Goal: Task Accomplishment & Management: Complete application form

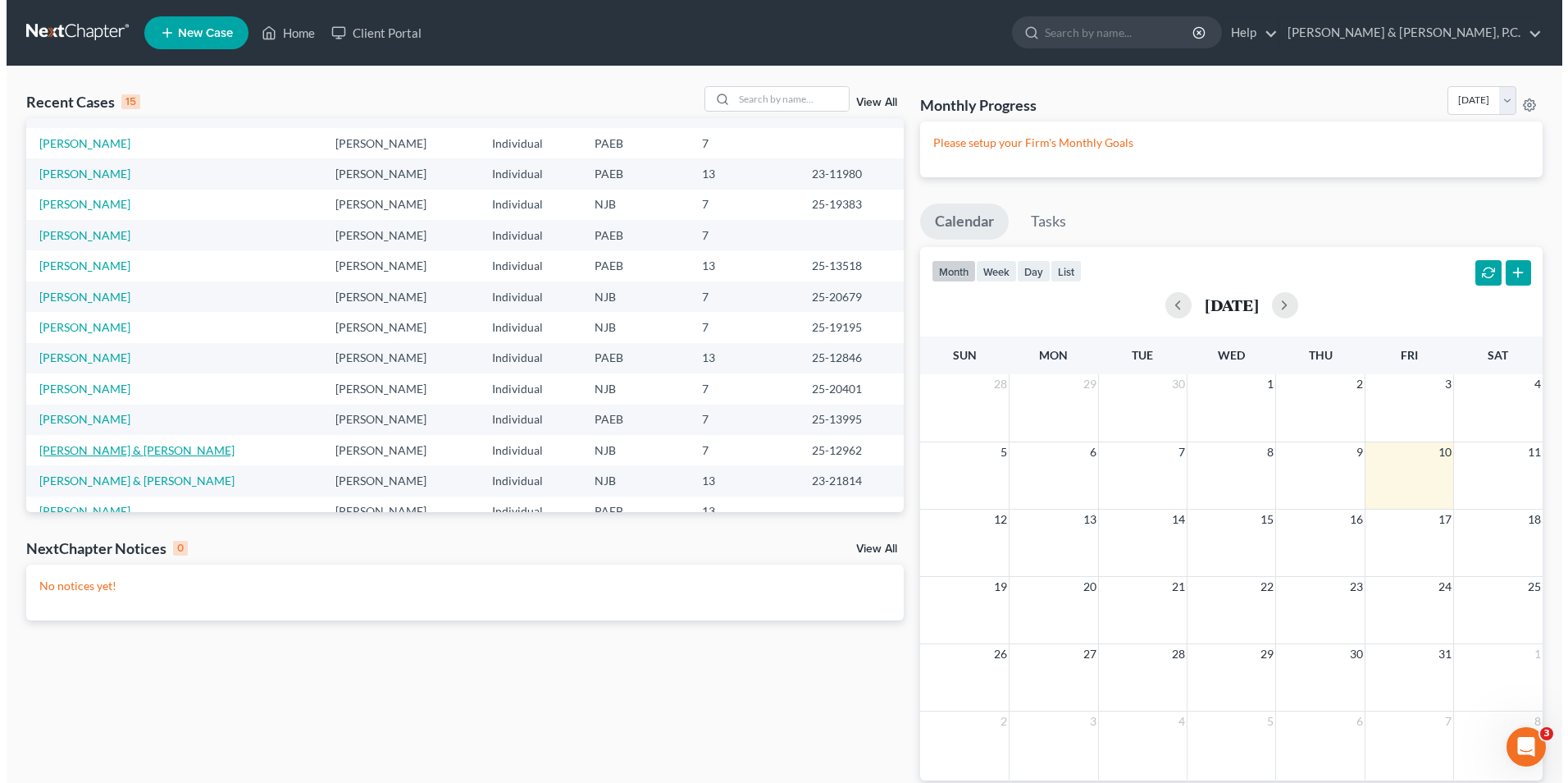
scroll to position [82, 0]
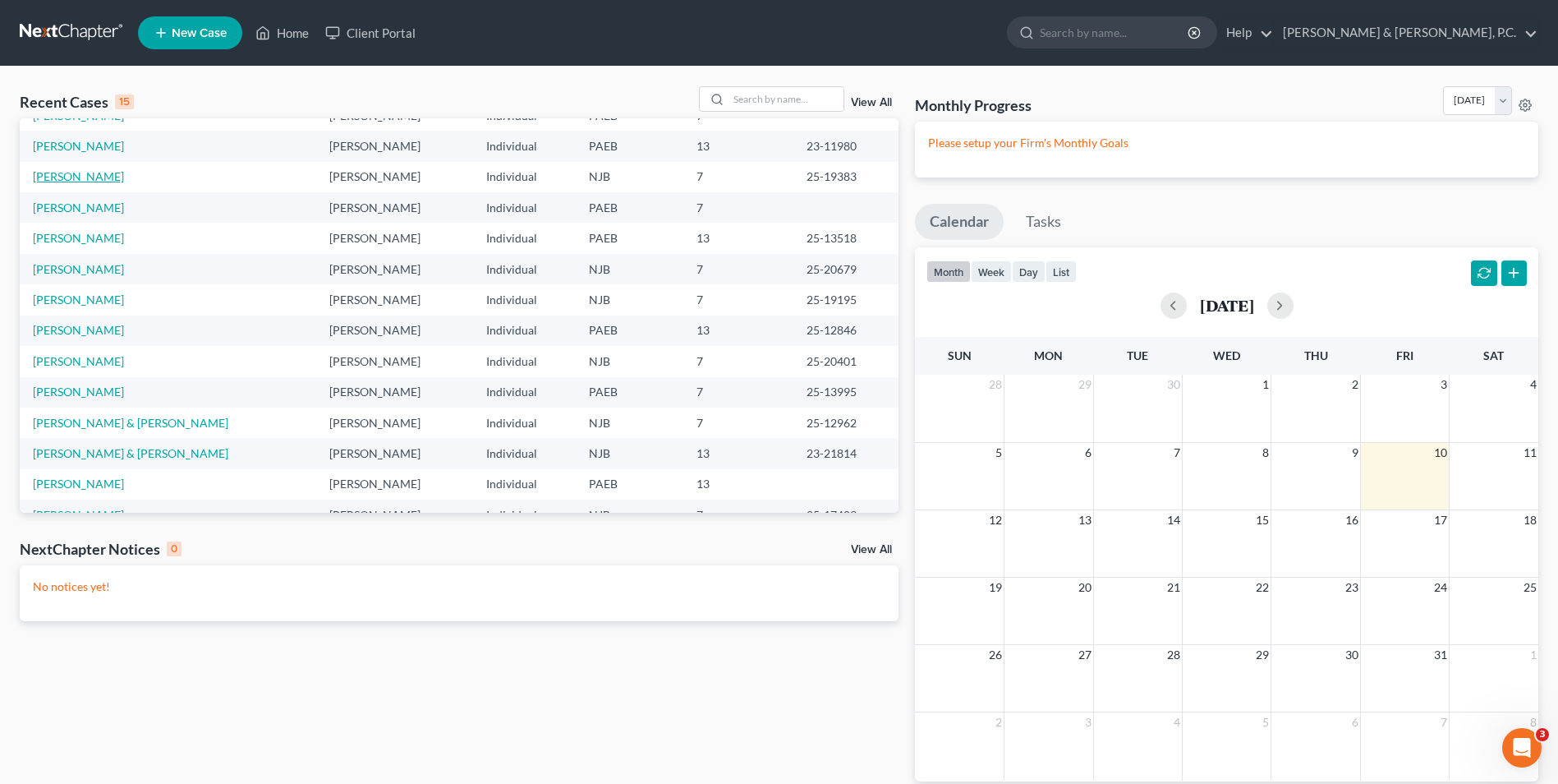
click at [99, 175] on link "[PERSON_NAME]" at bounding box center [78, 175] width 91 height 14
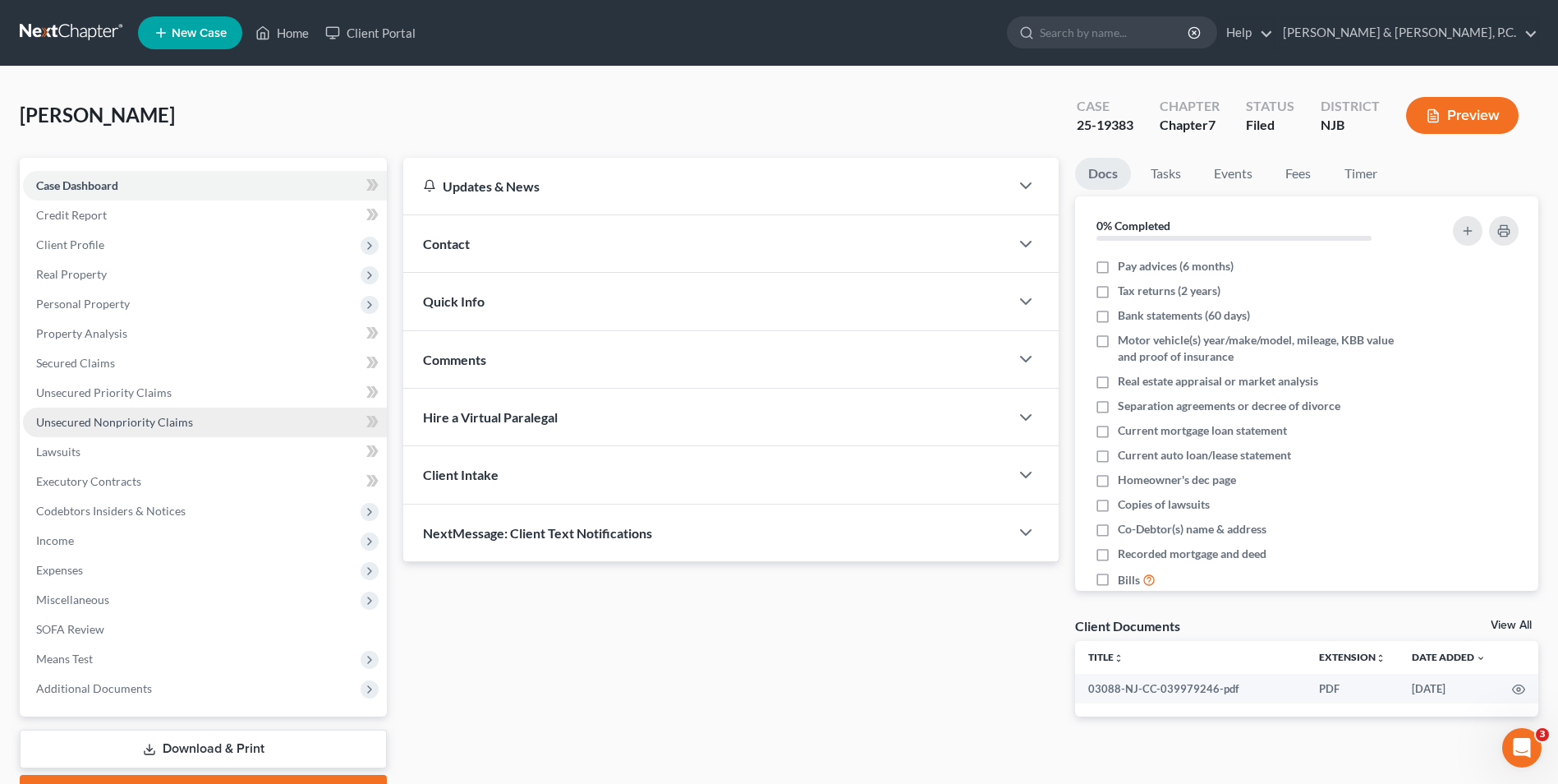
click at [110, 422] on span "Unsecured Nonpriority Claims" at bounding box center [115, 422] width 157 height 14
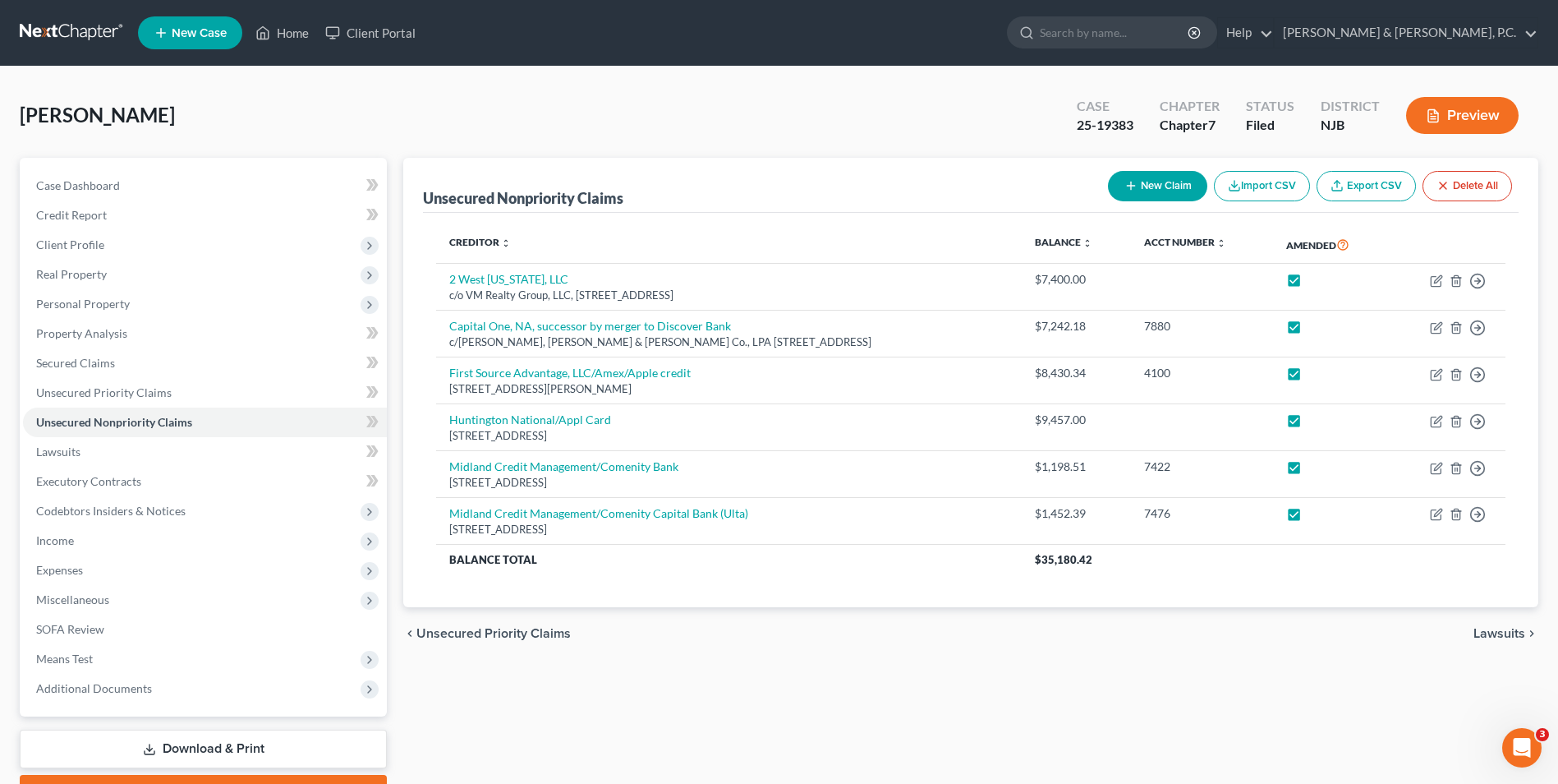
click at [1158, 192] on button "New Claim" at bounding box center [1157, 185] width 99 height 30
select select "0"
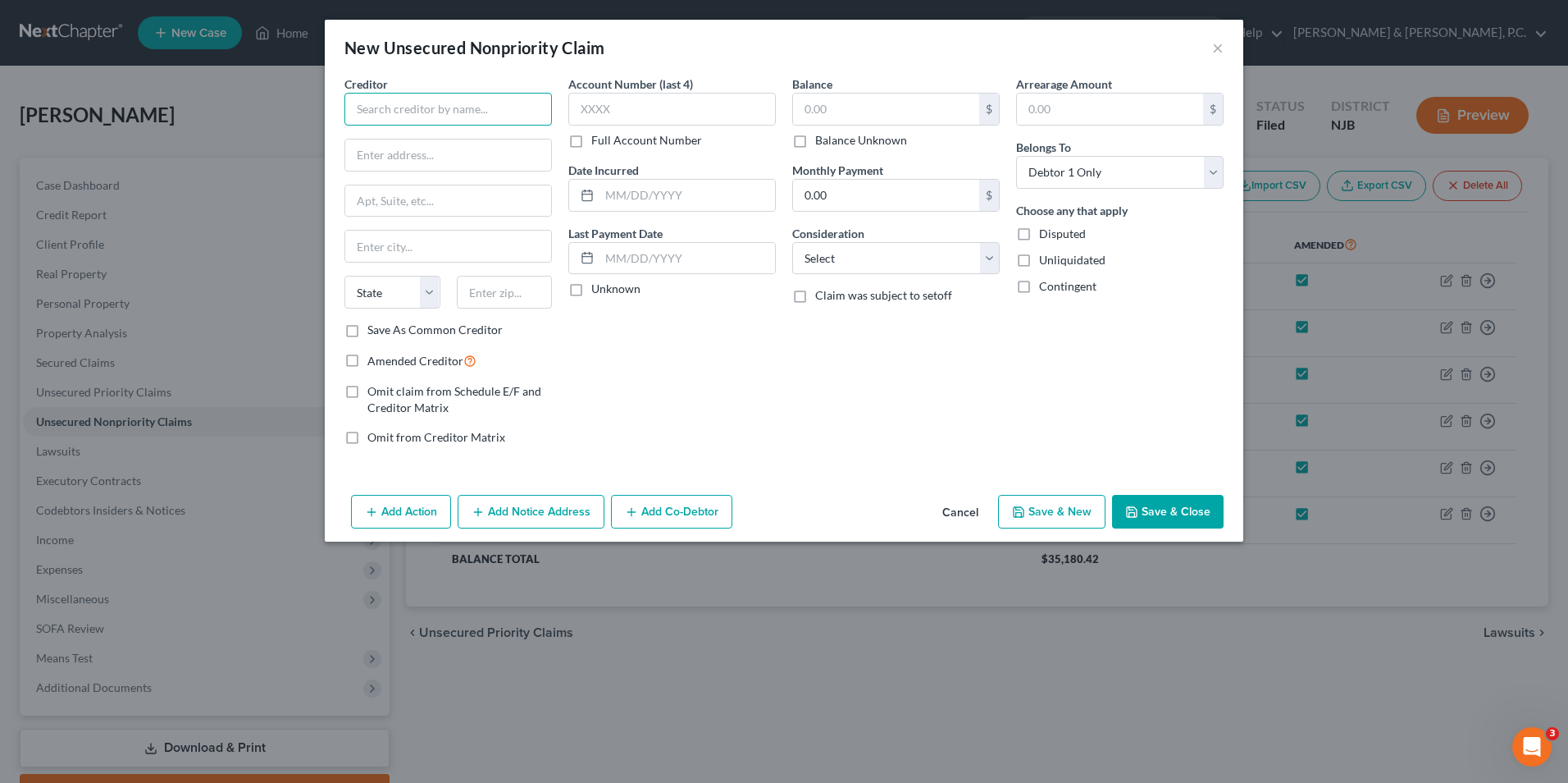
click at [490, 108] on input "text" at bounding box center [448, 109] width 208 height 33
type input "[PERSON_NAME] Fargo Bank NA"
drag, startPoint x: 478, startPoint y: 167, endPoint x: 487, endPoint y: 148, distance: 21.0
click at [478, 167] on input "text" at bounding box center [448, 155] width 206 height 31
type input "c/o [PERSON_NAME], Esq."
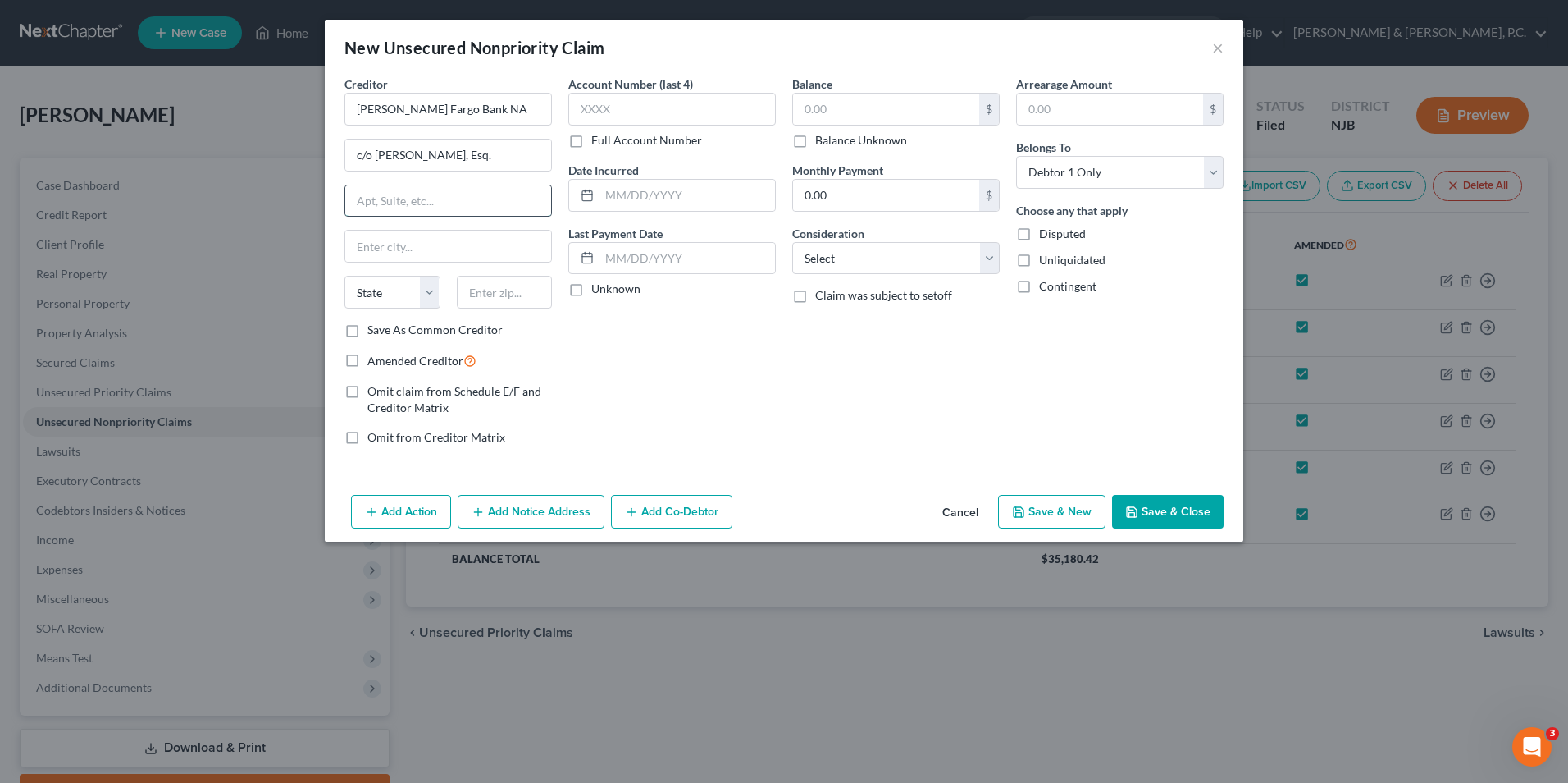
click at [480, 207] on input "text" at bounding box center [448, 201] width 206 height 31
type input "[STREET_ADDRESS]"
click at [456, 258] on input "text" at bounding box center [448, 246] width 206 height 31
click at [456, 254] on input "Phildephia" at bounding box center [448, 246] width 206 height 31
type input "[GEOGRAPHIC_DATA]"
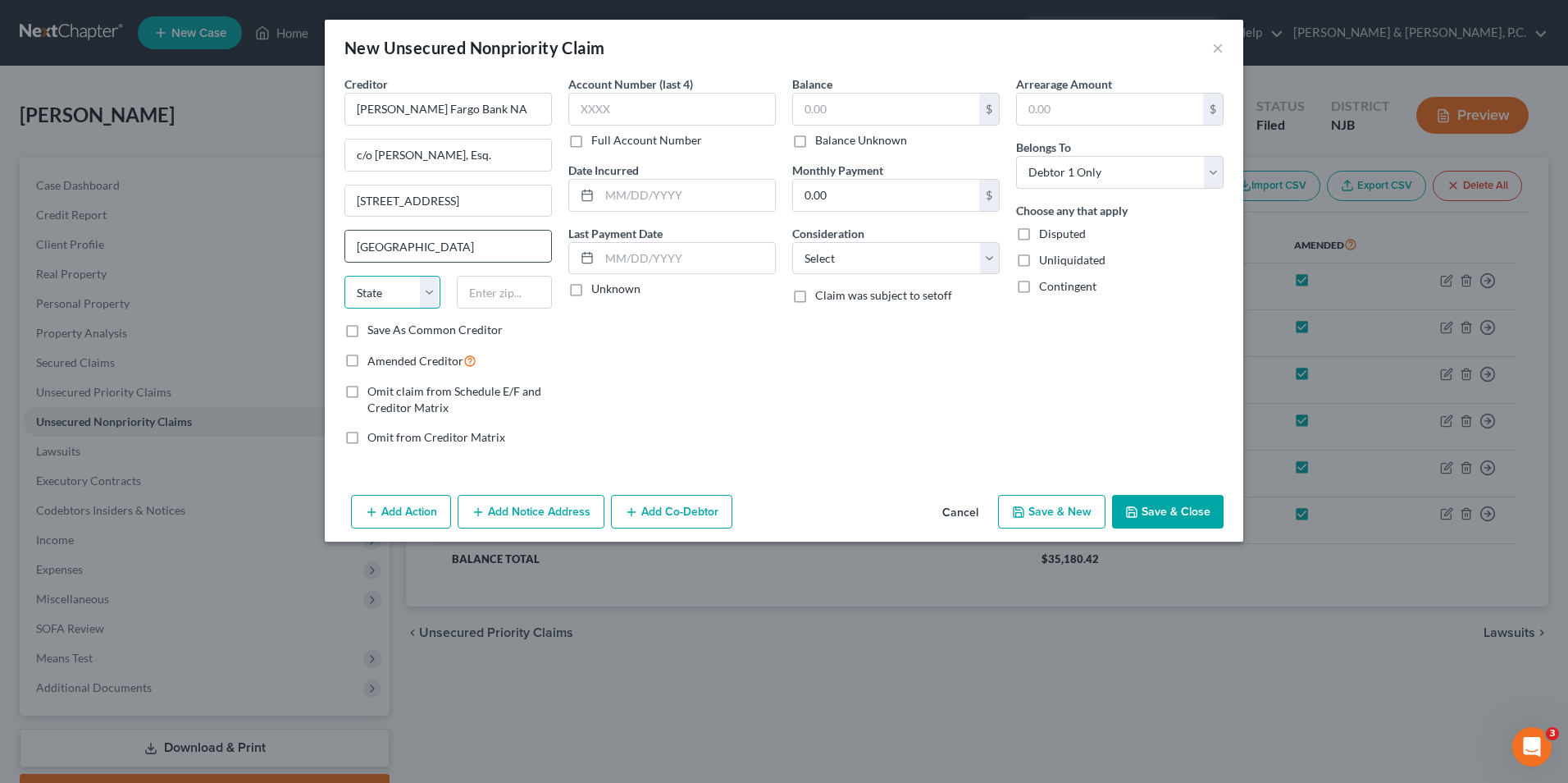
select select "39"
click at [519, 294] on input "19122" at bounding box center [504, 292] width 96 height 33
type input "19103"
click at [885, 108] on input "text" at bounding box center [886, 109] width 186 height 31
type input "8,379.12"
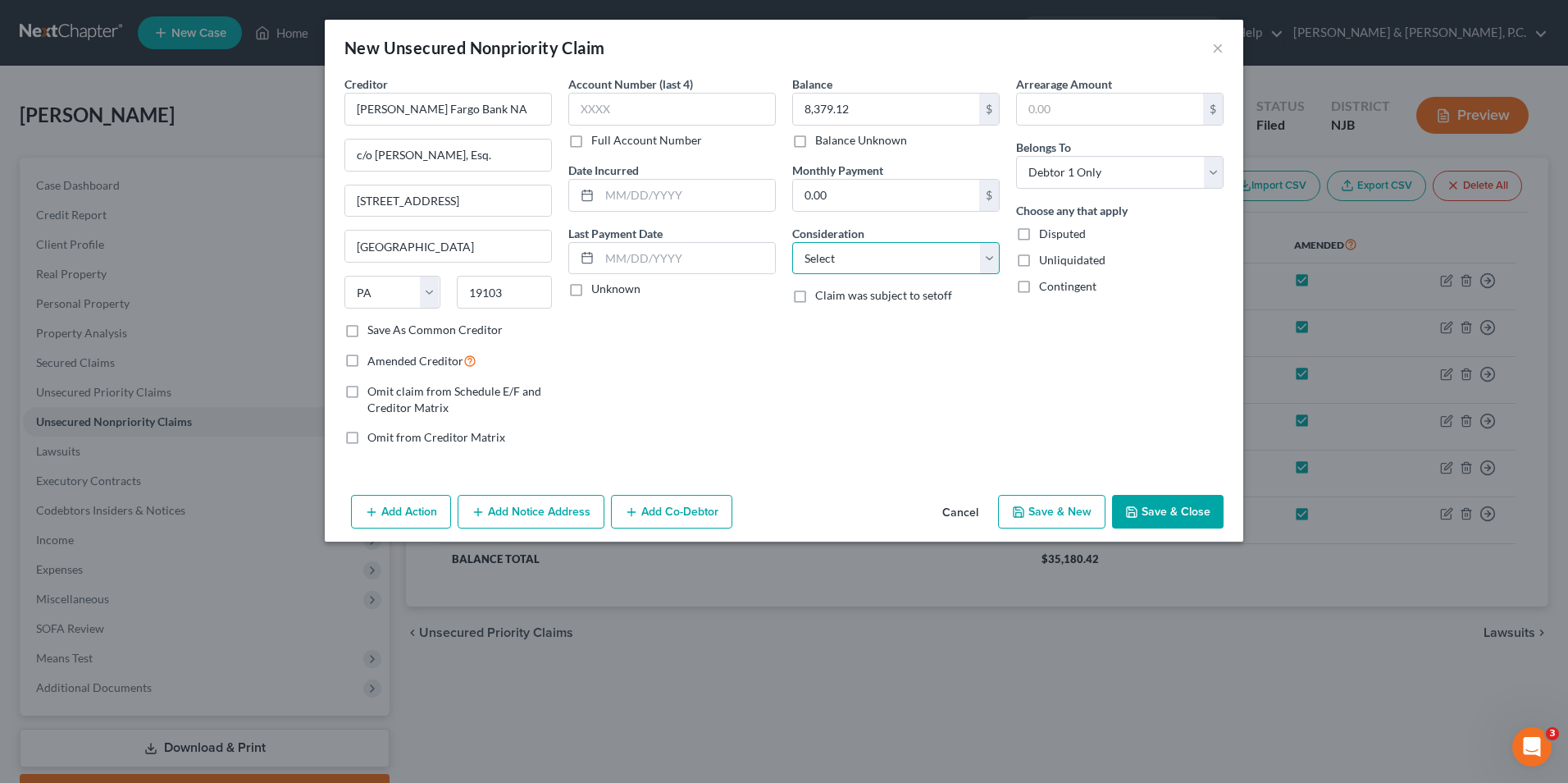
drag, startPoint x: 866, startPoint y: 266, endPoint x: 886, endPoint y: 263, distance: 20.2
click at [866, 266] on select "Select Cable / Satellite Services Collection Agency Credit Card Debt Debt Couns…" at bounding box center [896, 259] width 208 height 33
select select "2"
click at [792, 242] on select "Select Cable / Satellite Services Collection Agency Credit Card Debt Debt Couns…" at bounding box center [896, 259] width 208 height 33
click at [367, 362] on label "Amended Creditor" at bounding box center [422, 360] width 109 height 19
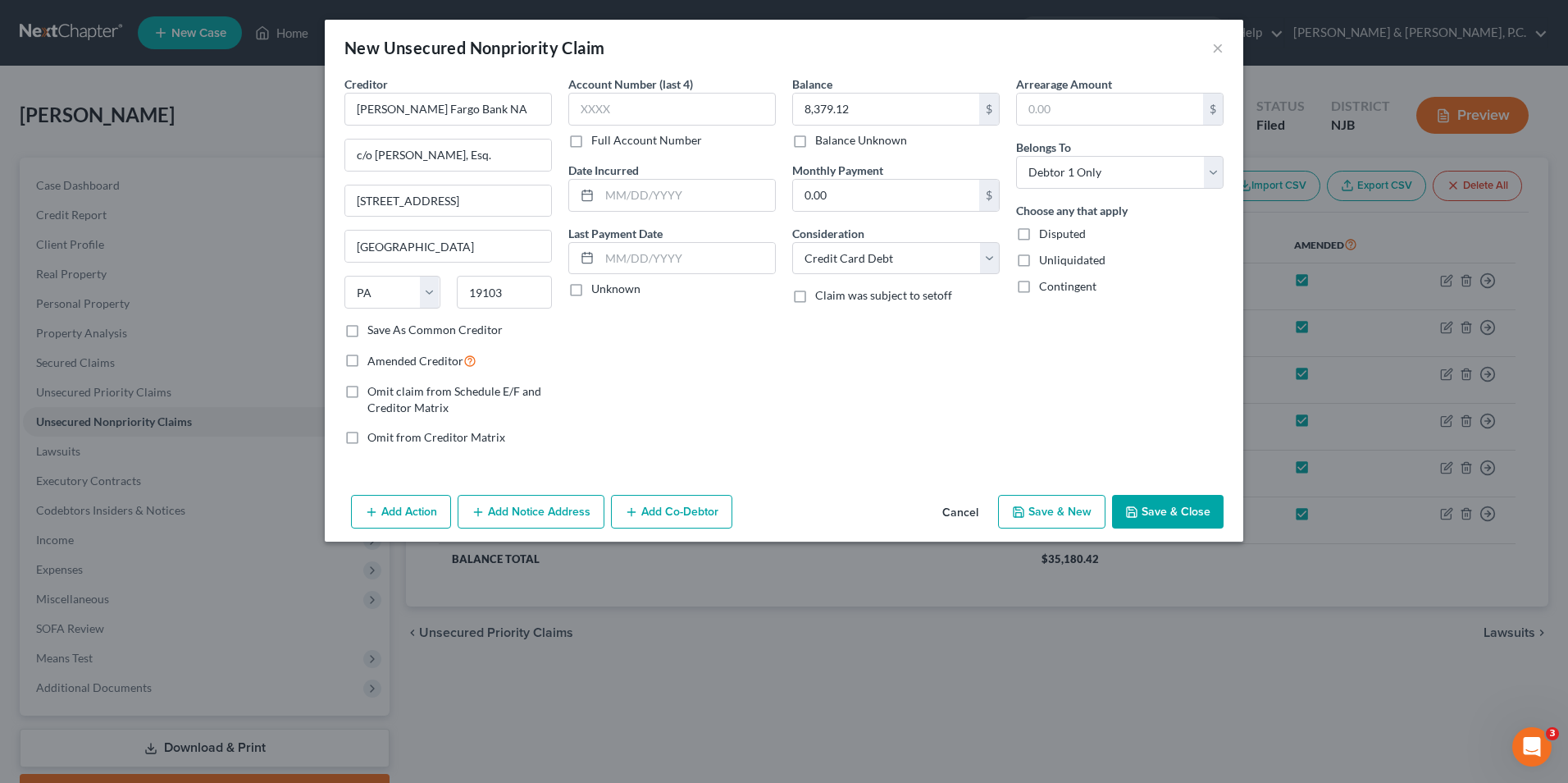
click at [374, 362] on input "Amended Creditor" at bounding box center [379, 356] width 11 height 11
checkbox input "true"
click at [1185, 509] on button "Save & Close" at bounding box center [1167, 512] width 111 height 35
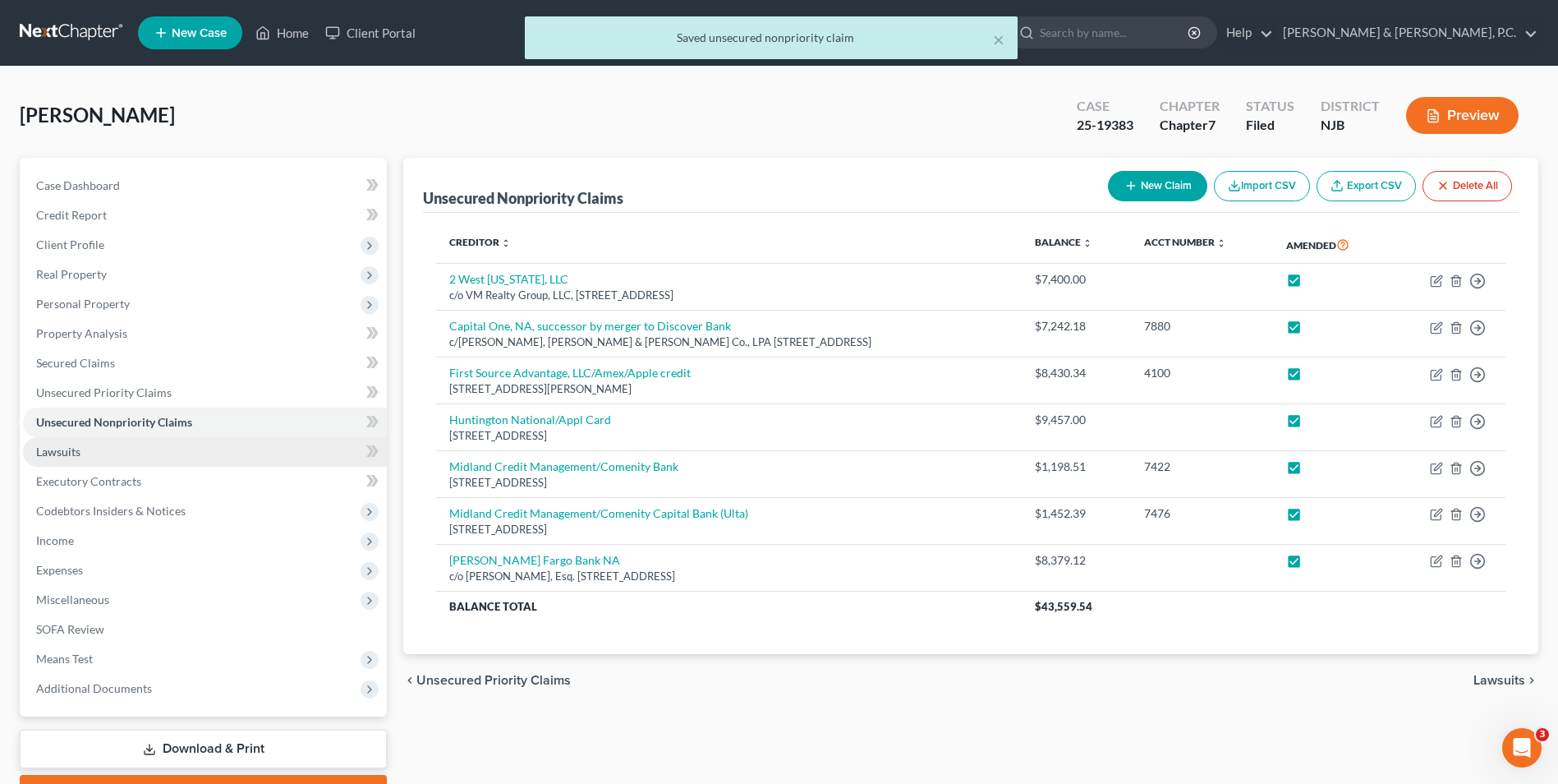
click at [129, 444] on link "Lawsuits" at bounding box center [204, 452] width 364 height 29
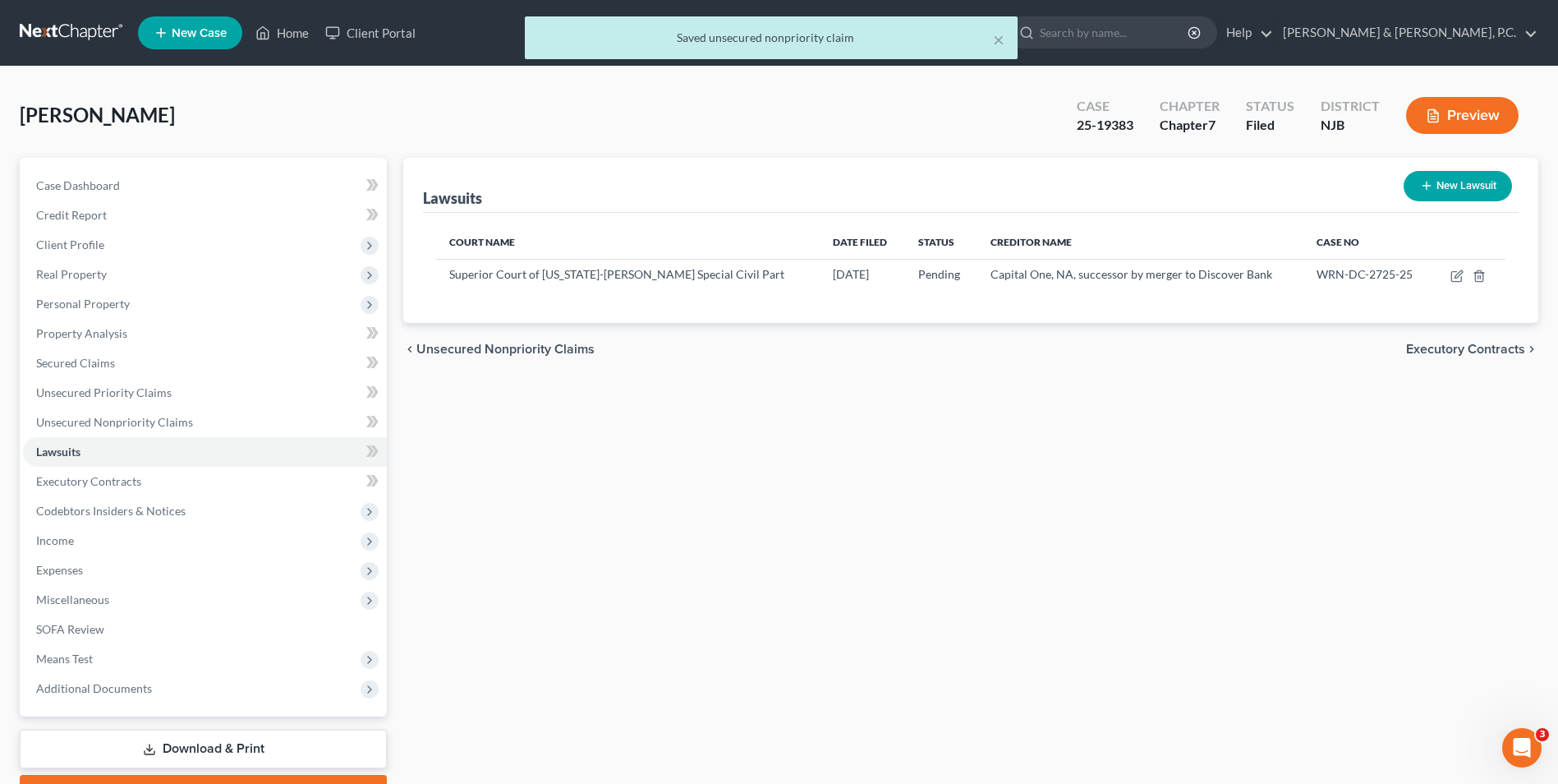
click at [1438, 193] on button "New Lawsuit" at bounding box center [1458, 185] width 109 height 30
select select "0"
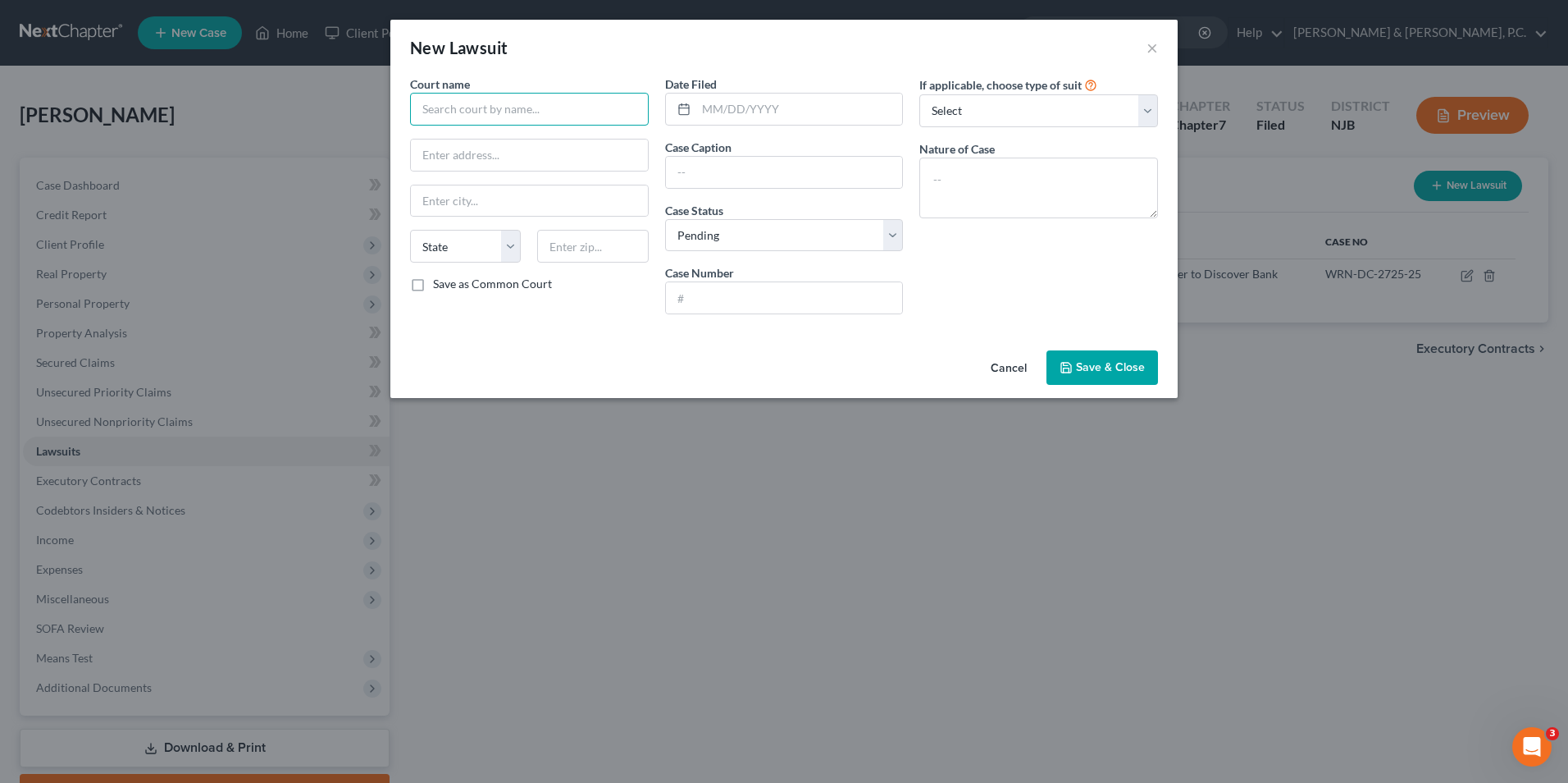
click at [515, 108] on input "text" at bounding box center [529, 109] width 239 height 33
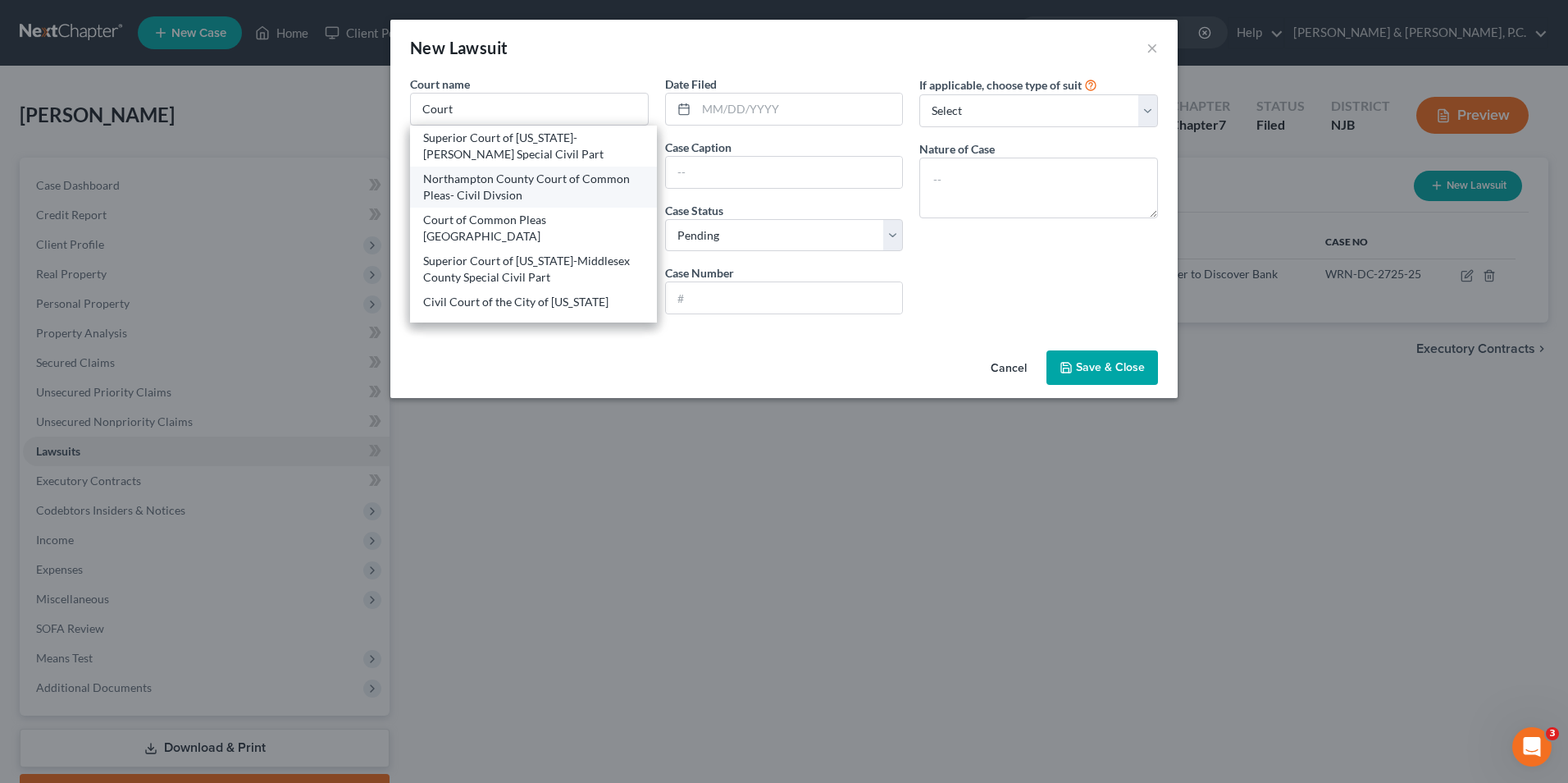
click at [548, 187] on div "Northampton County Court of Common Pleas- Civil Divsion" at bounding box center [533, 187] width 220 height 33
type input "Northampton County Court of Common Pleas- Civil Divsion"
type input "[STREET_ADDRESS][US_STATE]"
type input "Easton"
select select "39"
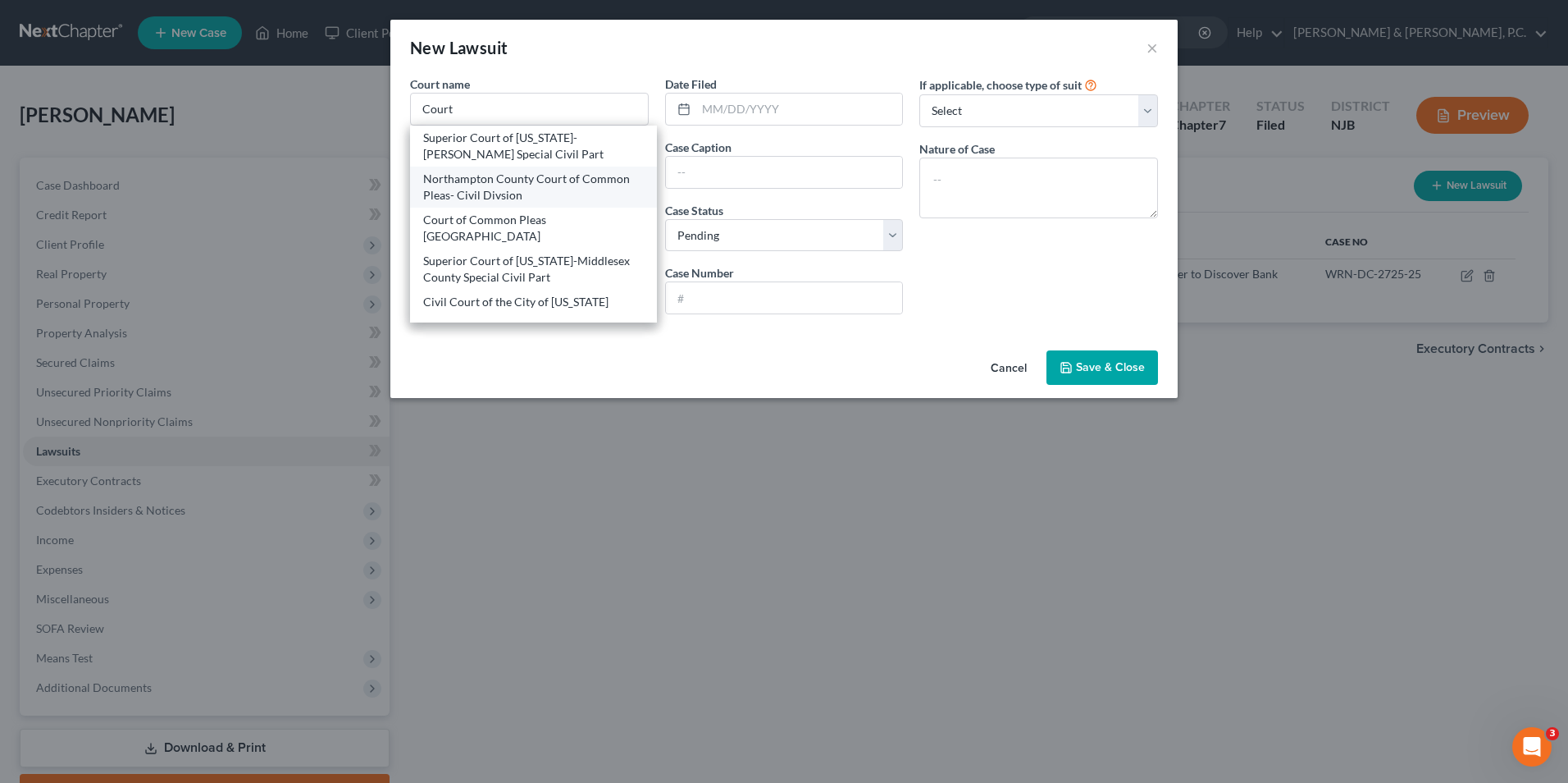
type input "18042"
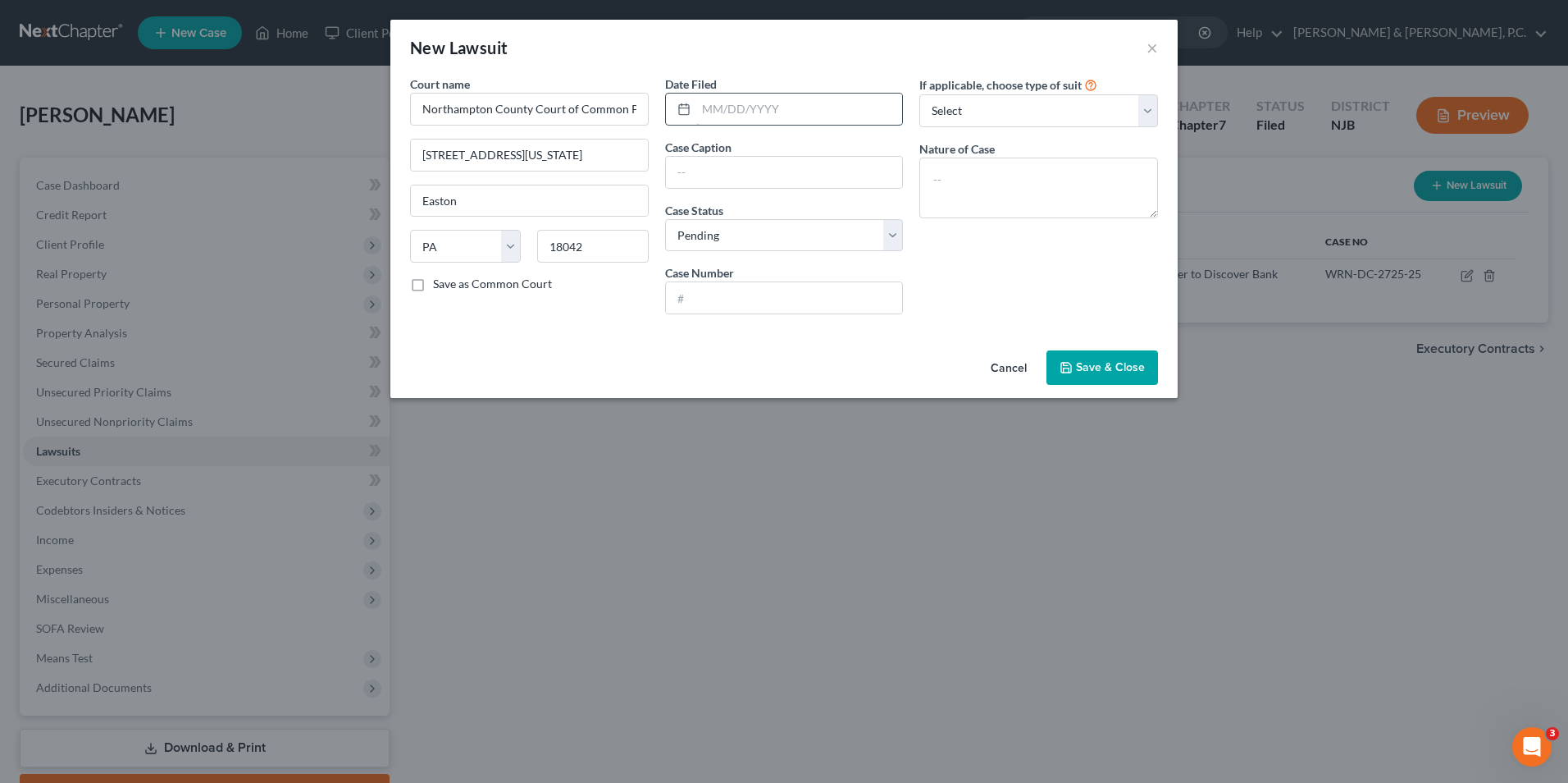
click at [739, 103] on input "text" at bounding box center [799, 109] width 207 height 31
type input "[DATE]"
click at [728, 177] on input "text" at bounding box center [784, 172] width 237 height 31
drag, startPoint x: 805, startPoint y: 170, endPoint x: 888, endPoint y: 170, distance: 83.0
click at [888, 170] on input "[PERSON_NAME] Fargo Bank, N.A. v. [PERSON_NAME]" at bounding box center [784, 172] width 237 height 31
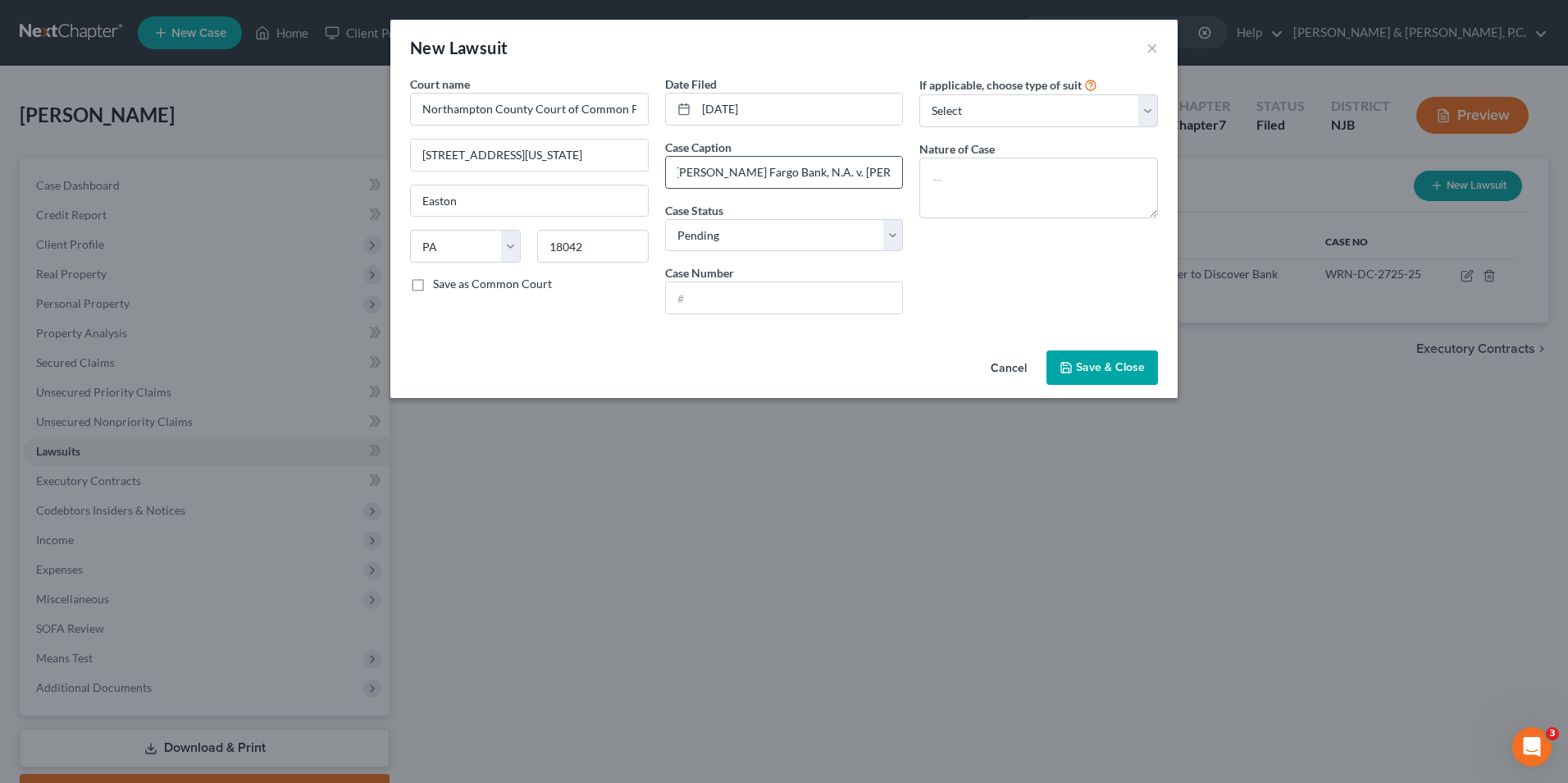
scroll to position [0, 8]
type input "[PERSON_NAME] Fargo Bank, N.A. v. [PERSON_NAME]"
click at [890, 232] on select "Select Pending On Appeal Concluded" at bounding box center [784, 235] width 239 height 33
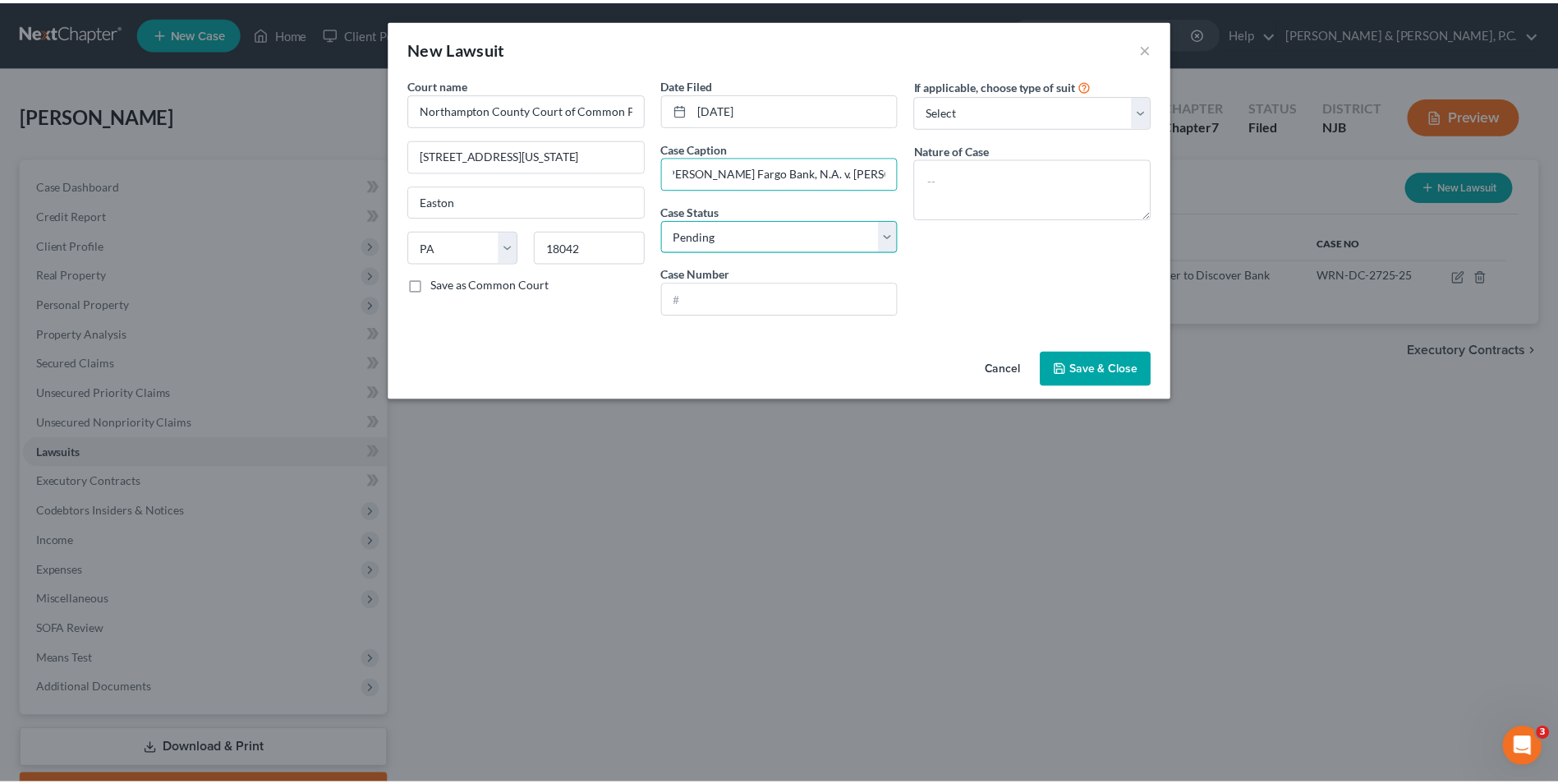
scroll to position [0, 0]
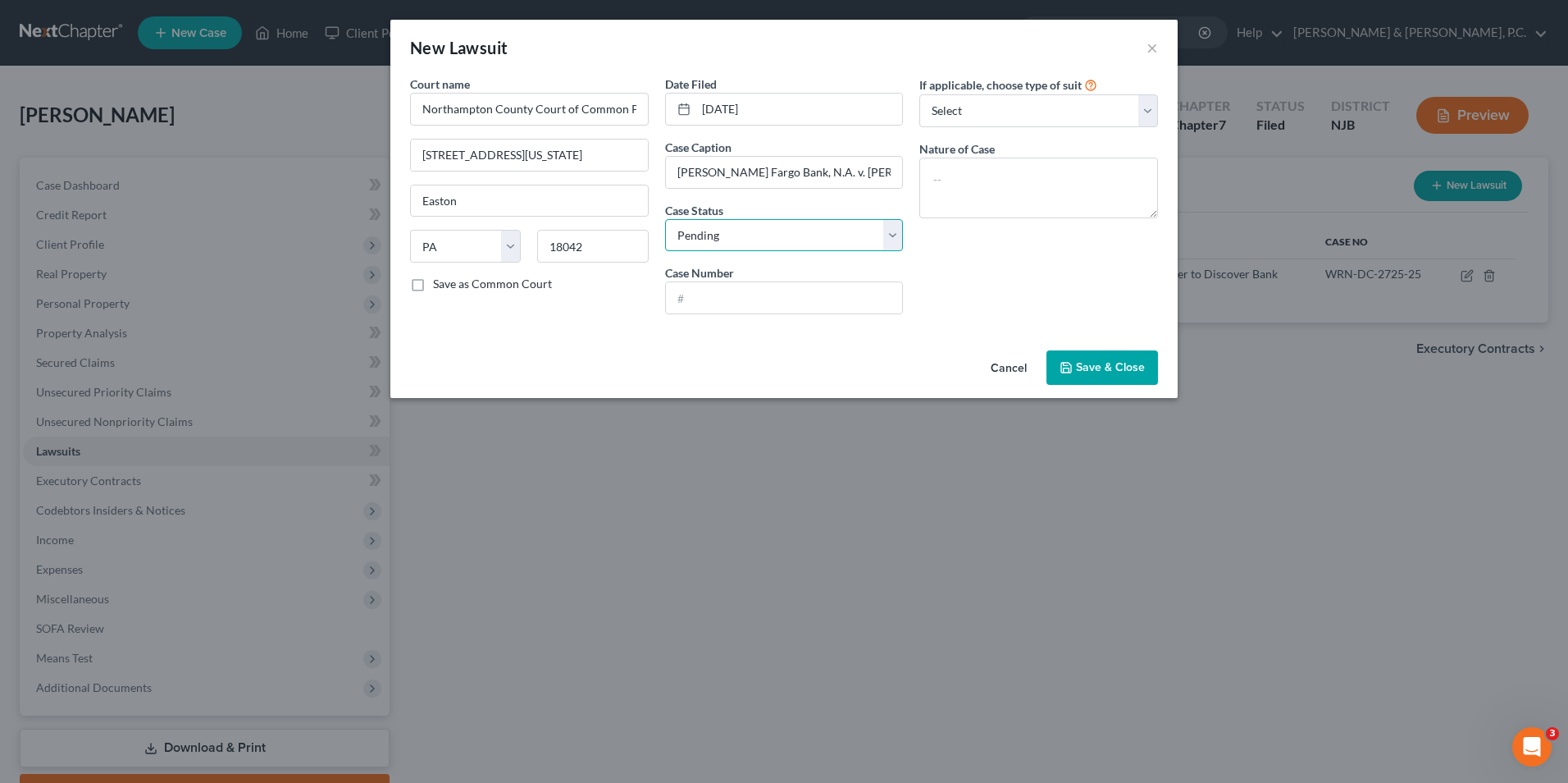
select select "2"
click at [665, 219] on select "Select Pending On Appeal Concluded" at bounding box center [784, 235] width 239 height 33
click at [1000, 102] on select "Select Repossession Garnishment Foreclosure Attached, Seized, Or Levied Other" at bounding box center [1039, 111] width 239 height 33
select select "3"
click at [919, 95] on select "Select Repossession Garnishment Foreclosure Attached, Seized, Or Levied Other" at bounding box center [1039, 111] width 239 height 33
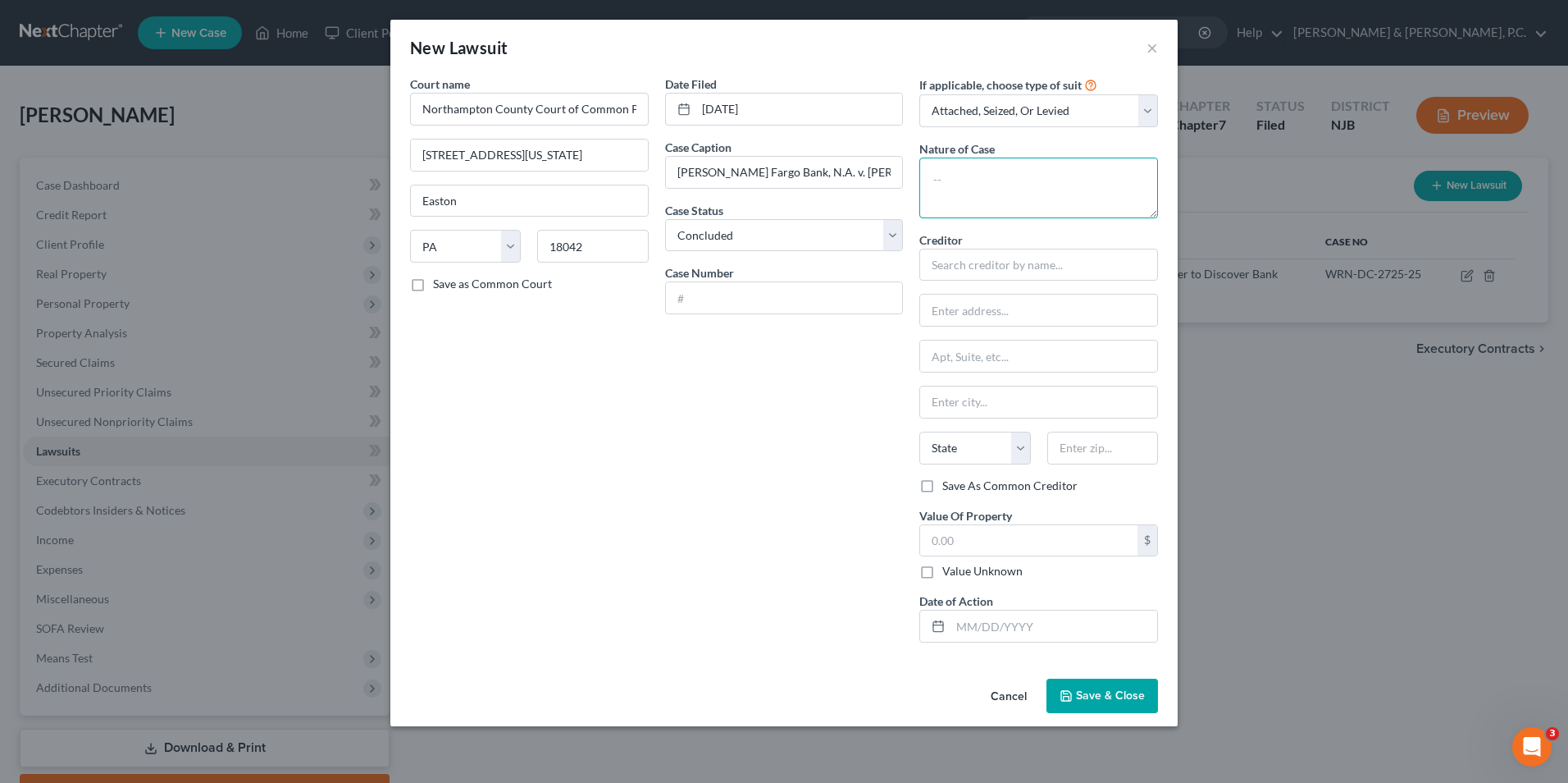
click at [1002, 186] on textarea at bounding box center [1039, 188] width 239 height 61
type textarea "suit on contract"
click at [991, 268] on input "text" at bounding box center [1039, 265] width 239 height 33
click at [981, 303] on input "text" at bounding box center [1039, 310] width 237 height 31
type input "[PERSON_NAME] Fargo Bank, NA"
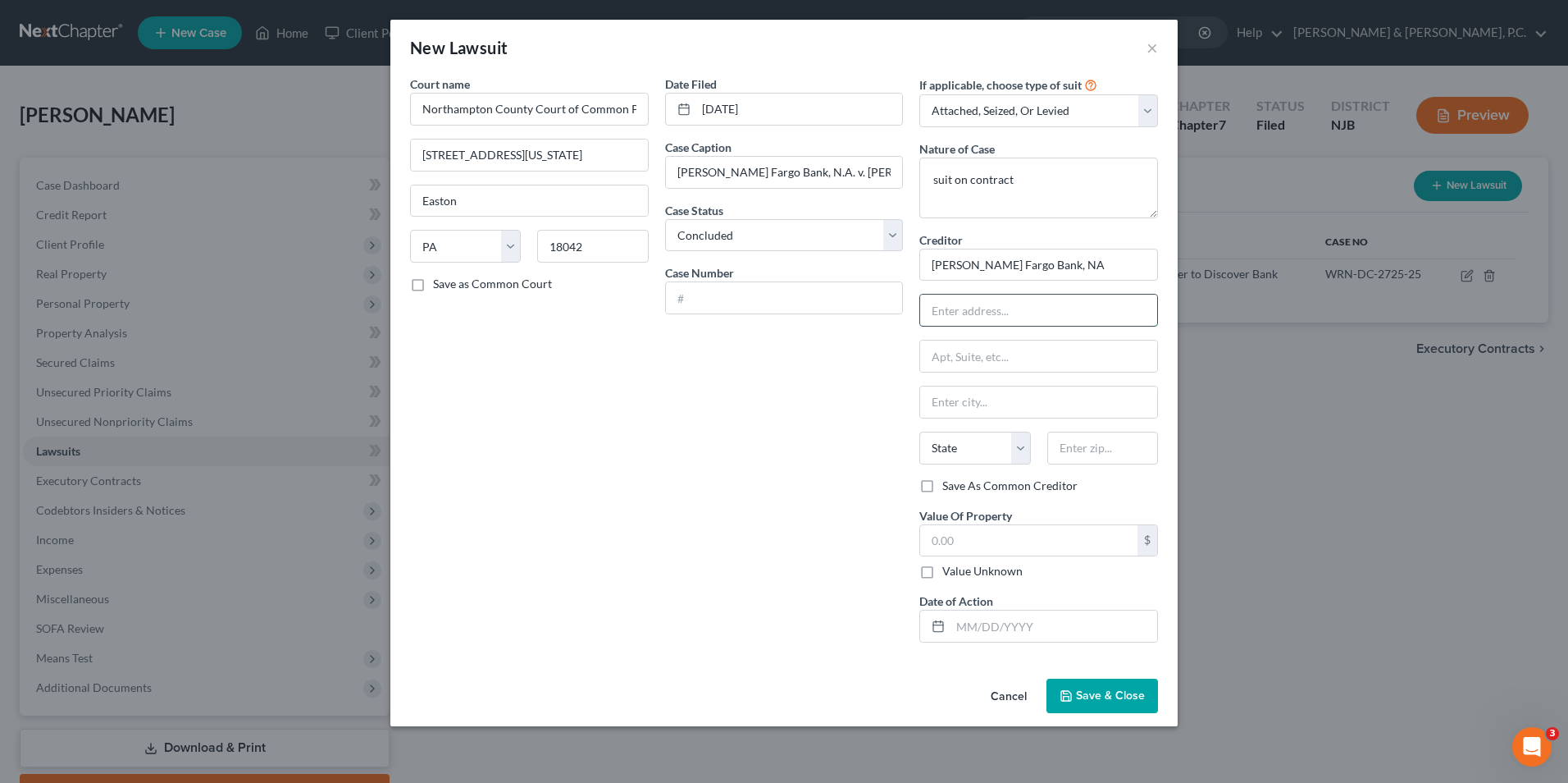
type input "c/o [PERSON_NAME], Esq."
type input "[STREET_ADDRESS]"
type input "[GEOGRAPHIC_DATA]"
type input "19103"
select select "39"
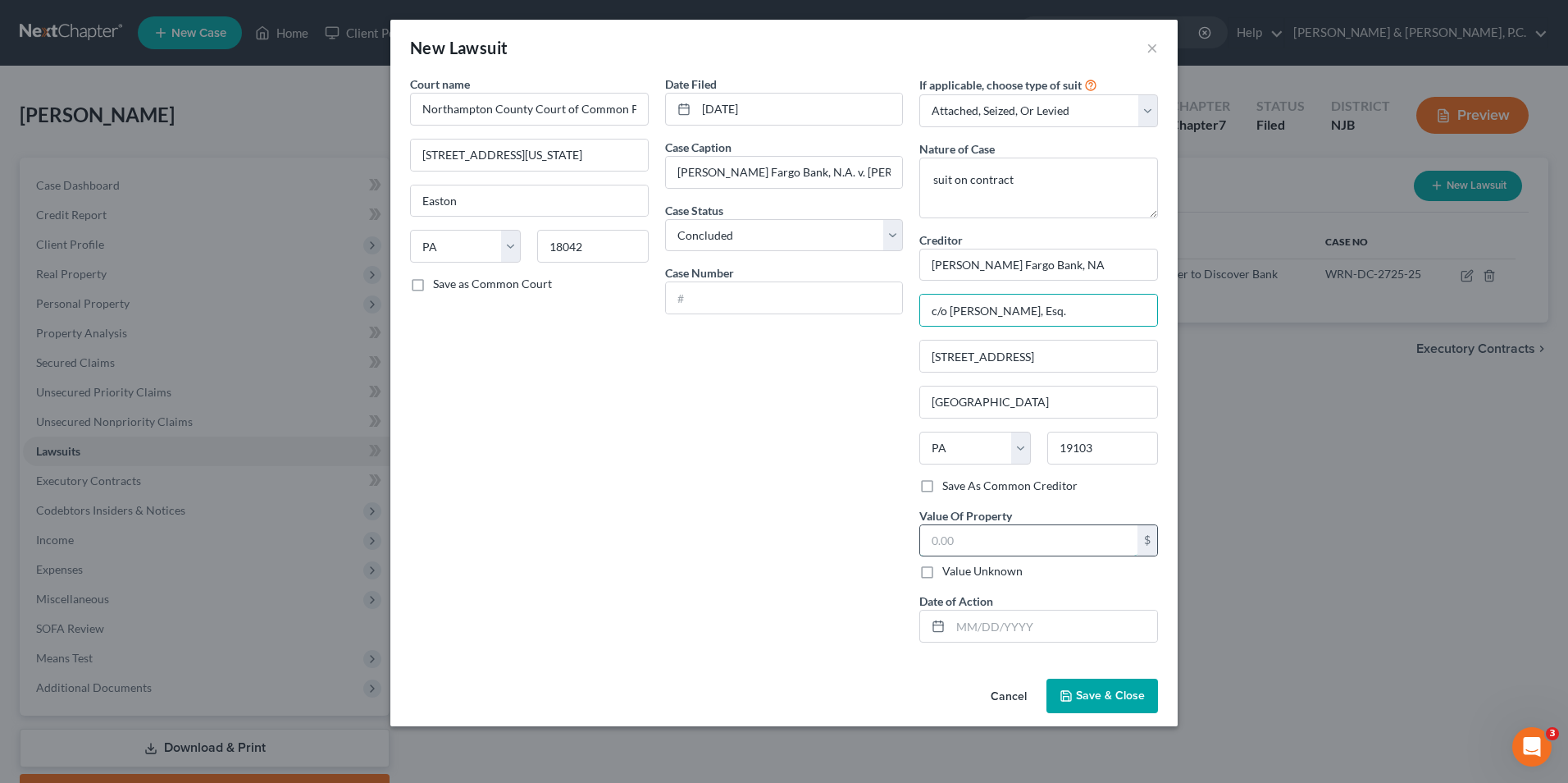
click at [954, 545] on input "text" at bounding box center [1029, 541] width 218 height 31
type input "8,379.12"
click at [750, 304] on input "text" at bounding box center [784, 298] width 237 height 31
type input "C-48-CV-2025-02681"
click at [1040, 634] on input "text" at bounding box center [1053, 626] width 207 height 31
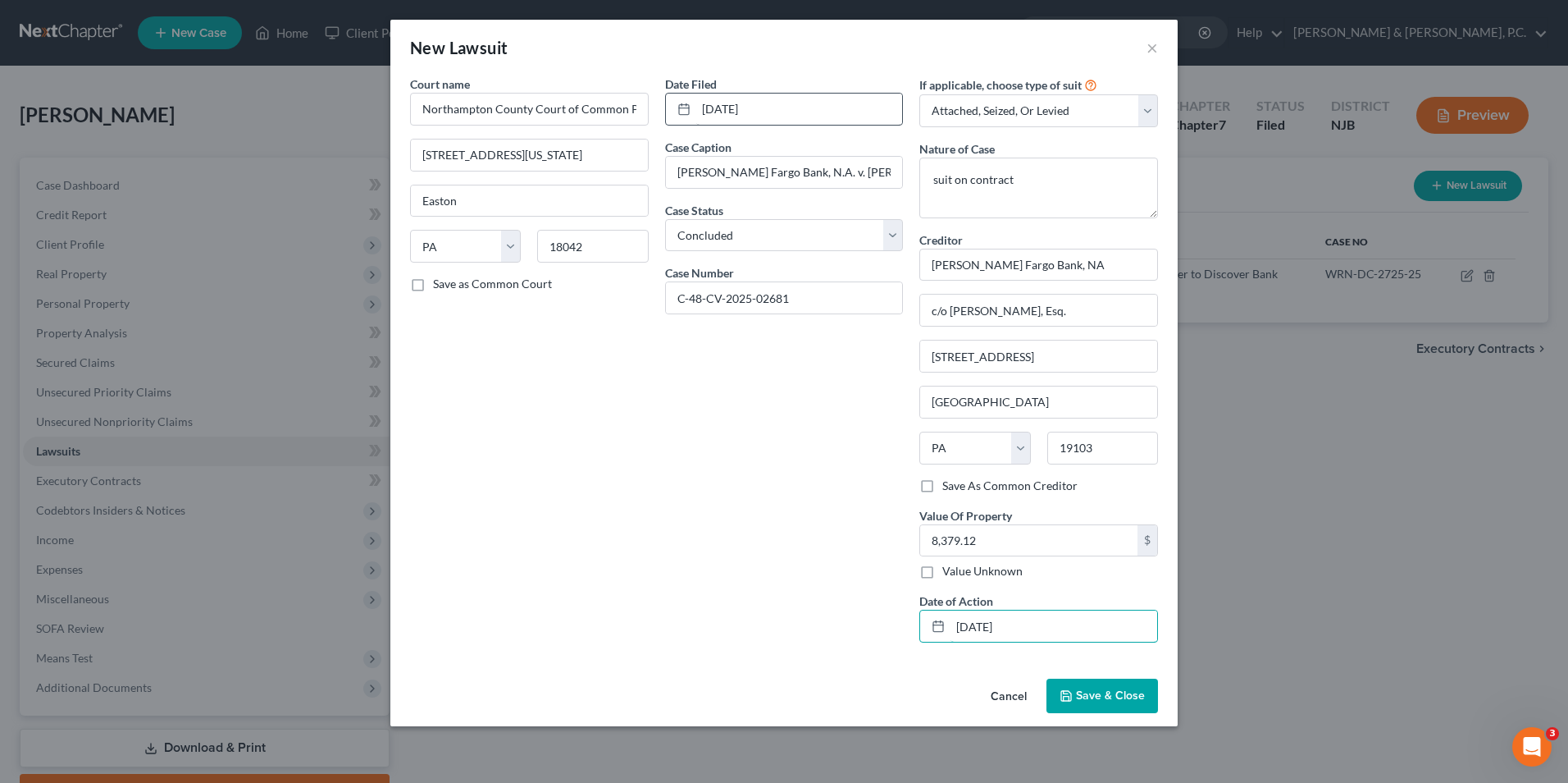
type input "[DATE]"
click at [770, 110] on input "[DATE]" at bounding box center [799, 109] width 207 height 31
click at [677, 110] on div "[DATE]" at bounding box center [784, 109] width 239 height 33
click at [733, 106] on input "[DATE]" at bounding box center [799, 109] width 207 height 31
drag, startPoint x: 811, startPoint y: 112, endPoint x: 620, endPoint y: 101, distance: 191.3
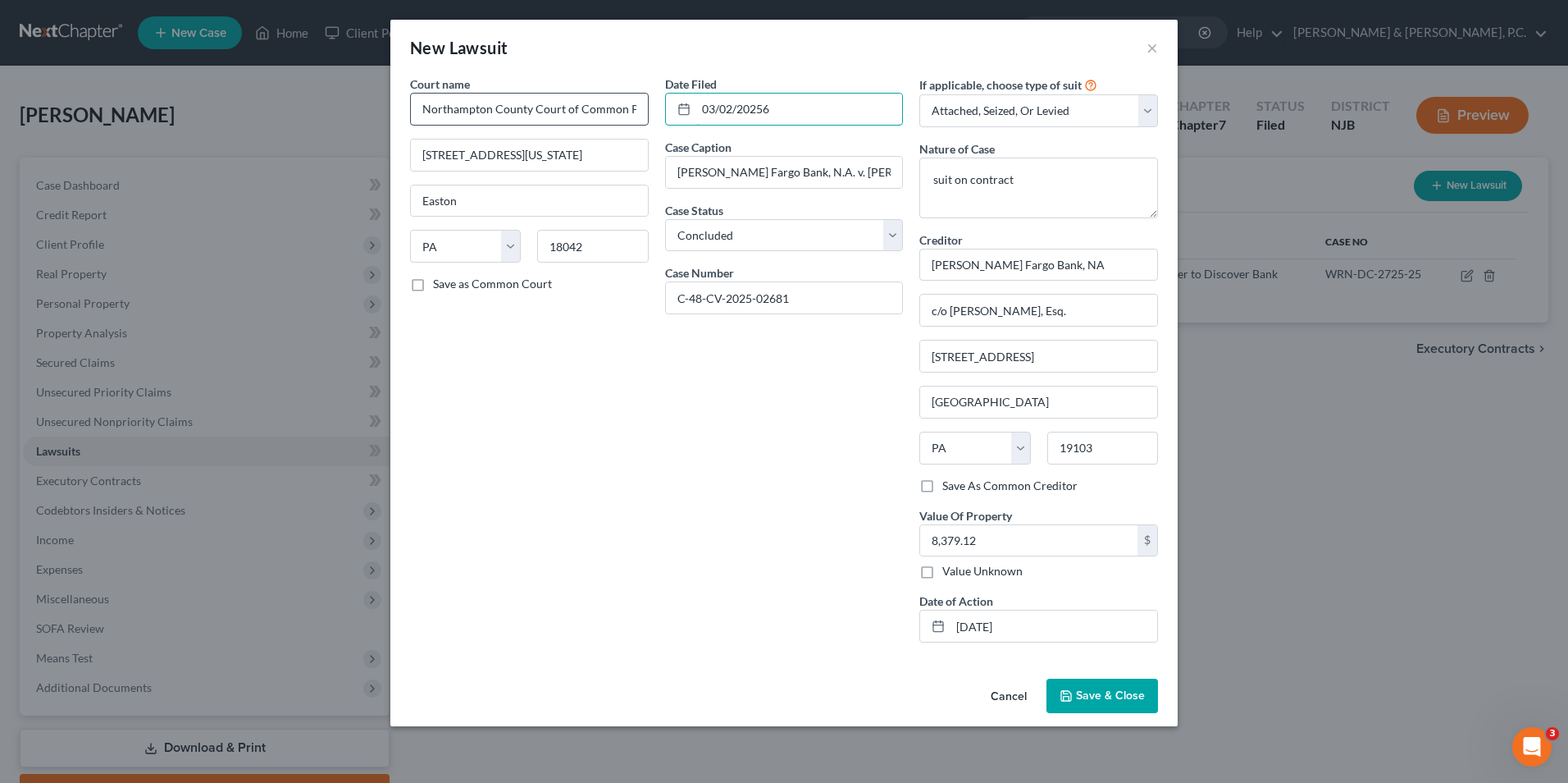
click at [620, 101] on div "Court name * Northampton County Court of Common Pleas- Civil Divsion 669 [US_ST…" at bounding box center [784, 366] width 764 height 580
type input "[DATE]"
click at [1101, 690] on span "Save & Close" at bounding box center [1111, 695] width 69 height 14
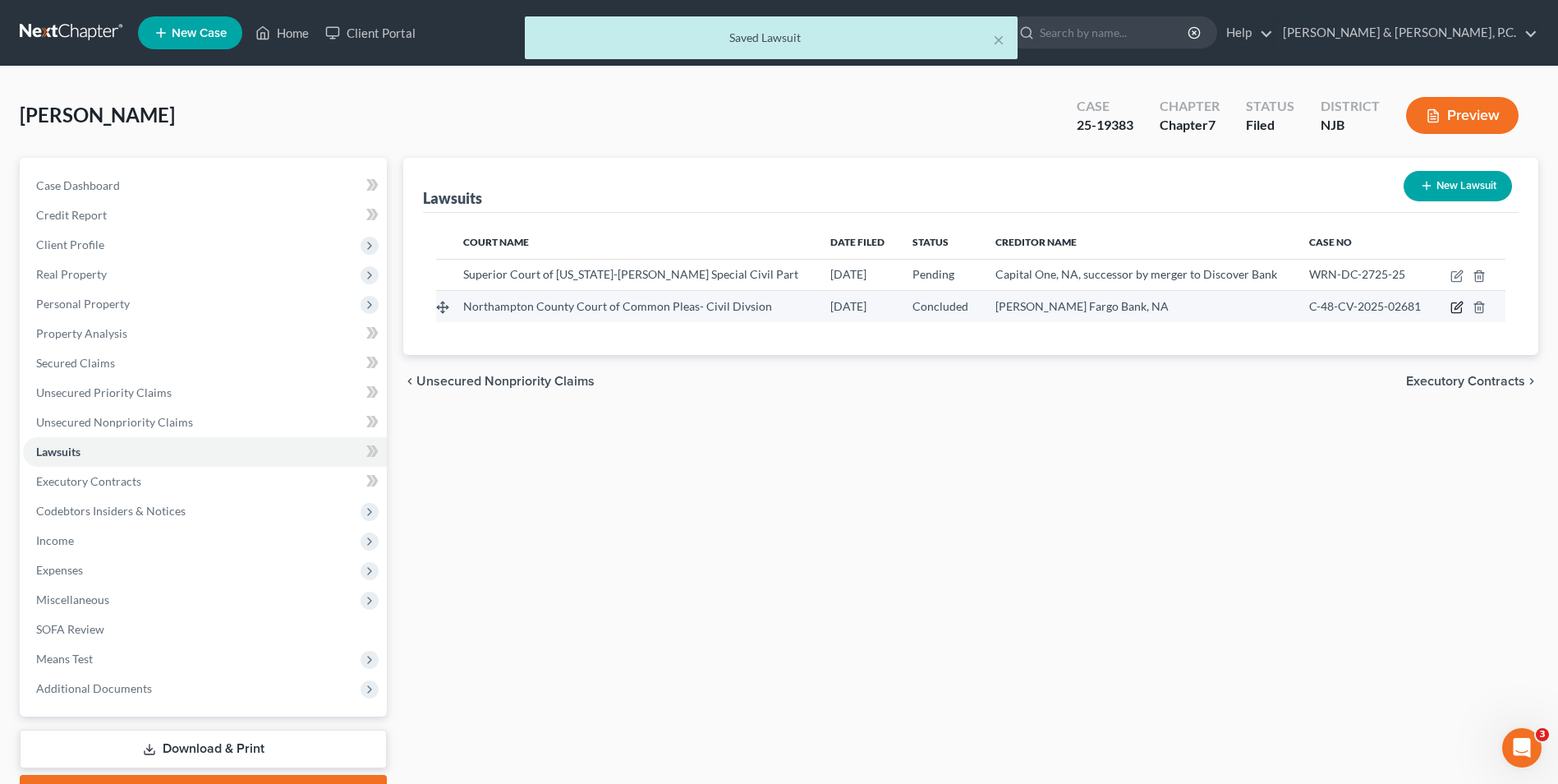
click at [1461, 308] on icon "button" at bounding box center [1456, 308] width 10 height 10
select select "39"
select select "2"
select select "3"
select select "39"
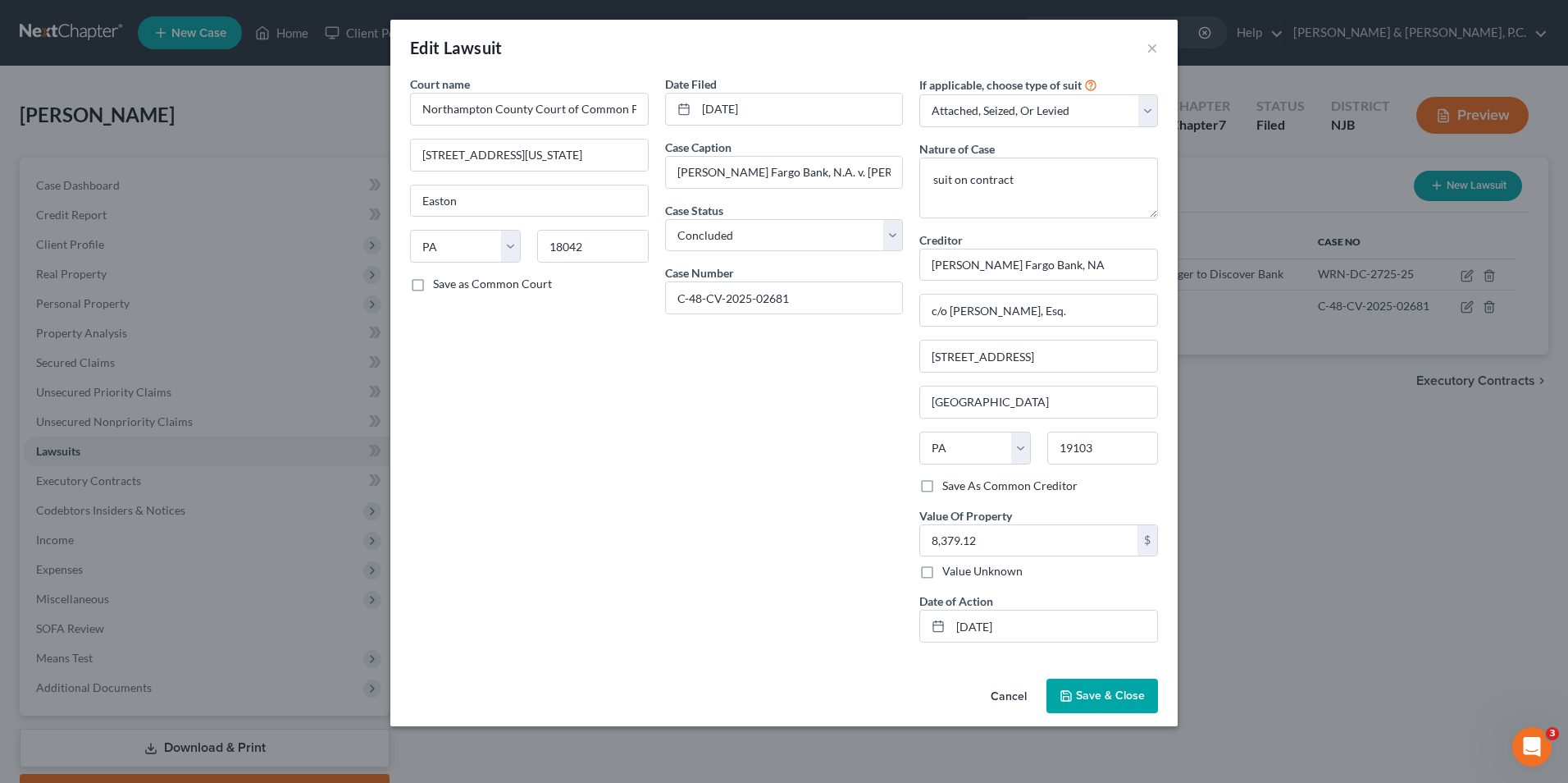
click at [1083, 695] on span "Save & Close" at bounding box center [1111, 695] width 69 height 14
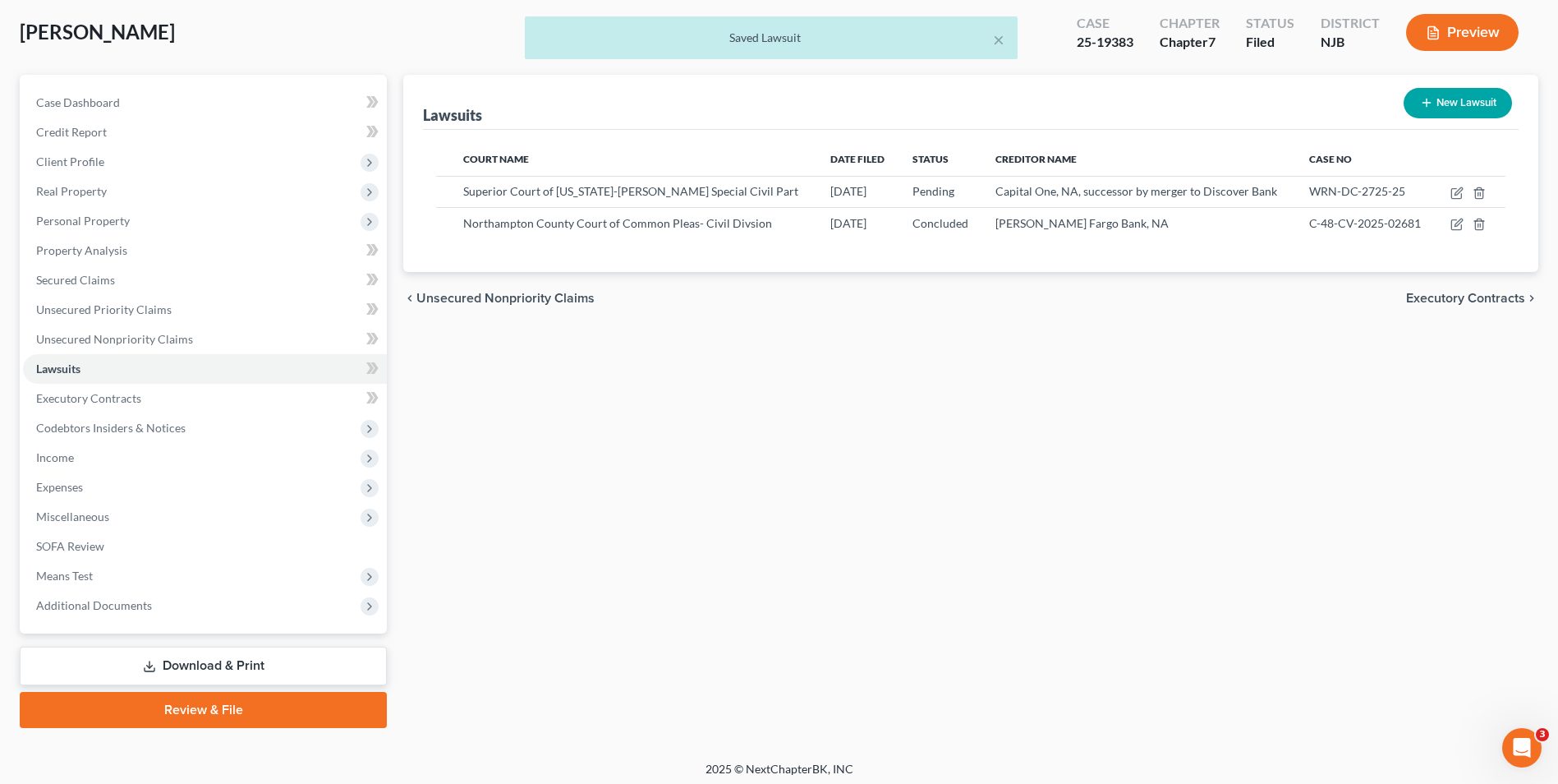
scroll to position [89, 0]
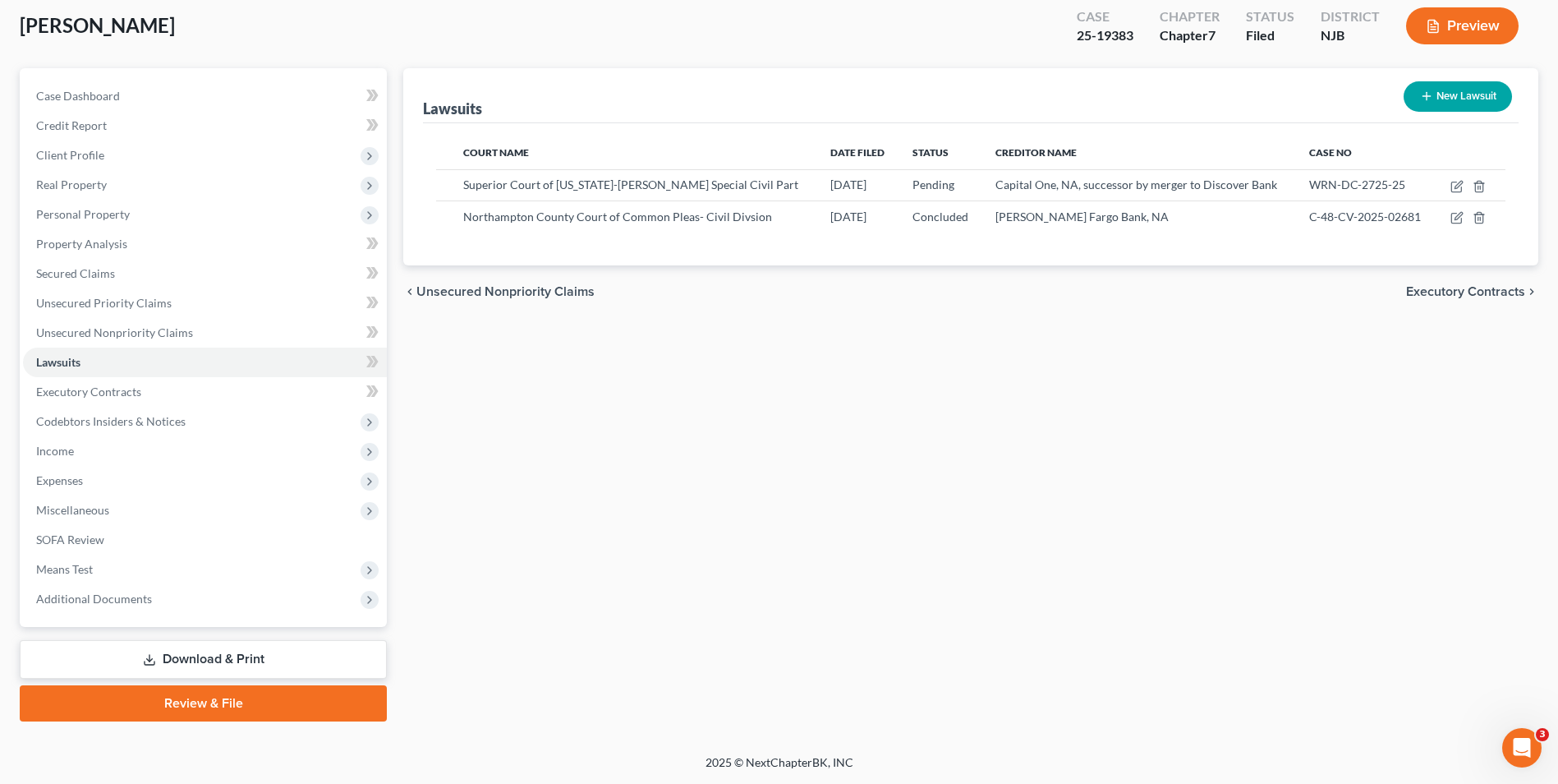
click at [225, 664] on link "Download & Print" at bounding box center [204, 659] width 367 height 38
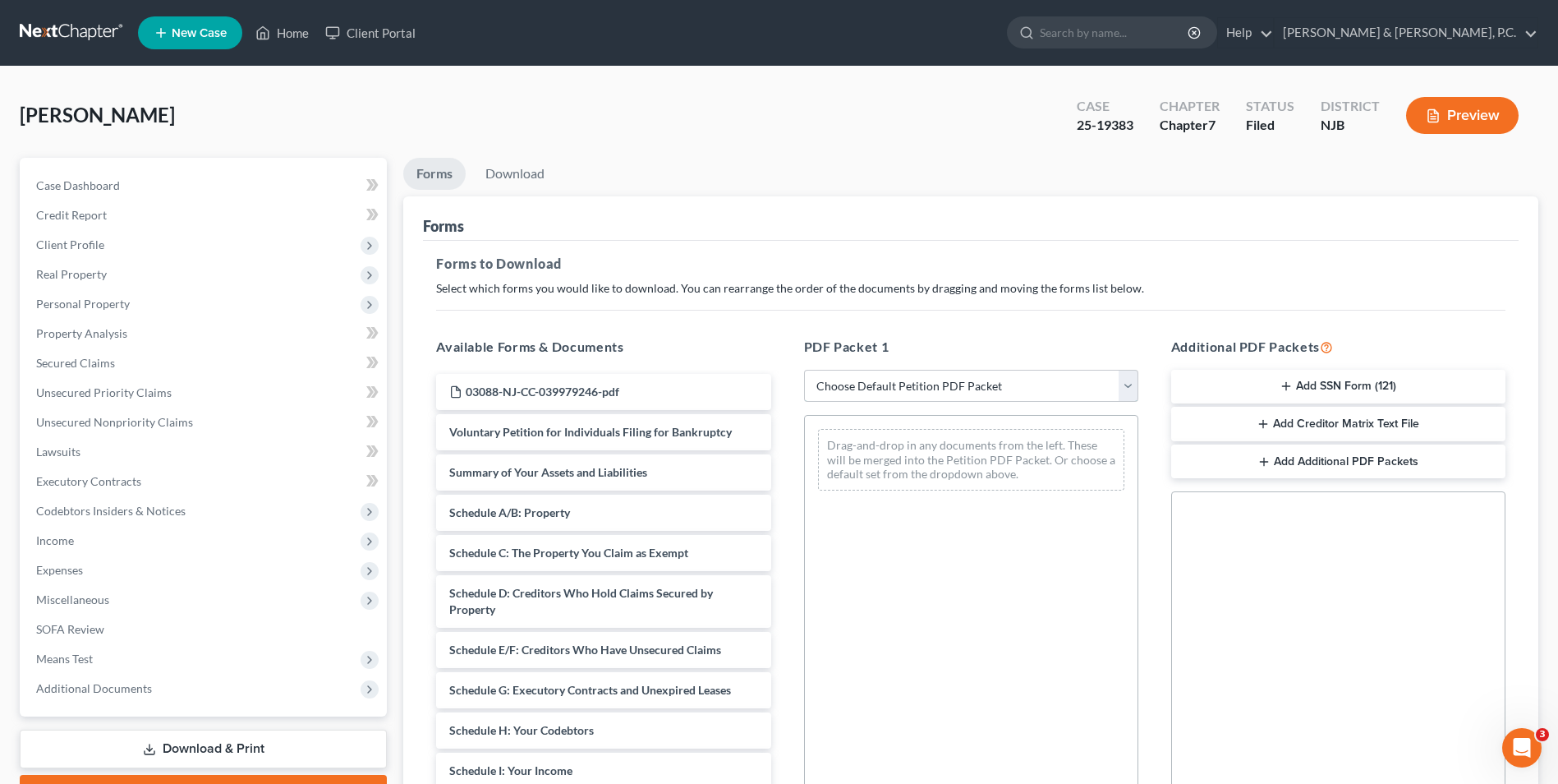
click at [871, 390] on select "Choose Default Petition PDF Packet Complete Bankruptcy Petition (all forms and …" at bounding box center [971, 386] width 334 height 33
select select "2"
click at [804, 370] on select "Choose Default Petition PDF Packet Complete Bankruptcy Petition (all forms and …" at bounding box center [971, 386] width 334 height 33
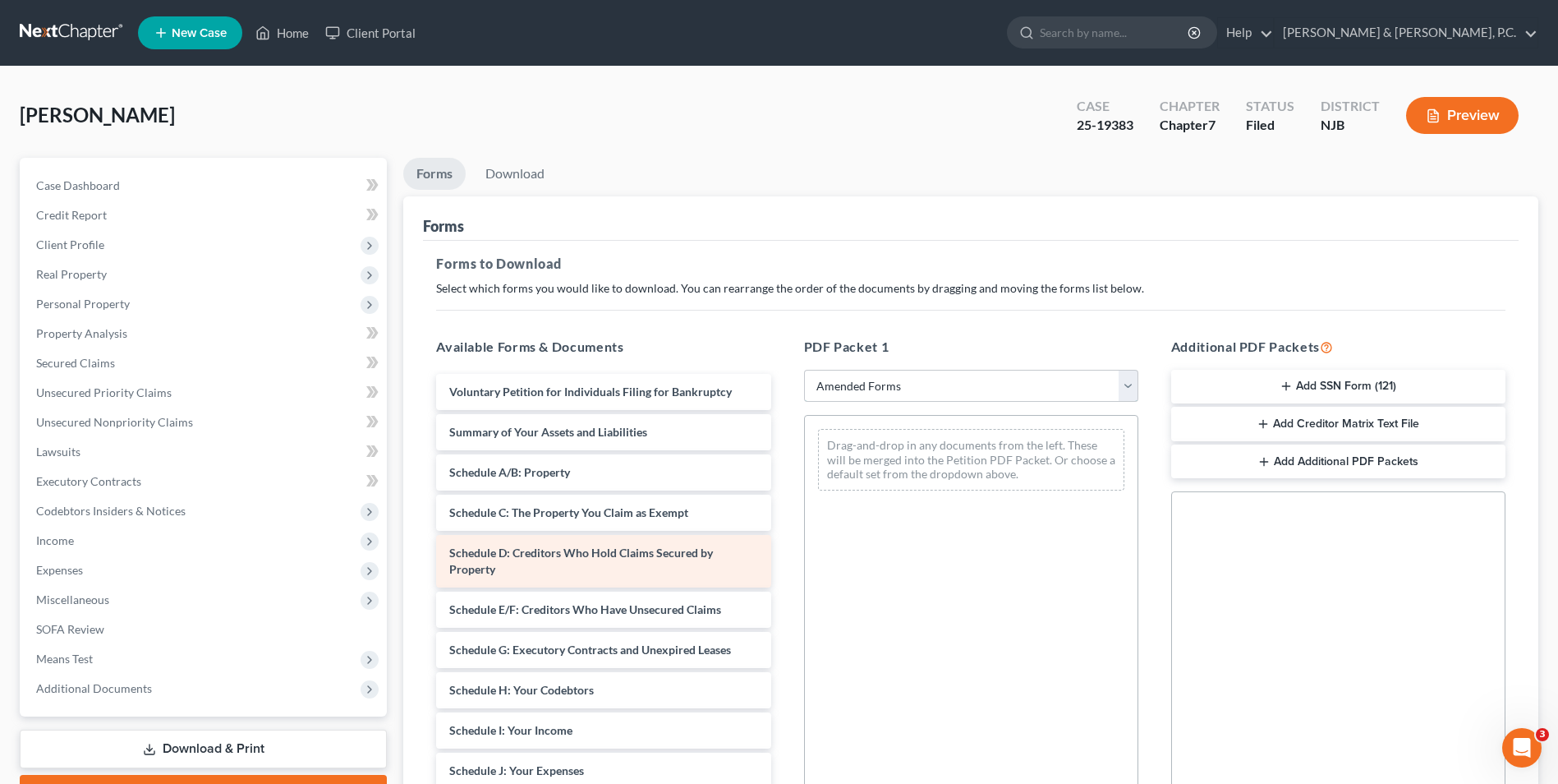
scroll to position [82, 0]
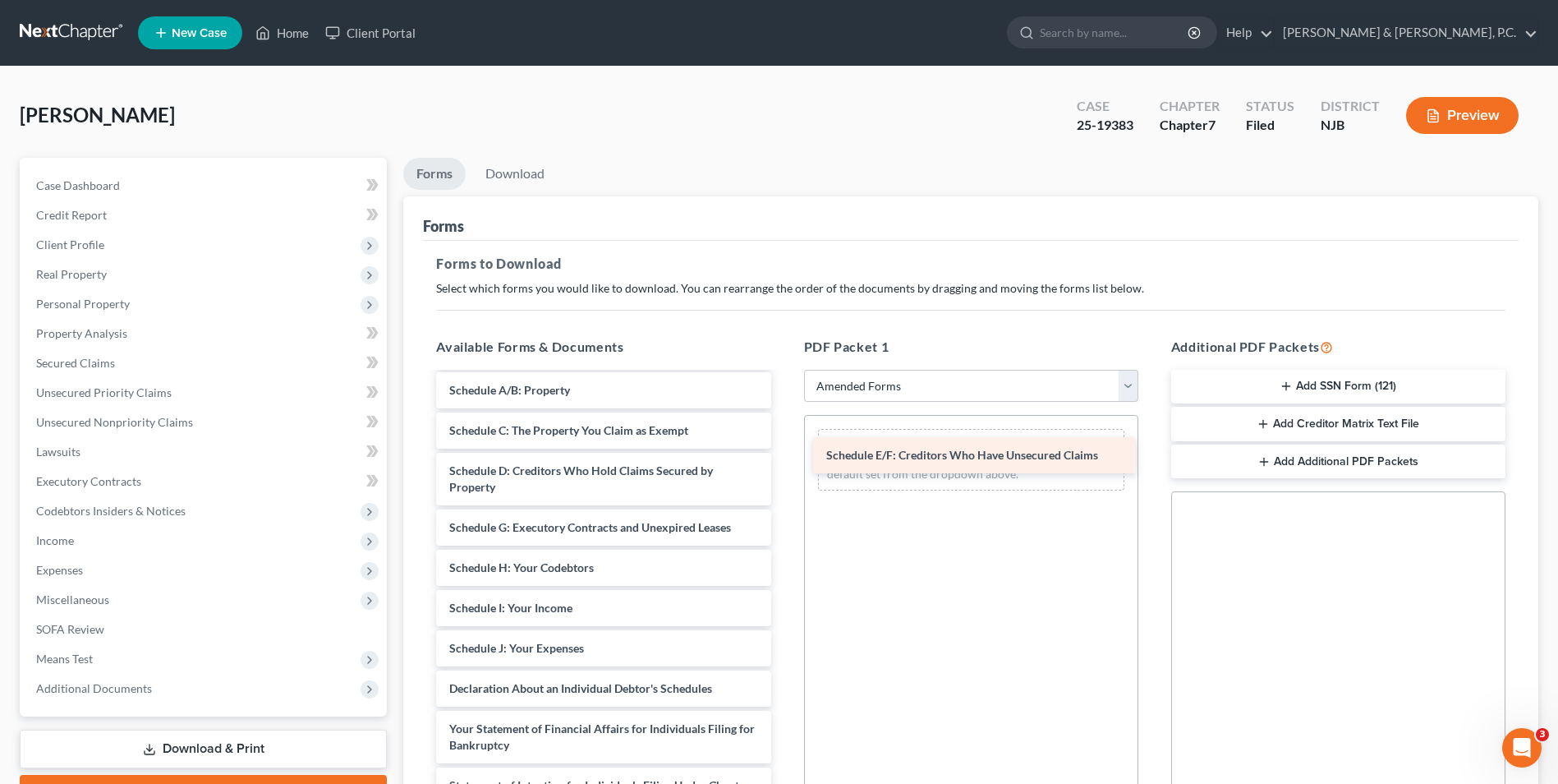
drag, startPoint x: 652, startPoint y: 526, endPoint x: 1029, endPoint y: 454, distance: 383.8
click at [784, 454] on div "Schedule E/F: Creditors Who Have Unsecured Claims Voluntary Petition for Indivi…" at bounding box center [603, 673] width 361 height 762
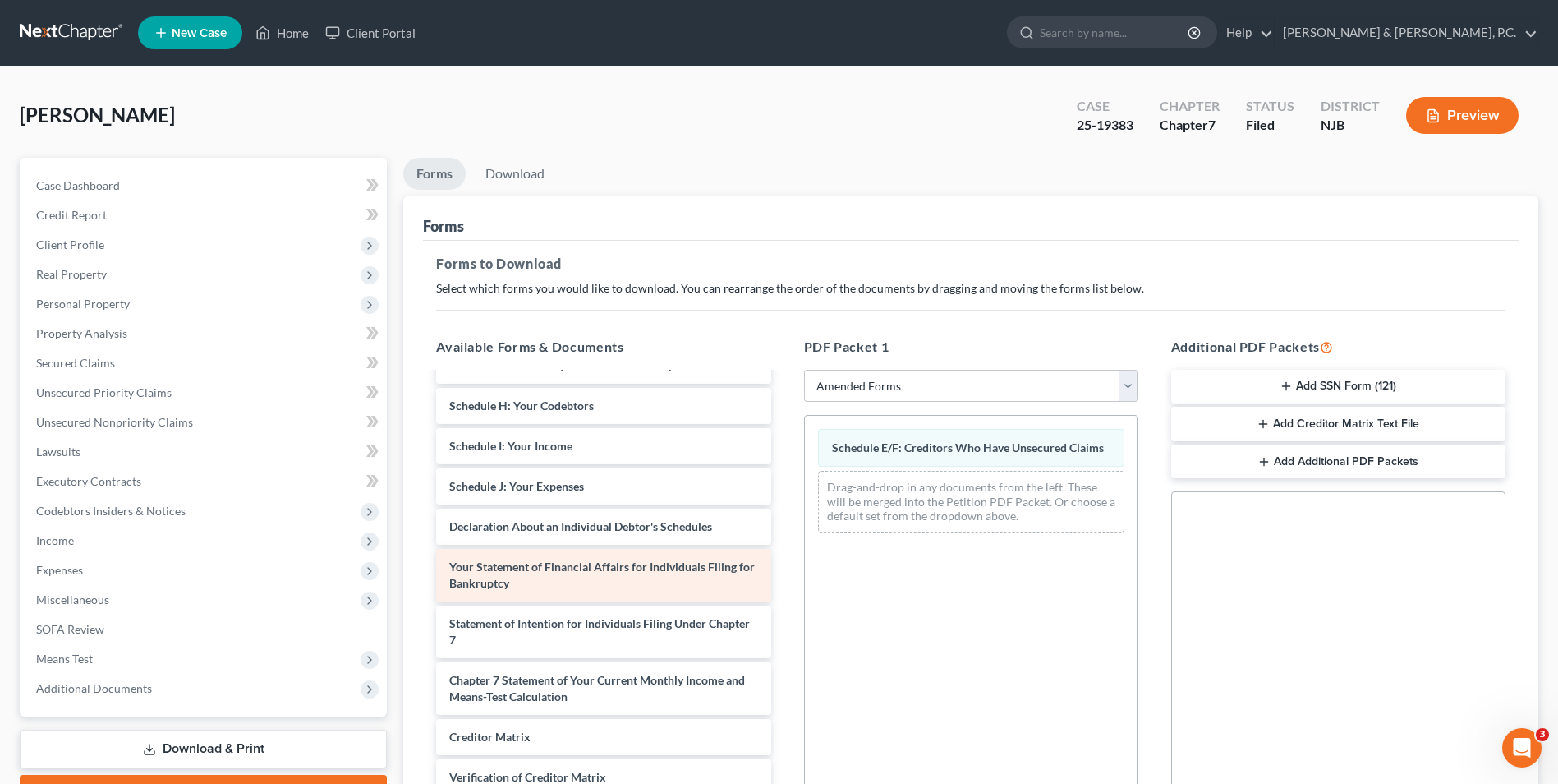
scroll to position [246, 0]
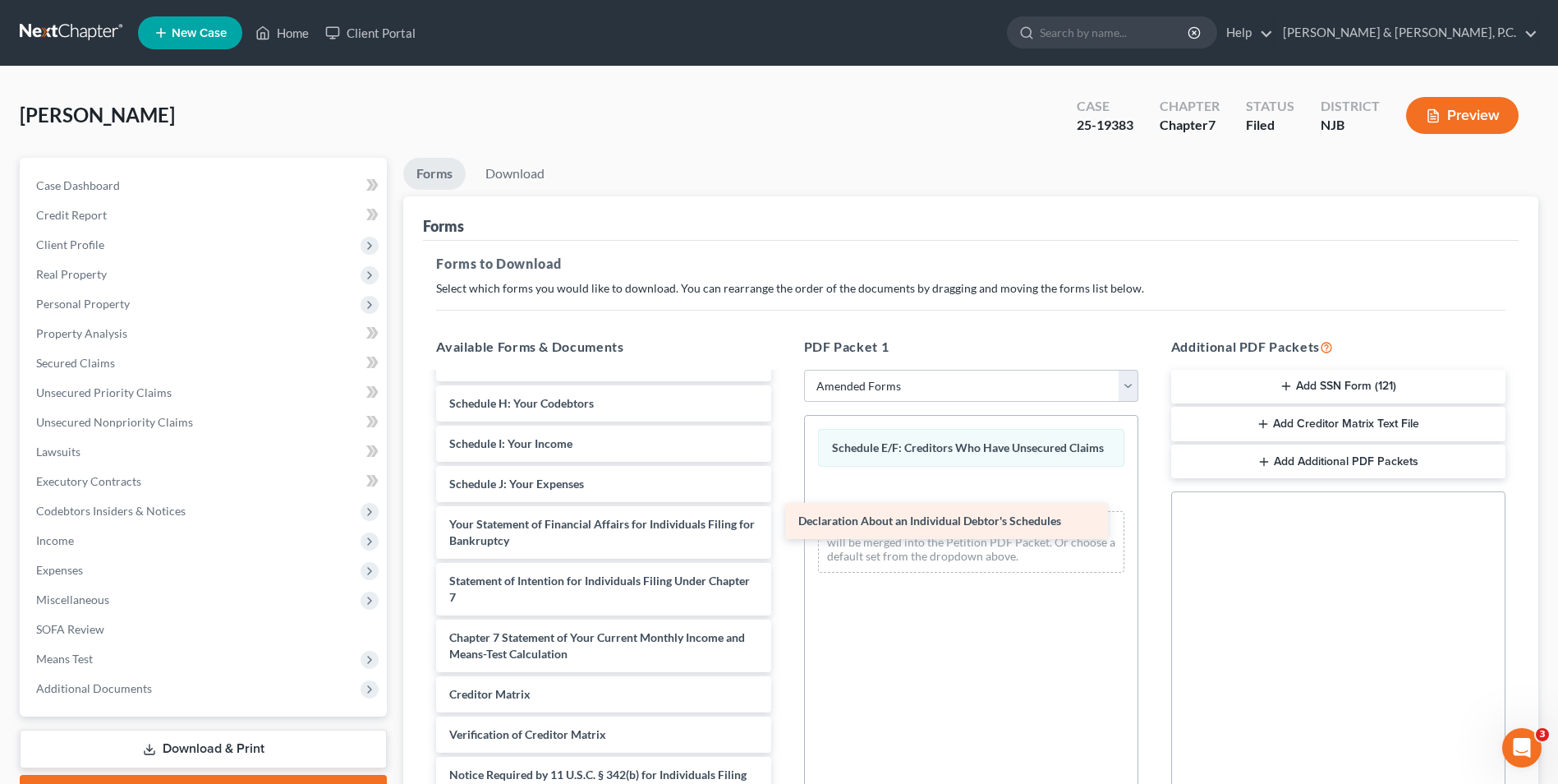
drag, startPoint x: 588, startPoint y: 528, endPoint x: 936, endPoint y: 524, distance: 348.0
click at [784, 524] on div "Declaration About an Individual Debtor's Schedules Voluntary Petition for Indiv…" at bounding box center [603, 488] width 361 height 722
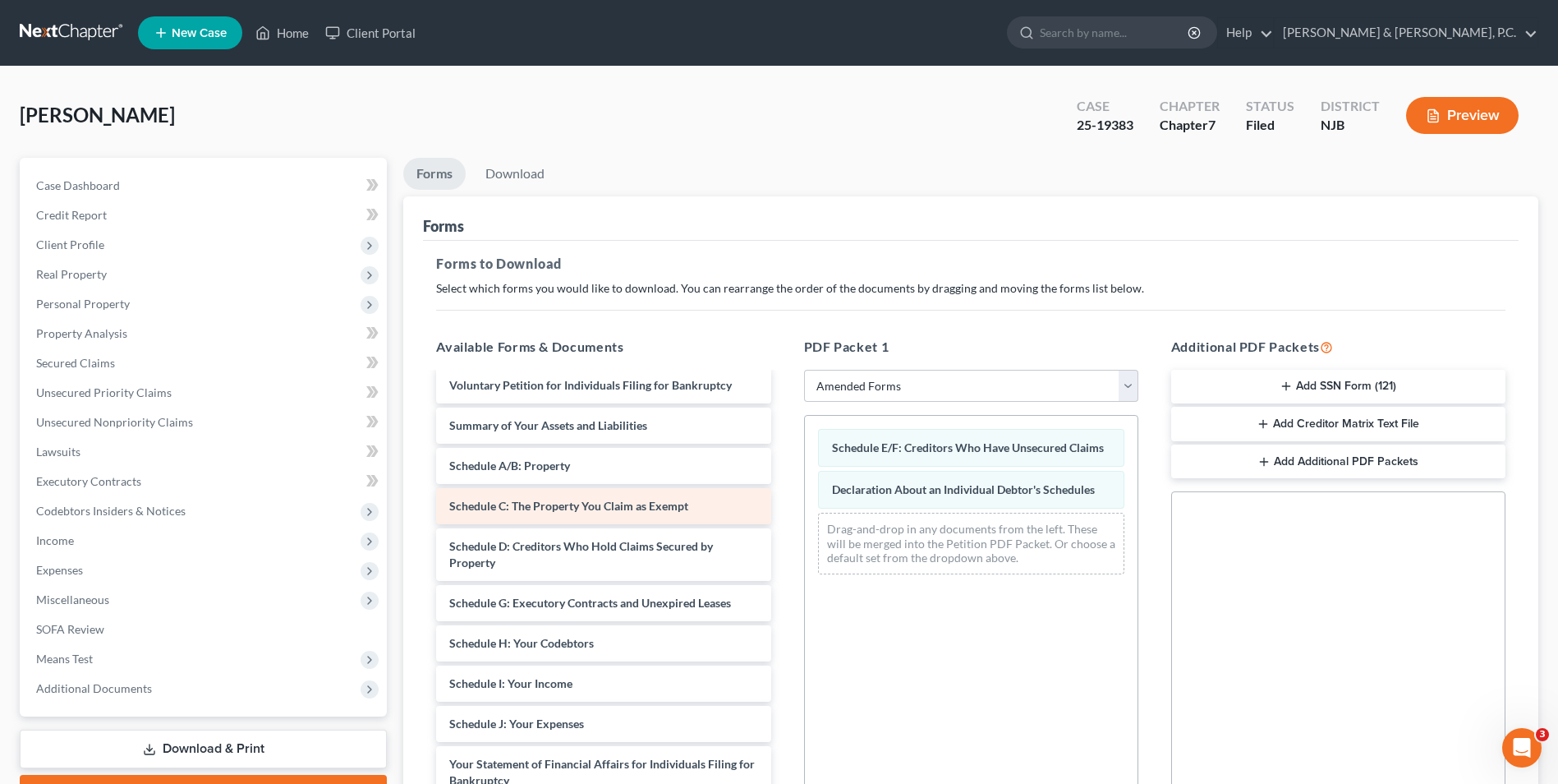
scroll to position [0, 0]
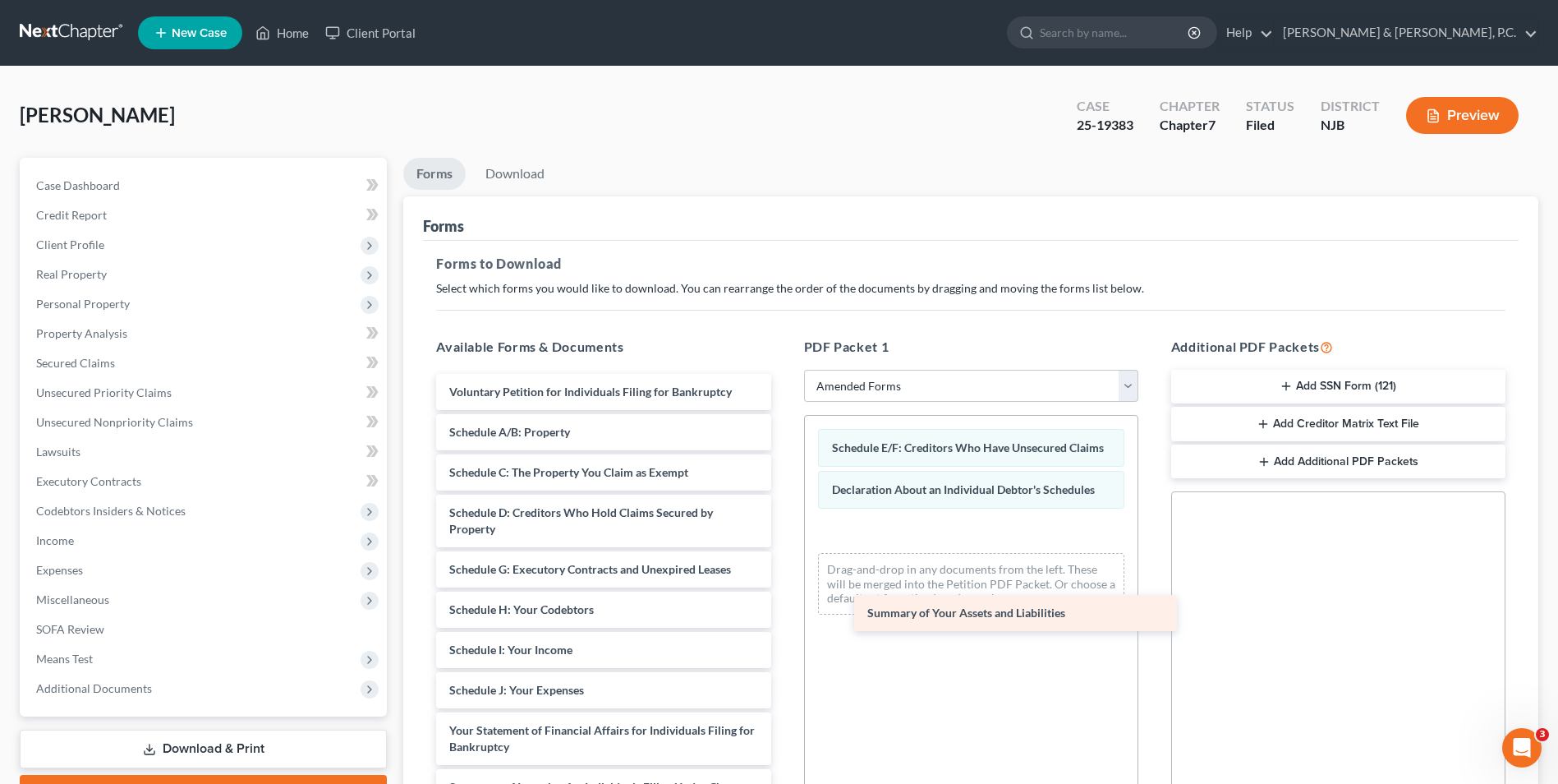
drag, startPoint x: 561, startPoint y: 432, endPoint x: 1015, endPoint y: 607, distance: 486.6
click at [784, 607] on div "Summary of Your Assets and Liabilities Voluntary Petition for Individuals Filin…" at bounding box center [603, 715] width 361 height 682
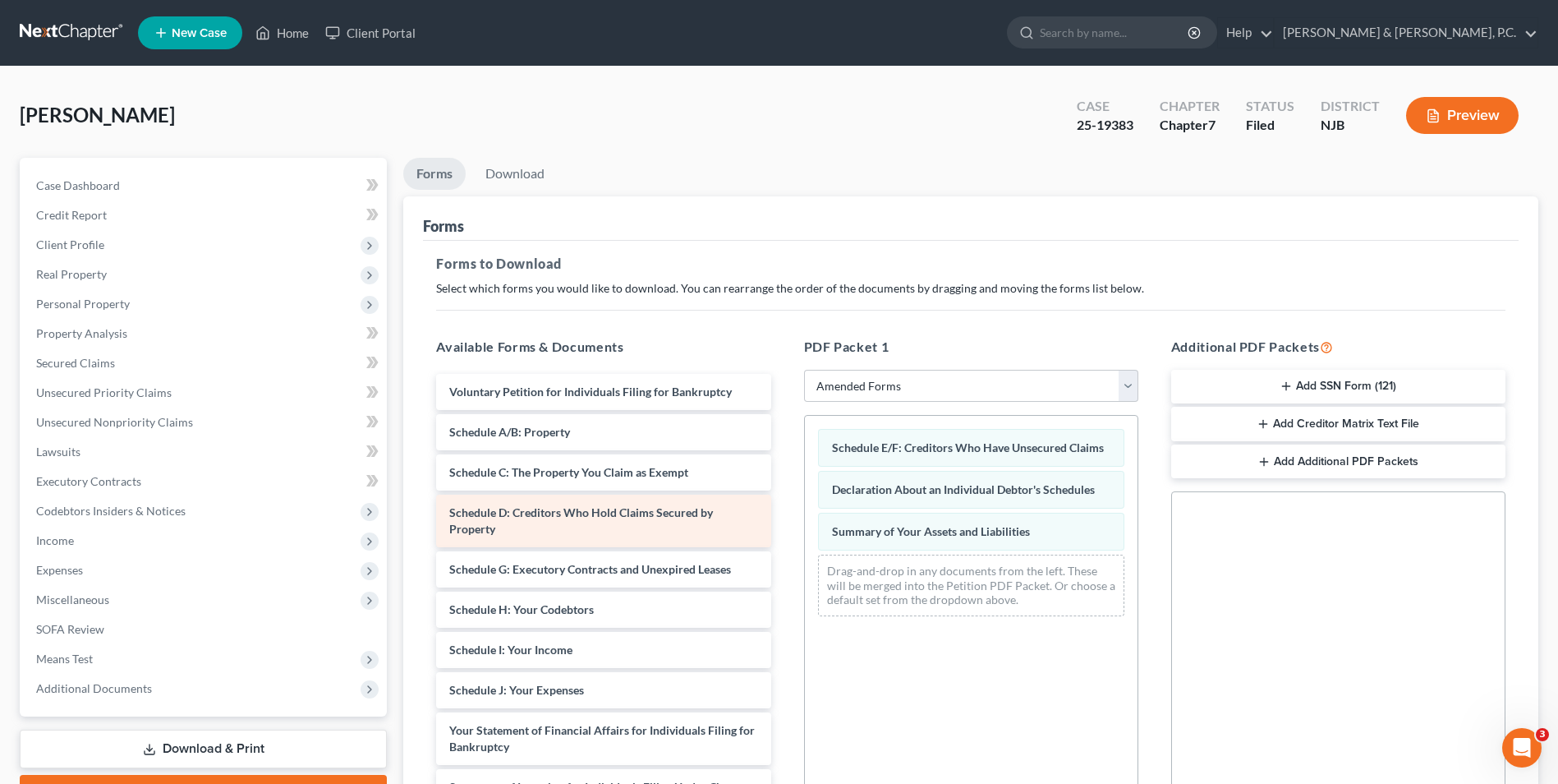
click at [637, 530] on div "Schedule D: Creditors Who Hold Claims Secured by Property" at bounding box center [603, 521] width 334 height 53
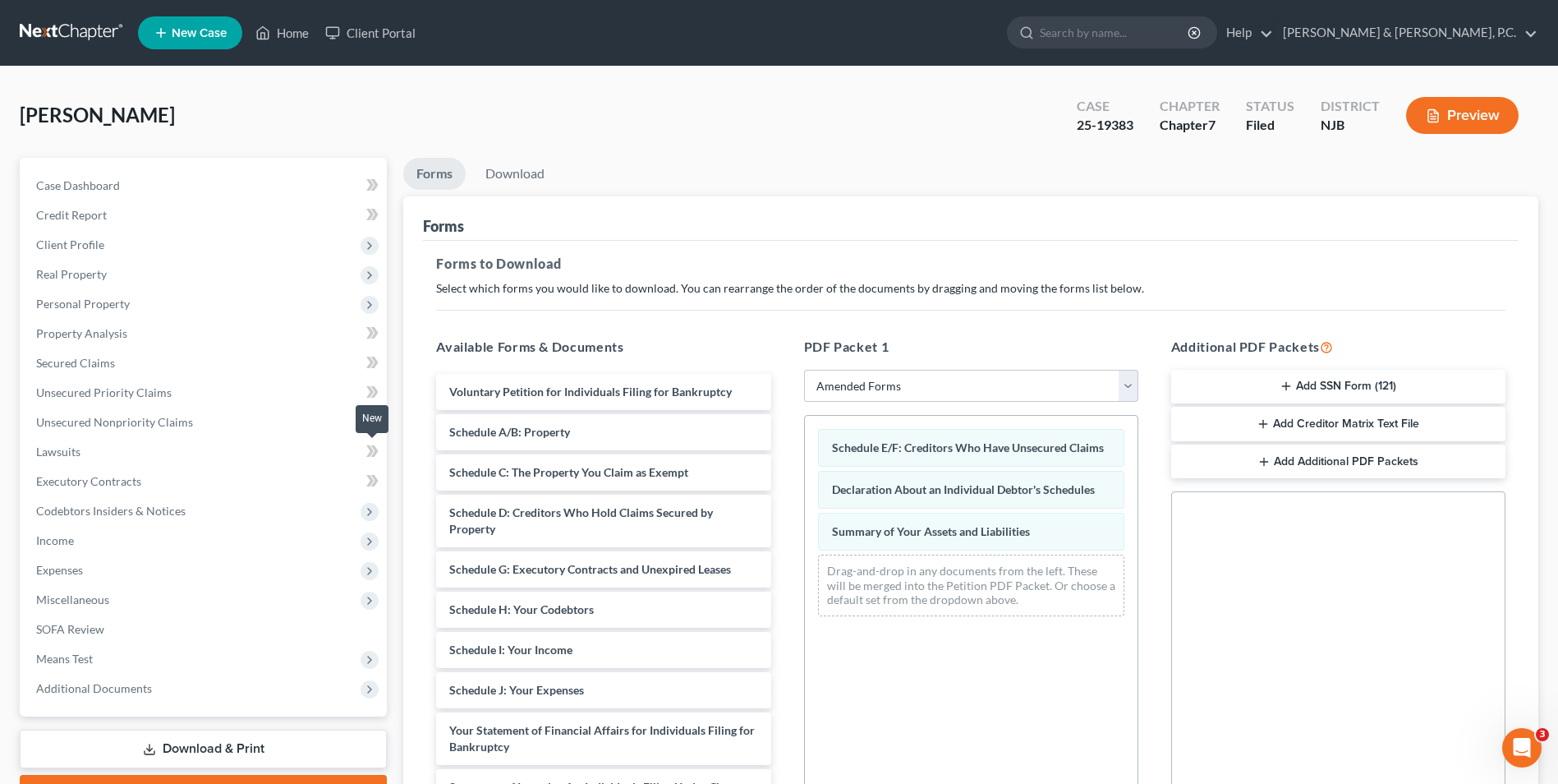
click at [368, 454] on icon at bounding box center [372, 451] width 13 height 21
click at [370, 455] on icon at bounding box center [370, 451] width 7 height 12
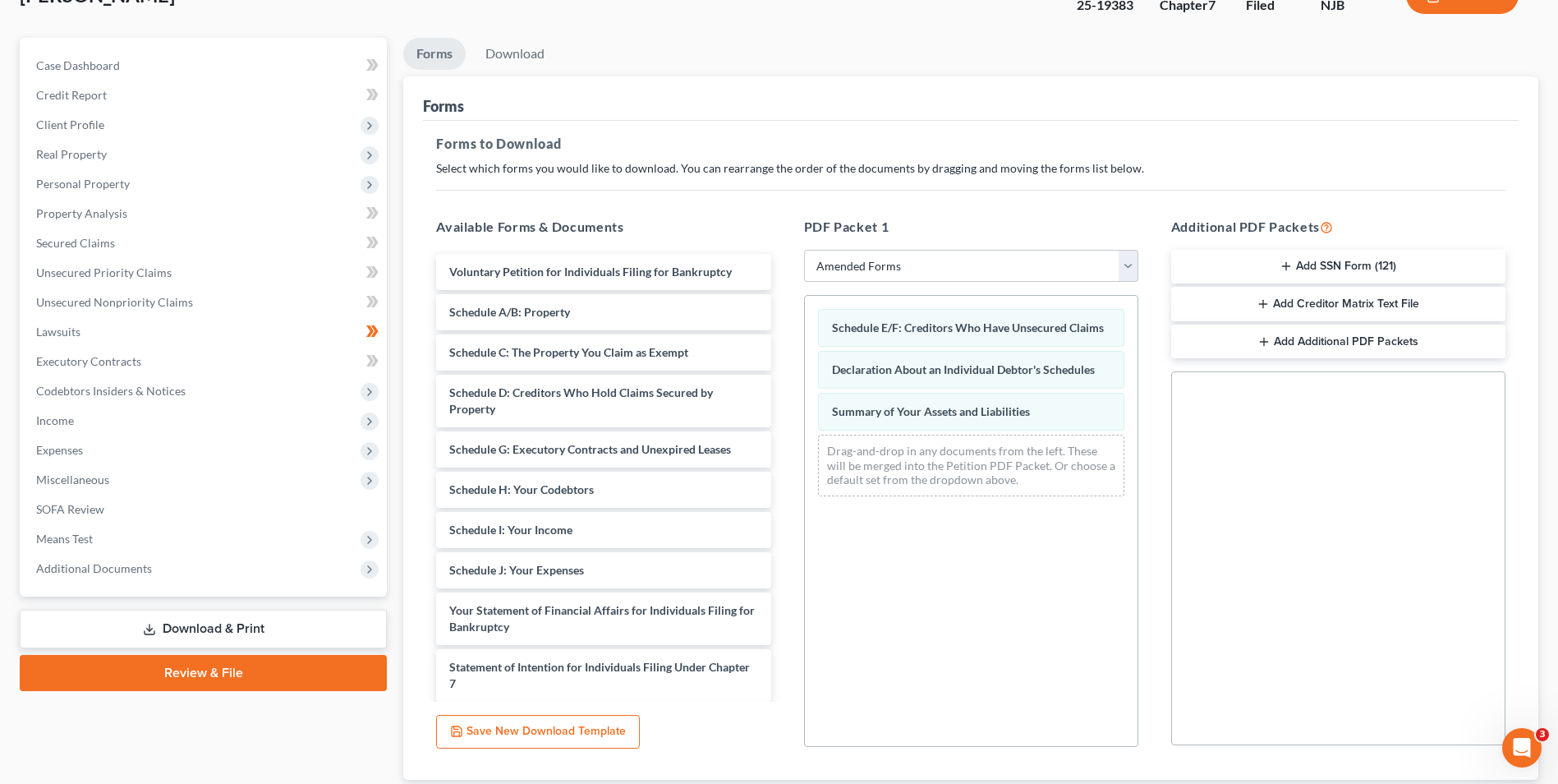
scroll to position [164, 0]
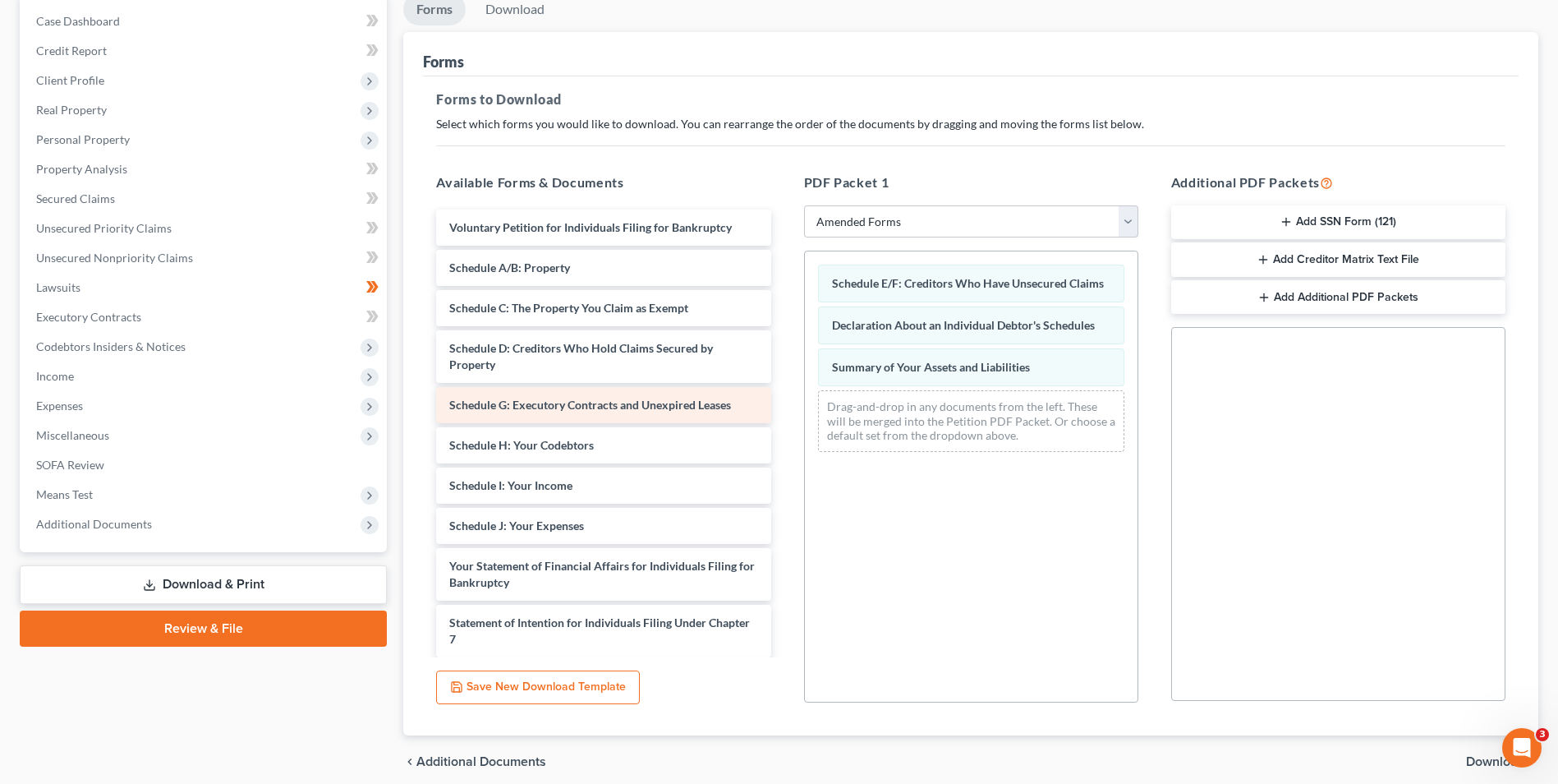
click at [583, 407] on span "Schedule G: Executory Contracts and Unexpired Leases" at bounding box center [590, 404] width 282 height 14
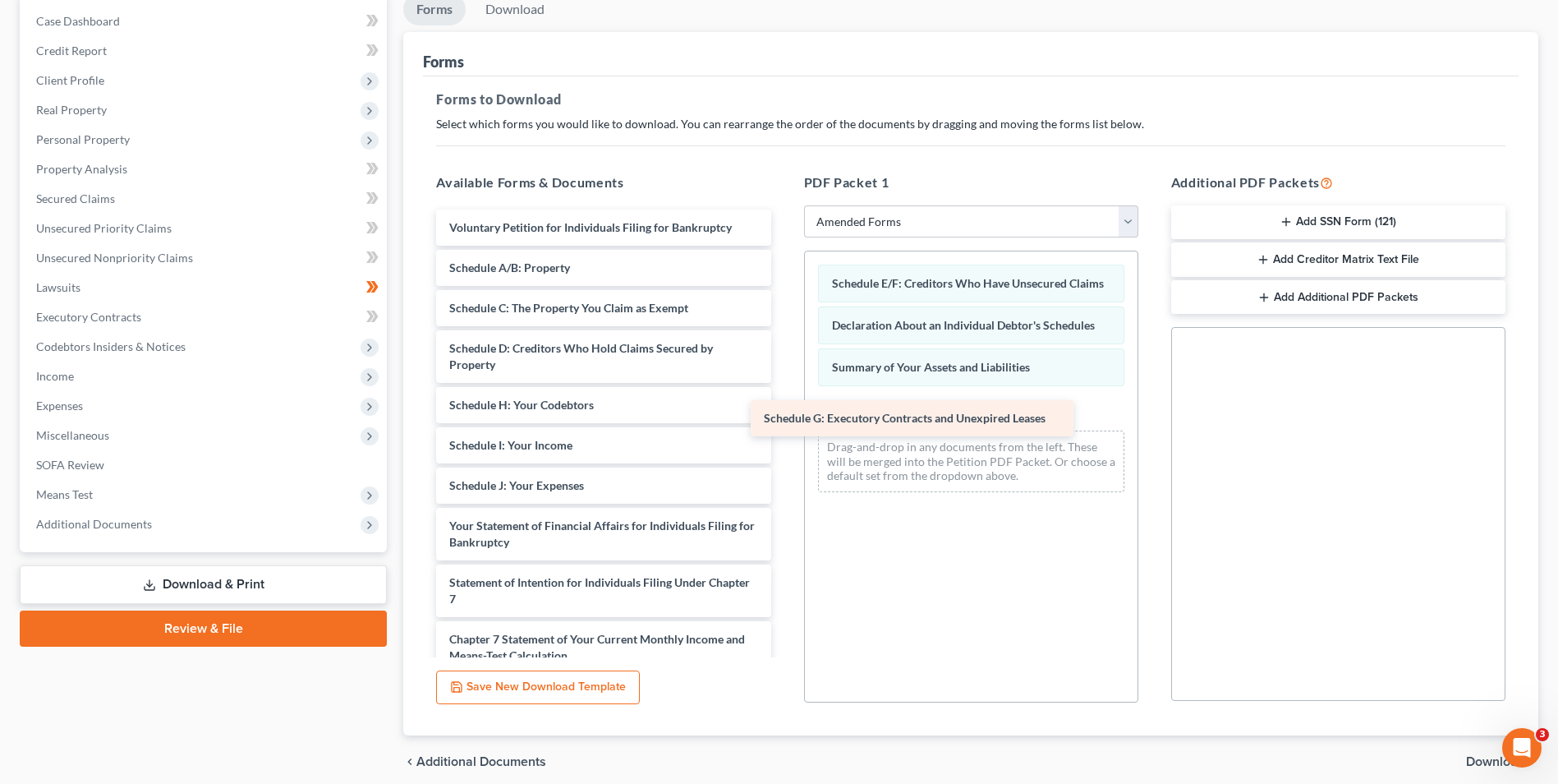
drag, startPoint x: 583, startPoint y: 407, endPoint x: 903, endPoint y: 420, distance: 320.3
click at [784, 420] on div "Schedule G: Executory Contracts and Unexpired Leases Voluntary Petition for Ind…" at bounding box center [603, 530] width 361 height 642
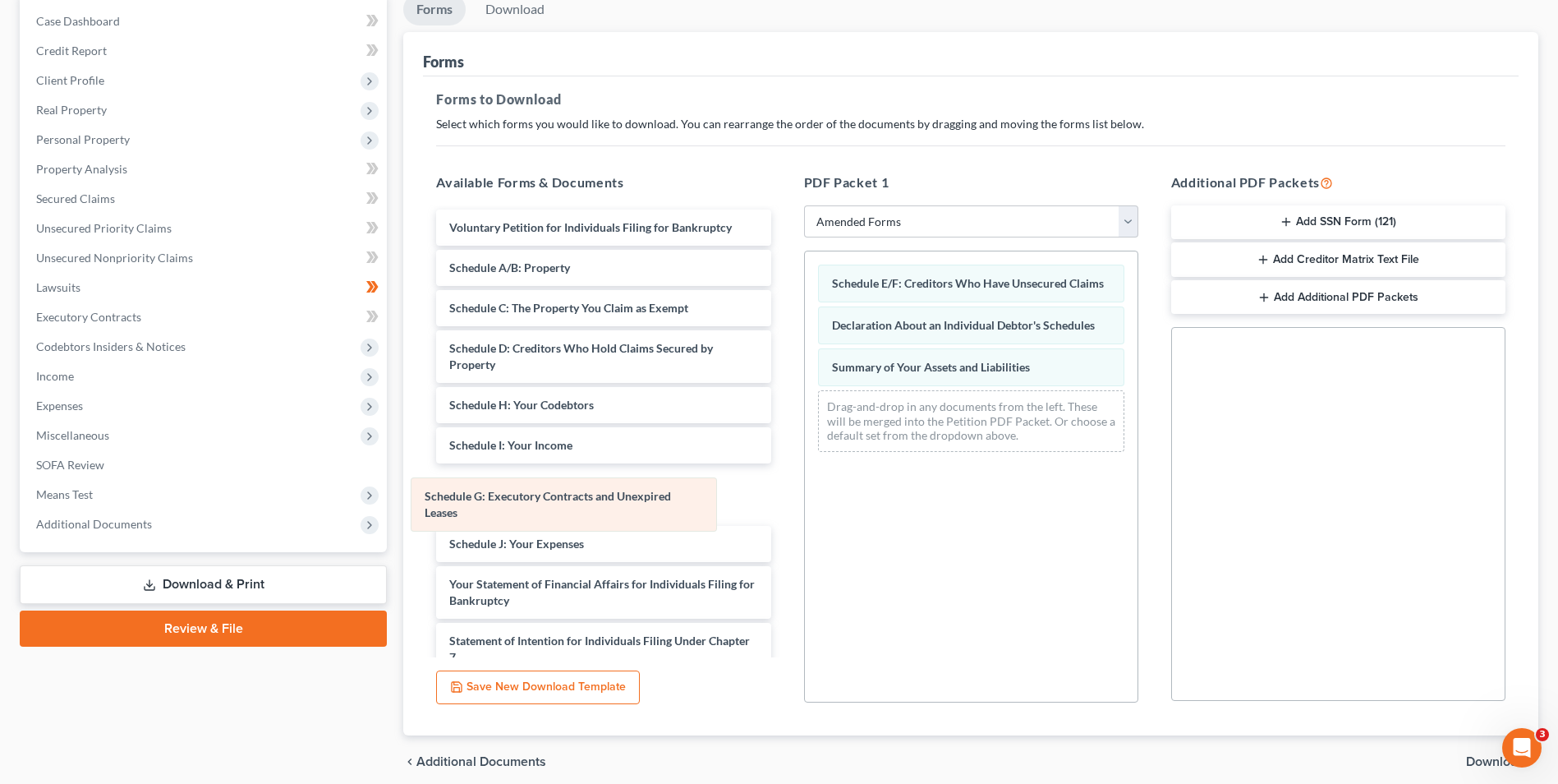
drag, startPoint x: 936, startPoint y: 414, endPoint x: 529, endPoint y: 499, distance: 415.8
click at [805, 465] on div "Schedule G: Executory Contracts and Unexpired Leases Schedule E/F: Creditors Wh…" at bounding box center [971, 358] width 333 height 214
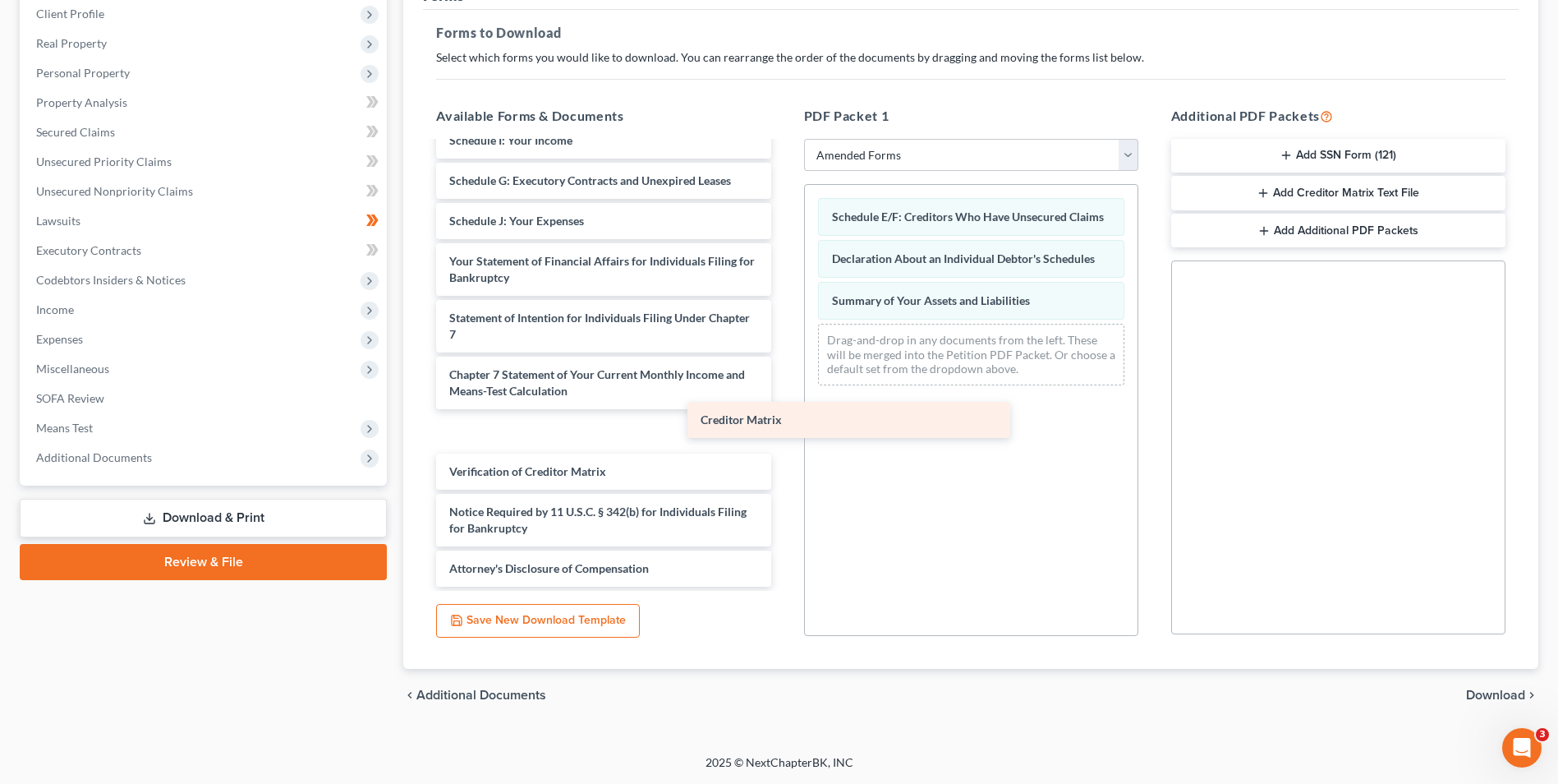
scroll to position [198, 0]
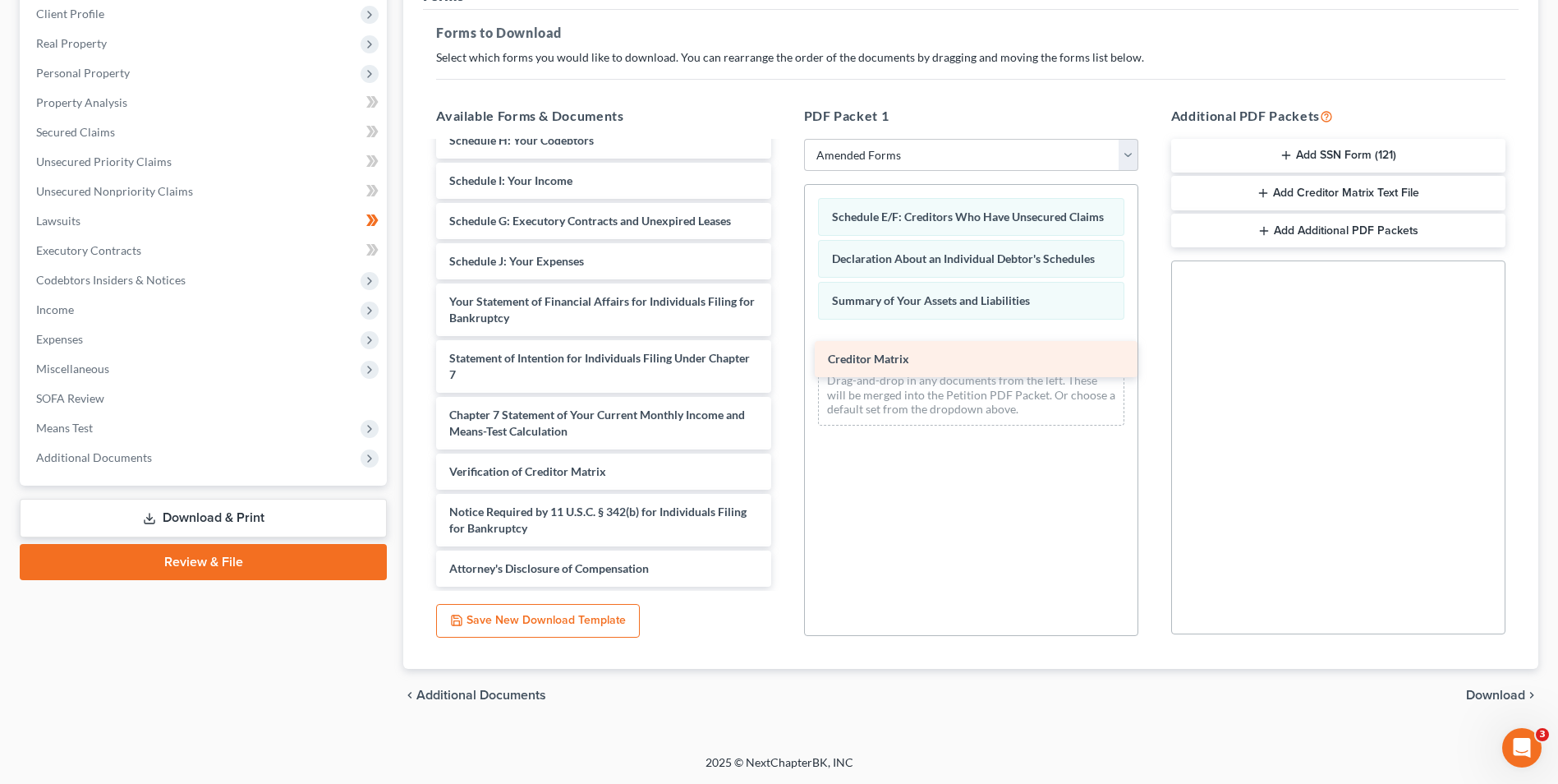
drag, startPoint x: 510, startPoint y: 433, endPoint x: 889, endPoint y: 361, distance: 385.8
click at [784, 361] on div "Creditor Matrix Voluntary Petition for Individuals Filing for Bankruptcy Schedu…" at bounding box center [603, 266] width 361 height 642
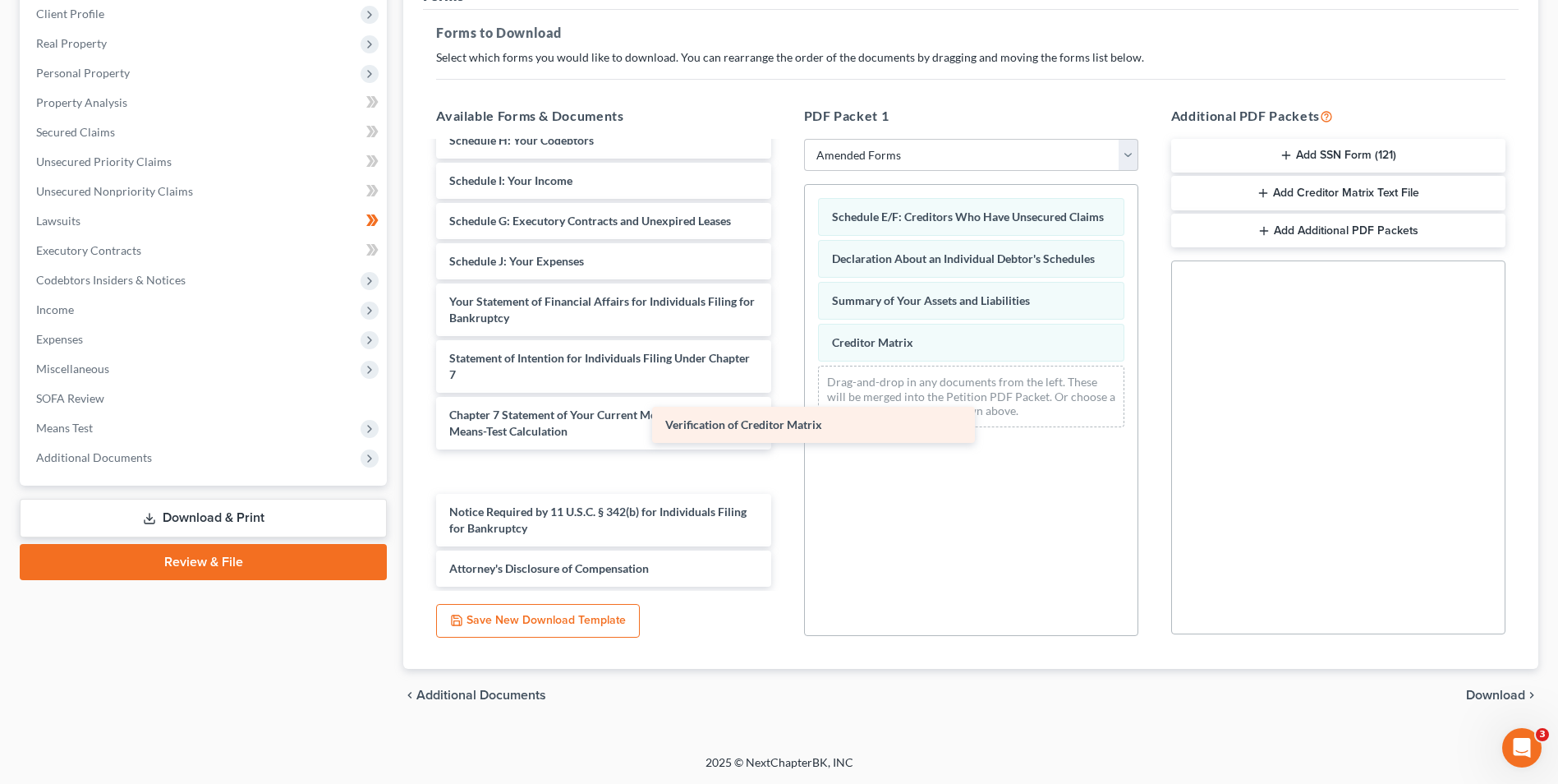
scroll to position [158, 0]
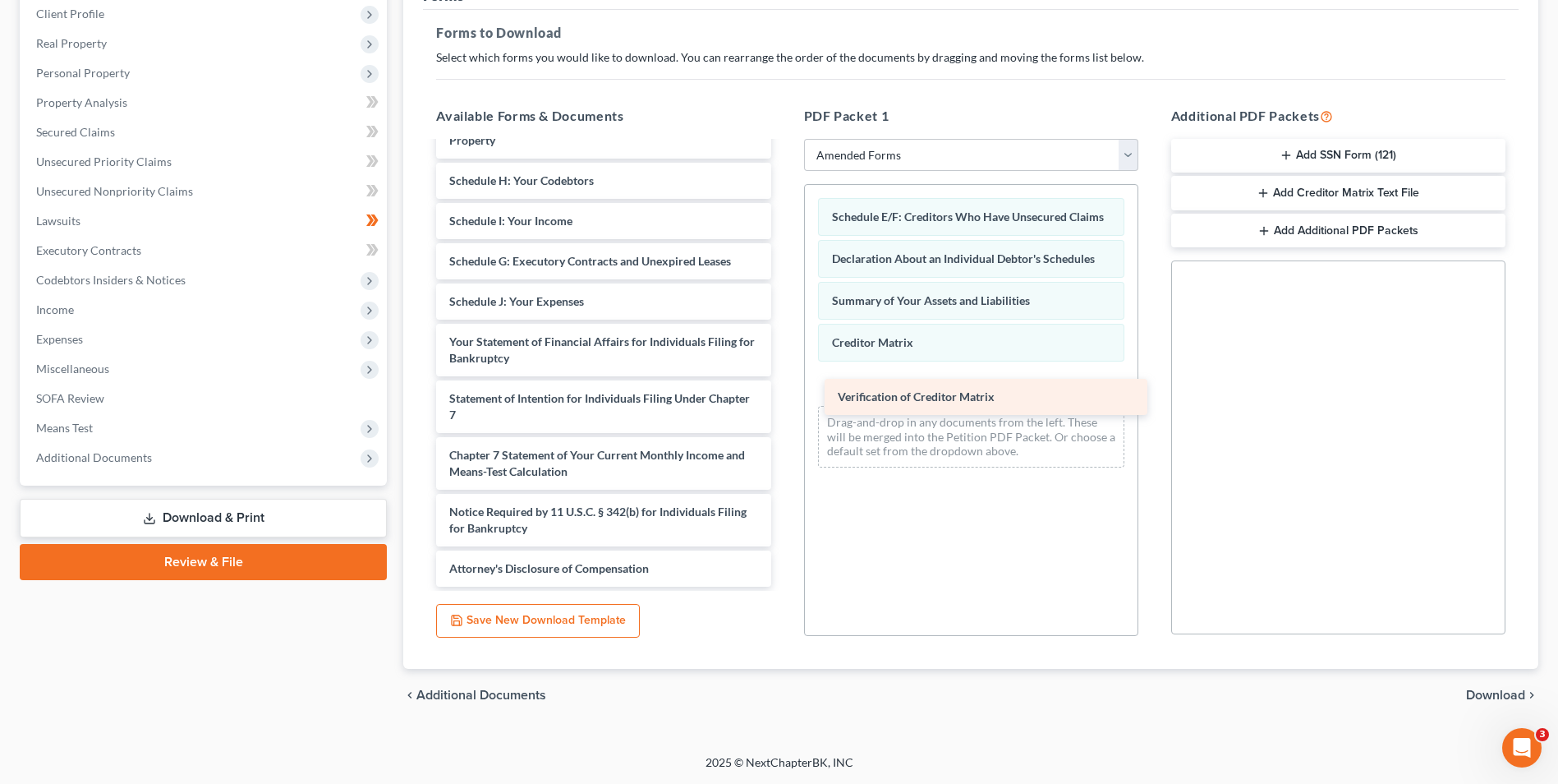
drag, startPoint x: 520, startPoint y: 471, endPoint x: 908, endPoint y: 396, distance: 395.2
click at [784, 396] on div "Verification of Creditor Matrix Voluntary Petition for Individuals Filing for B…" at bounding box center [603, 286] width 361 height 601
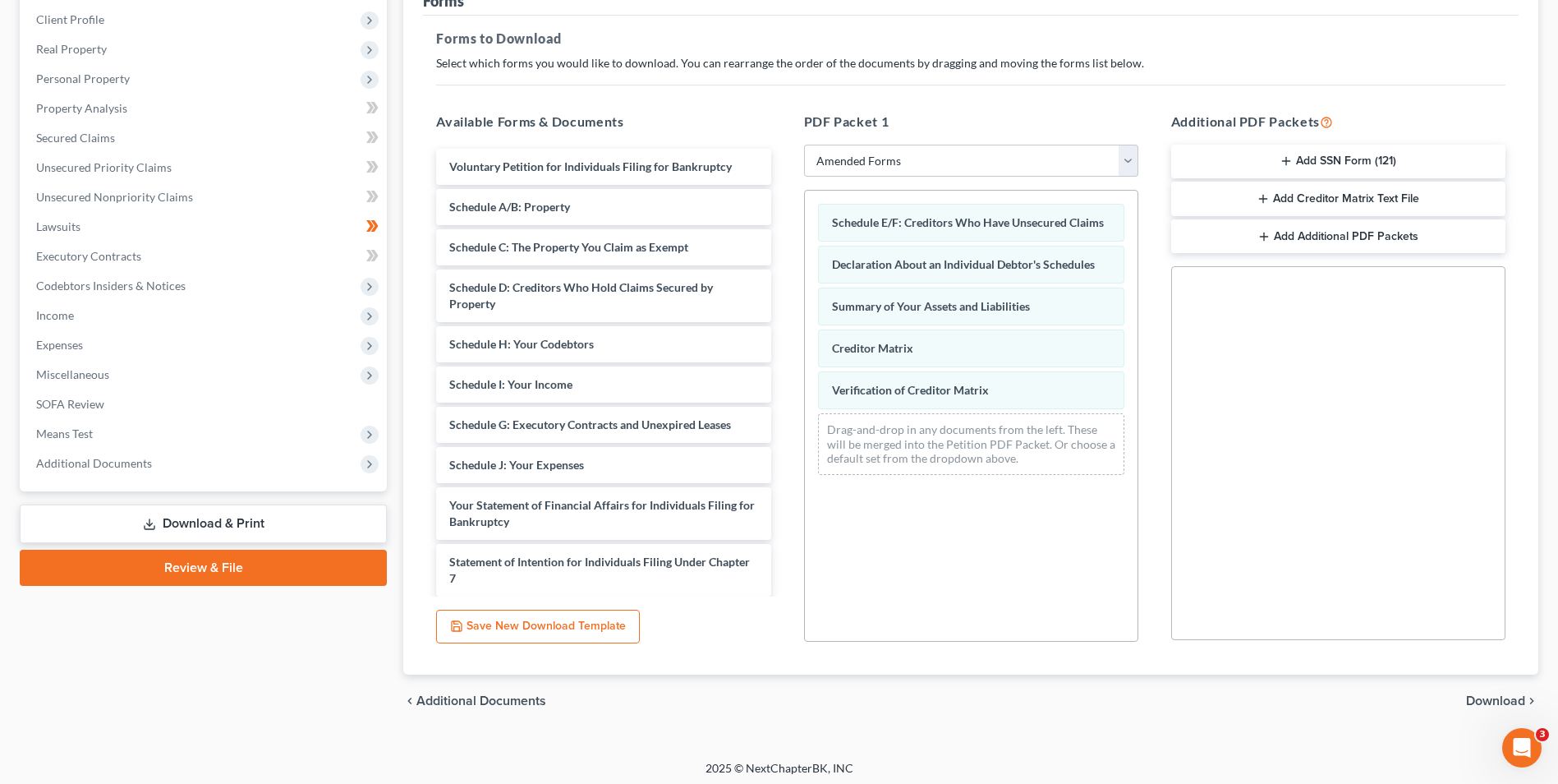
scroll to position [231, 0]
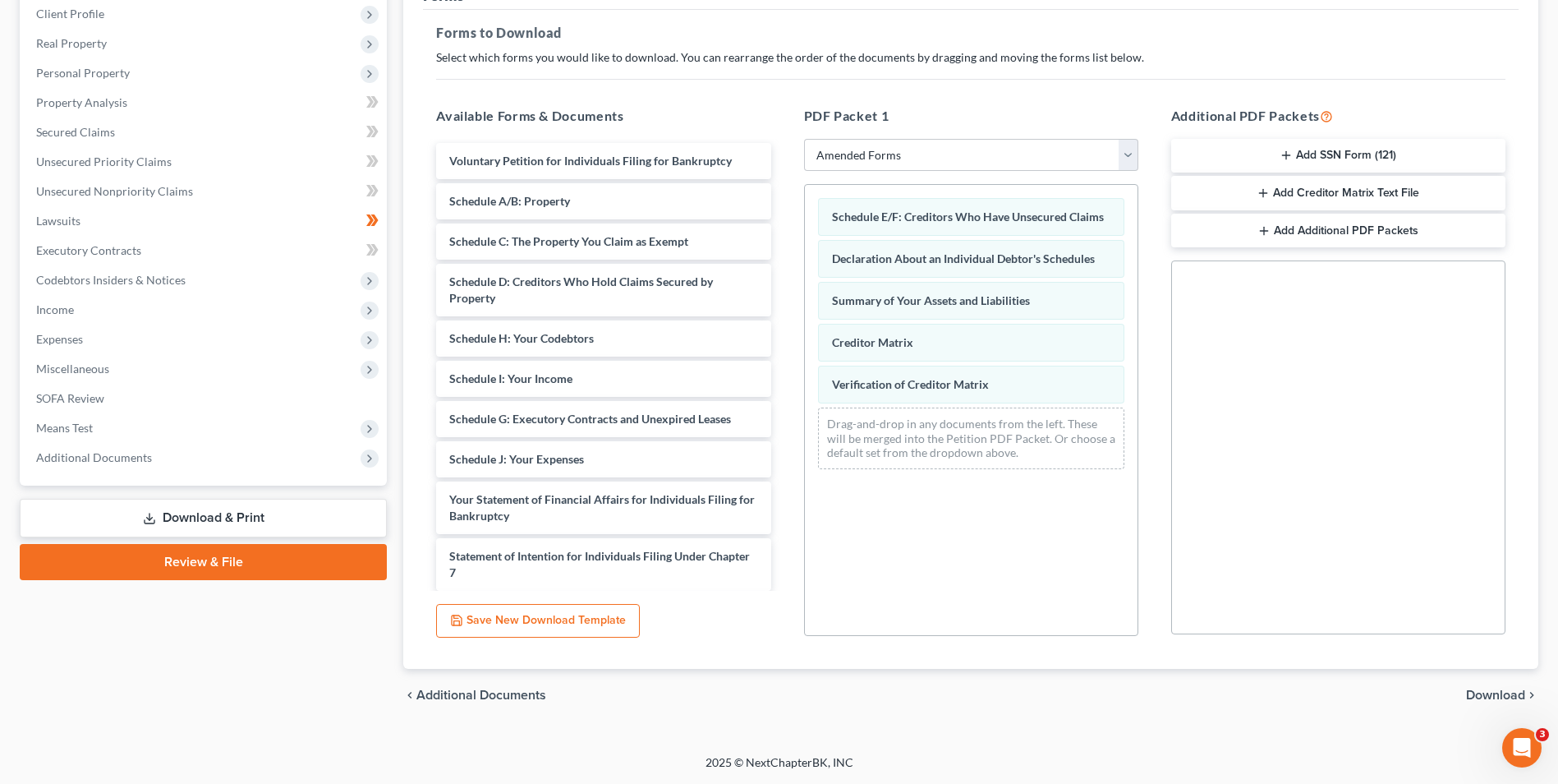
click at [1484, 702] on span "Download" at bounding box center [1496, 695] width 59 height 13
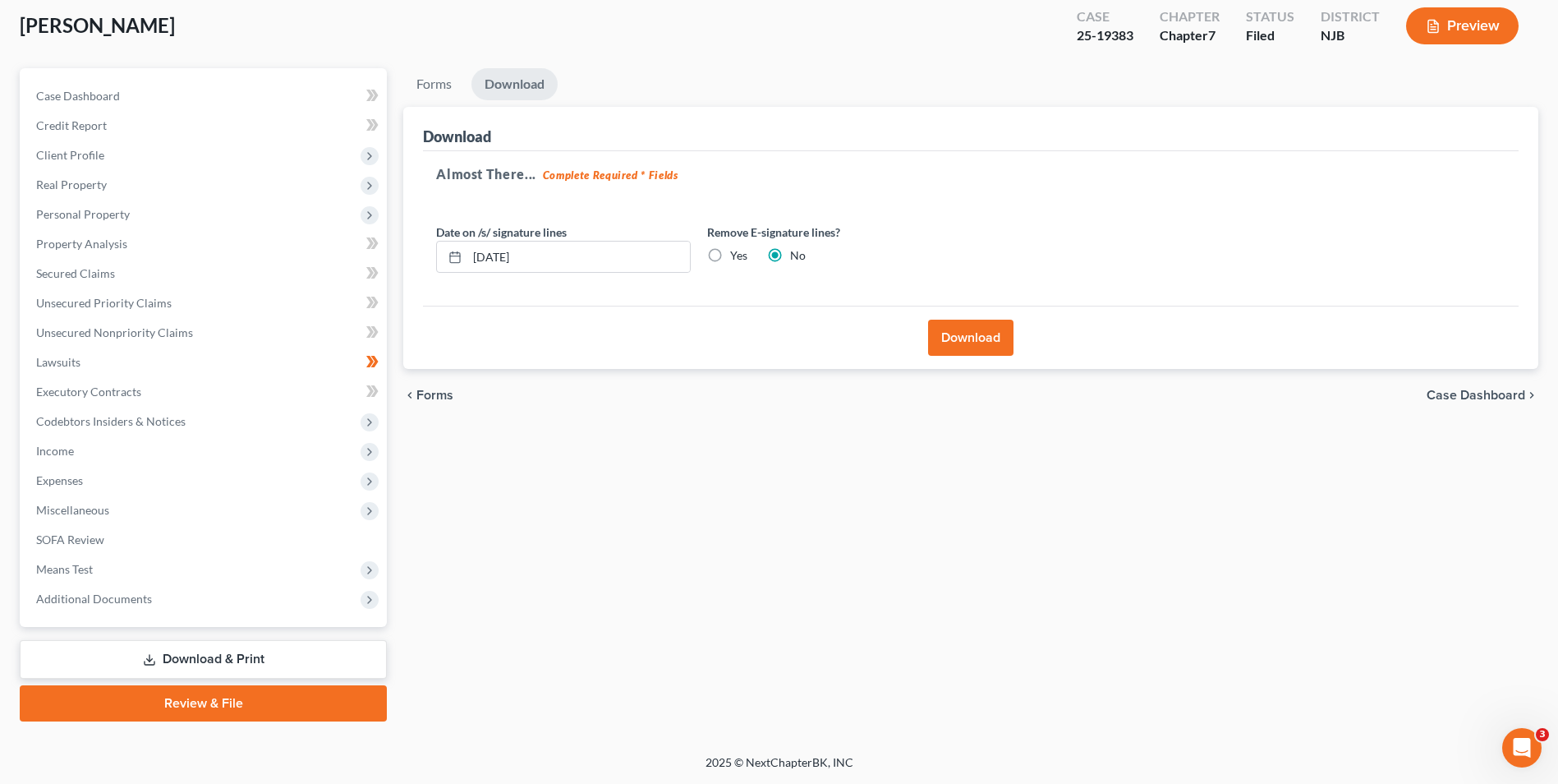
scroll to position [89, 0]
click at [978, 334] on button "Download" at bounding box center [971, 338] width 86 height 37
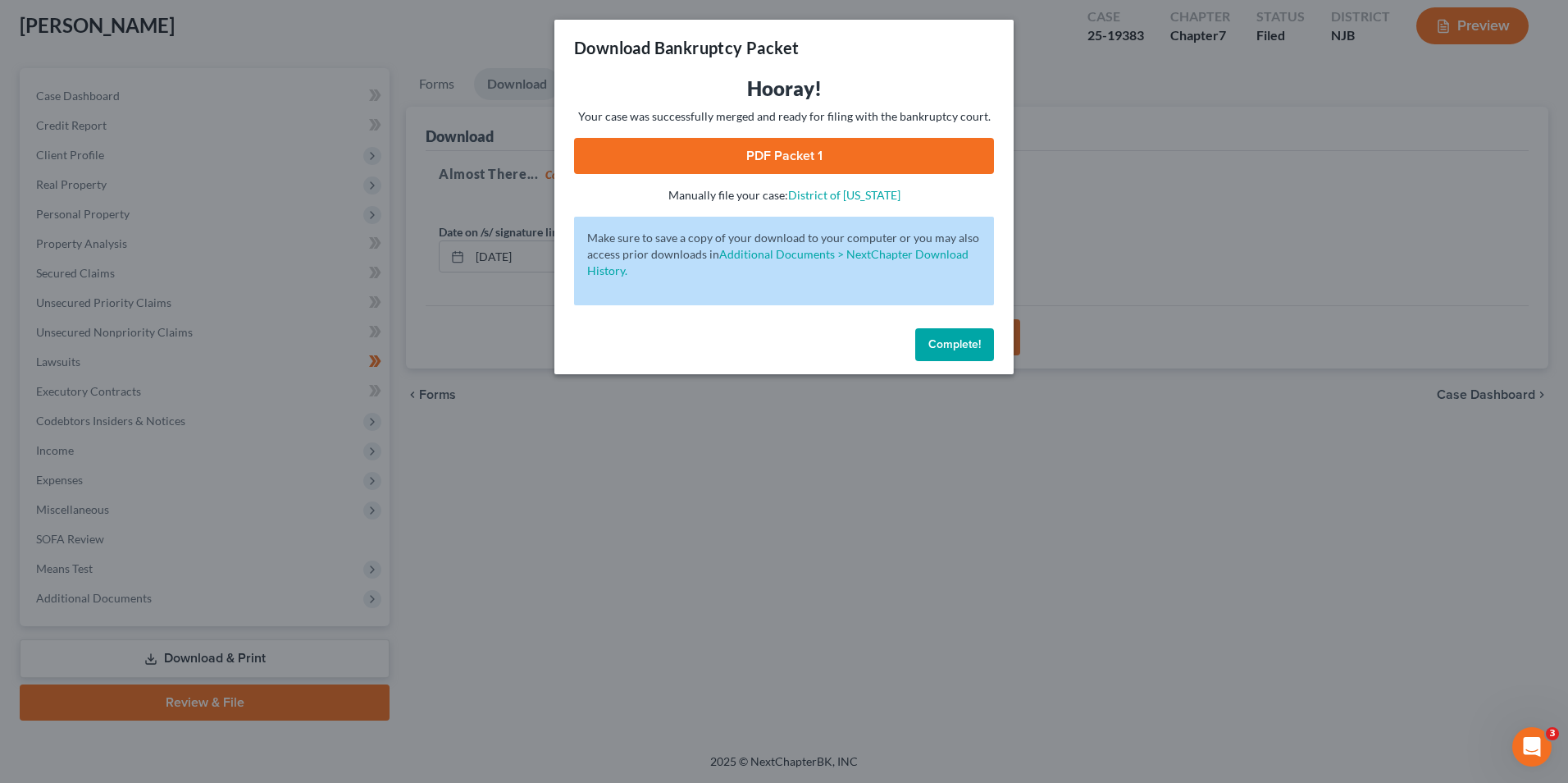
drag, startPoint x: 788, startPoint y: 152, endPoint x: 800, endPoint y: 147, distance: 13.0
click at [788, 152] on link "PDF Packet 1" at bounding box center [784, 156] width 420 height 36
click at [968, 340] on span "Complete!" at bounding box center [955, 344] width 53 height 14
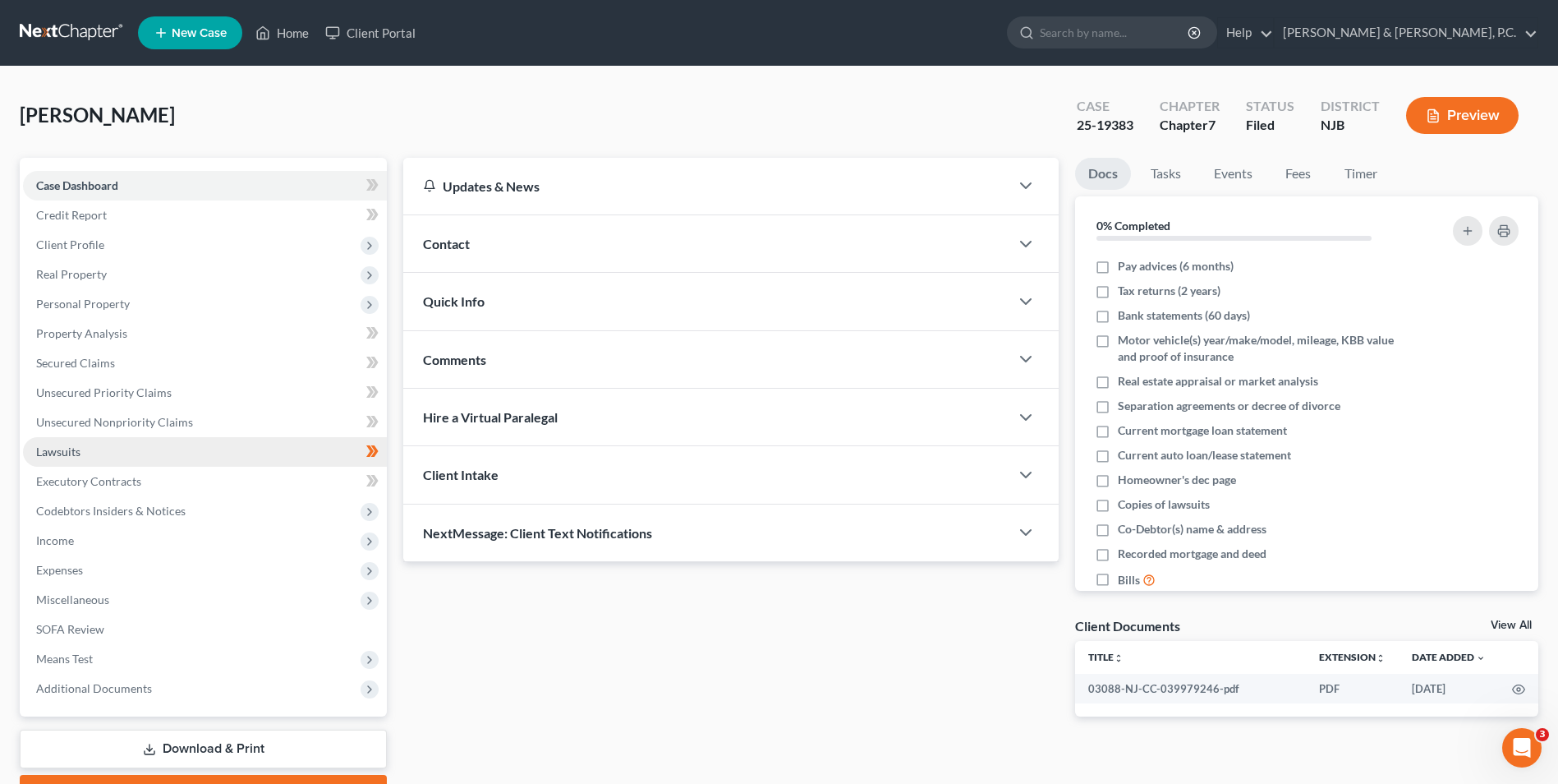
click at [232, 454] on link "Lawsuits" at bounding box center [204, 452] width 364 height 29
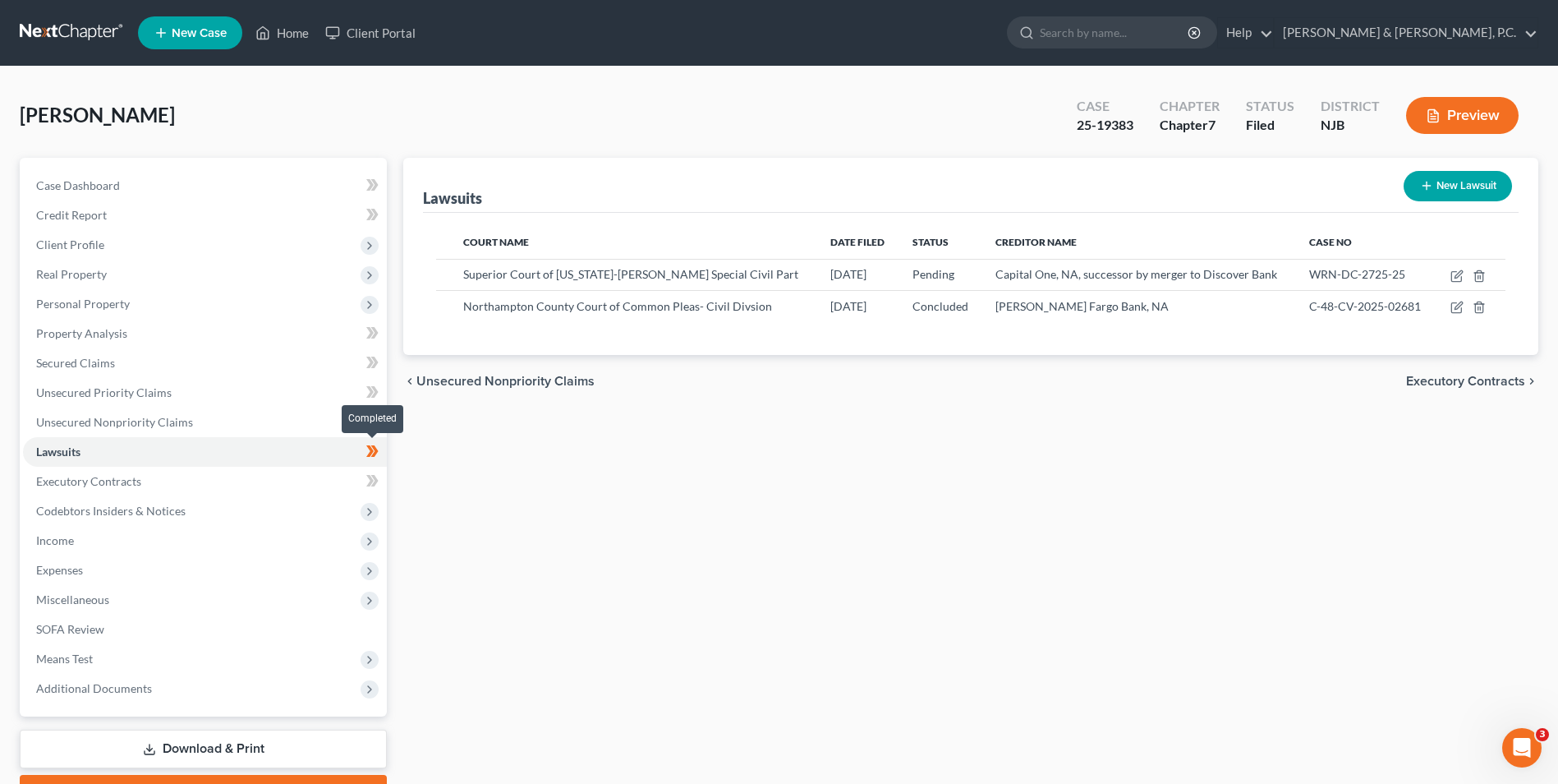
click at [370, 455] on icon at bounding box center [370, 451] width 7 height 12
click at [1477, 124] on button "Preview" at bounding box center [1462, 115] width 112 height 37
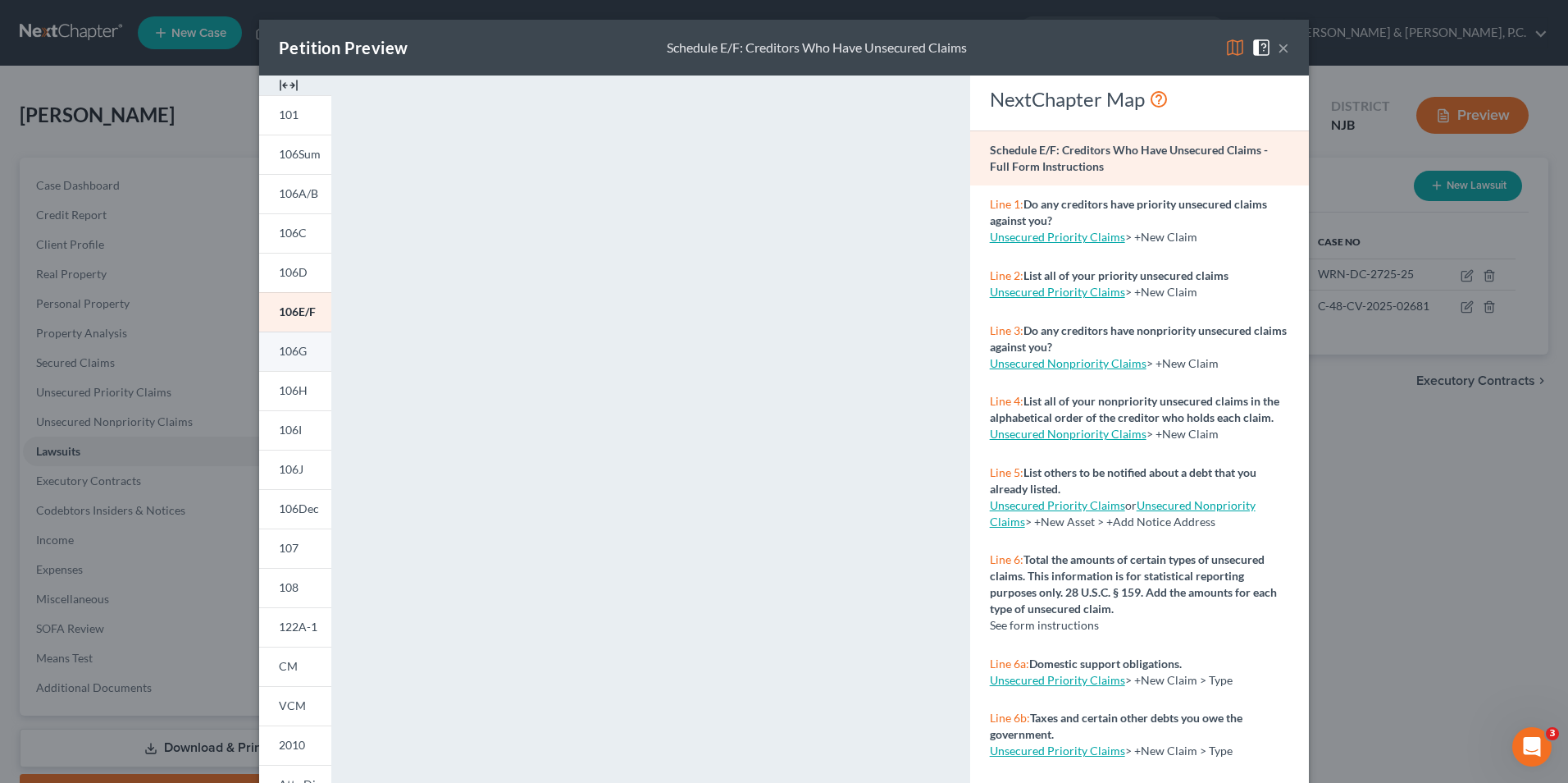
click at [302, 351] on link "106G" at bounding box center [294, 351] width 72 height 39
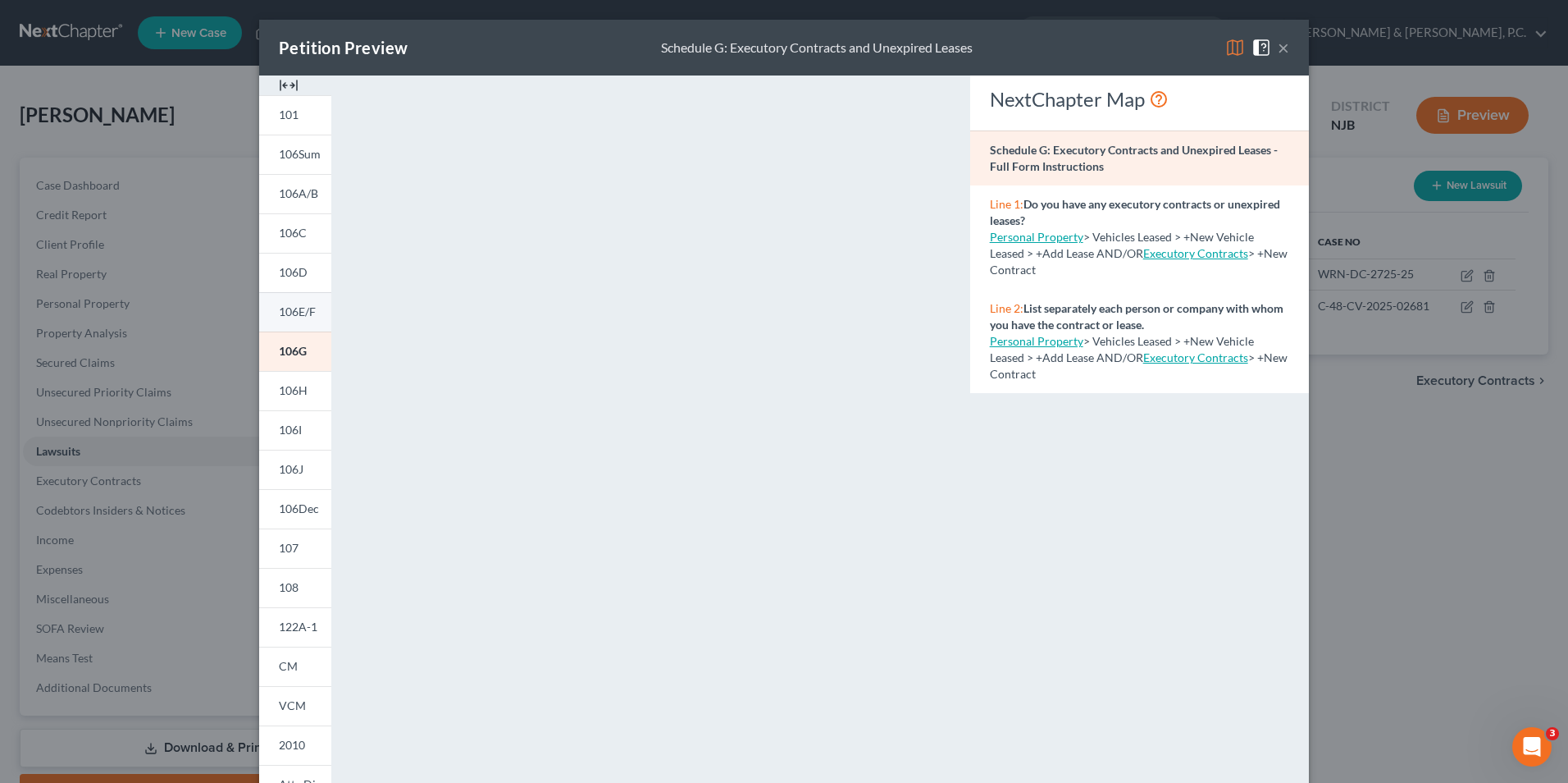
click at [297, 313] on span "106E/F" at bounding box center [297, 311] width 37 height 14
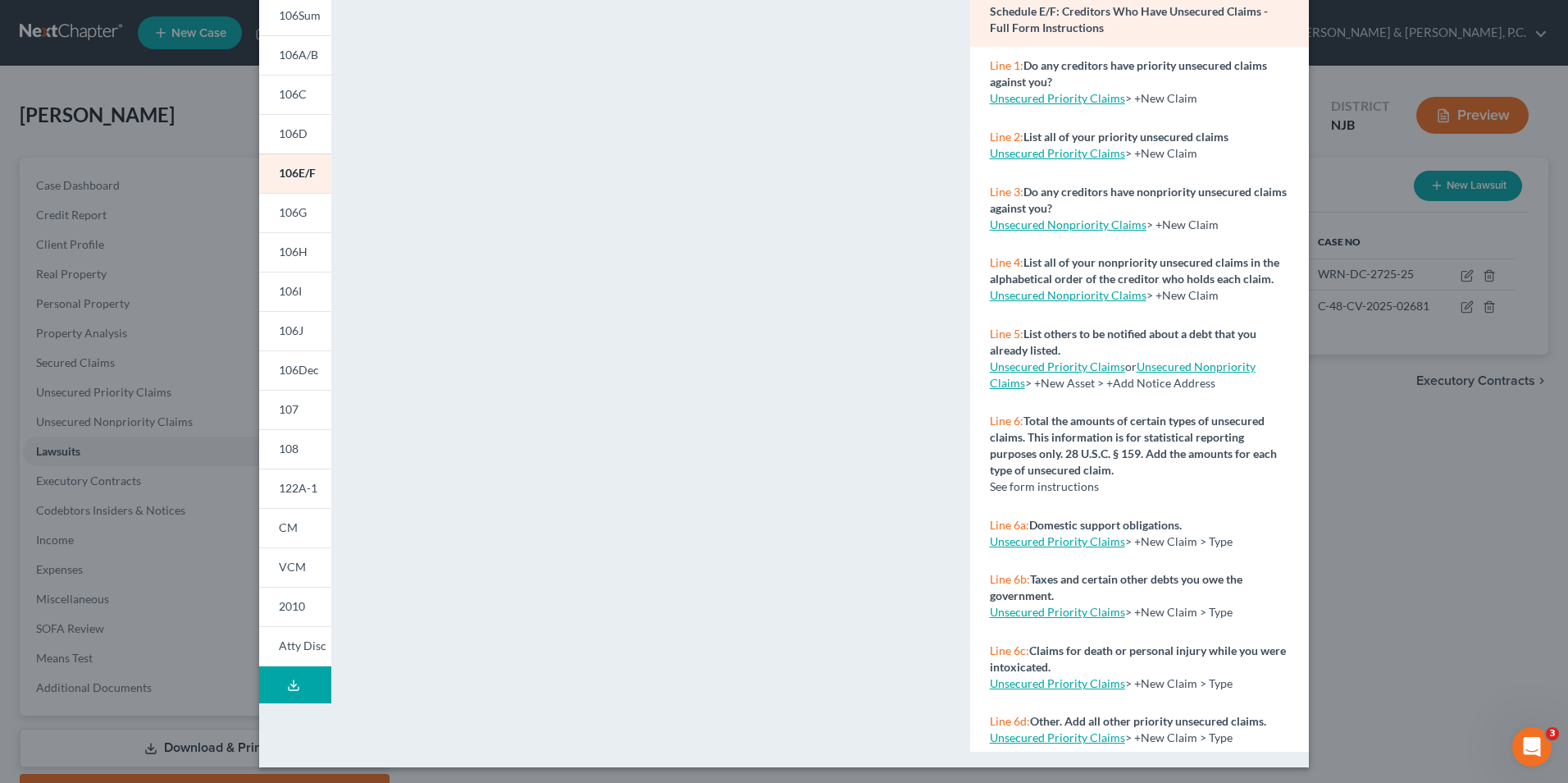
scroll to position [143, 0]
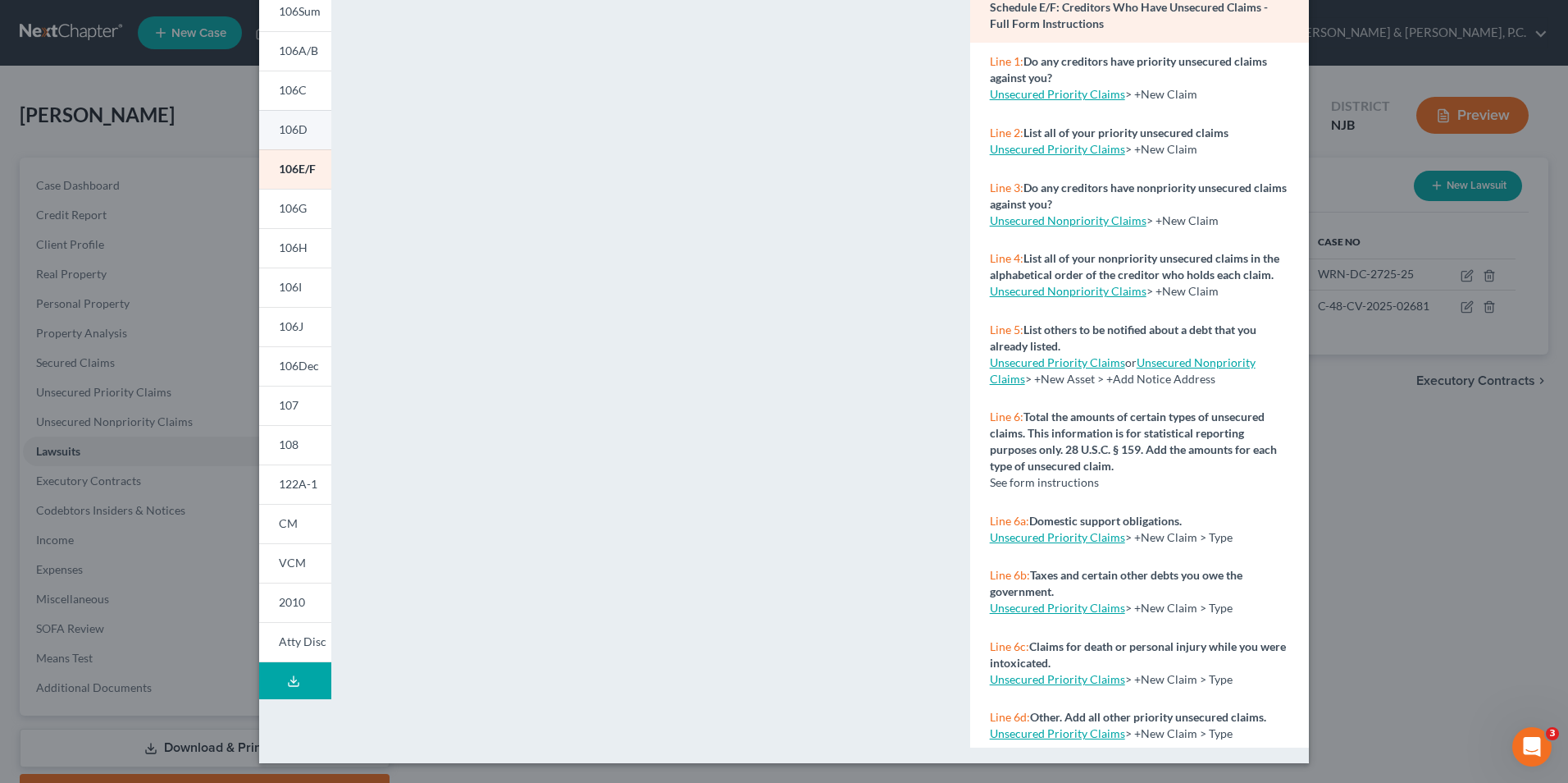
click at [281, 125] on span "106D" at bounding box center [293, 129] width 29 height 14
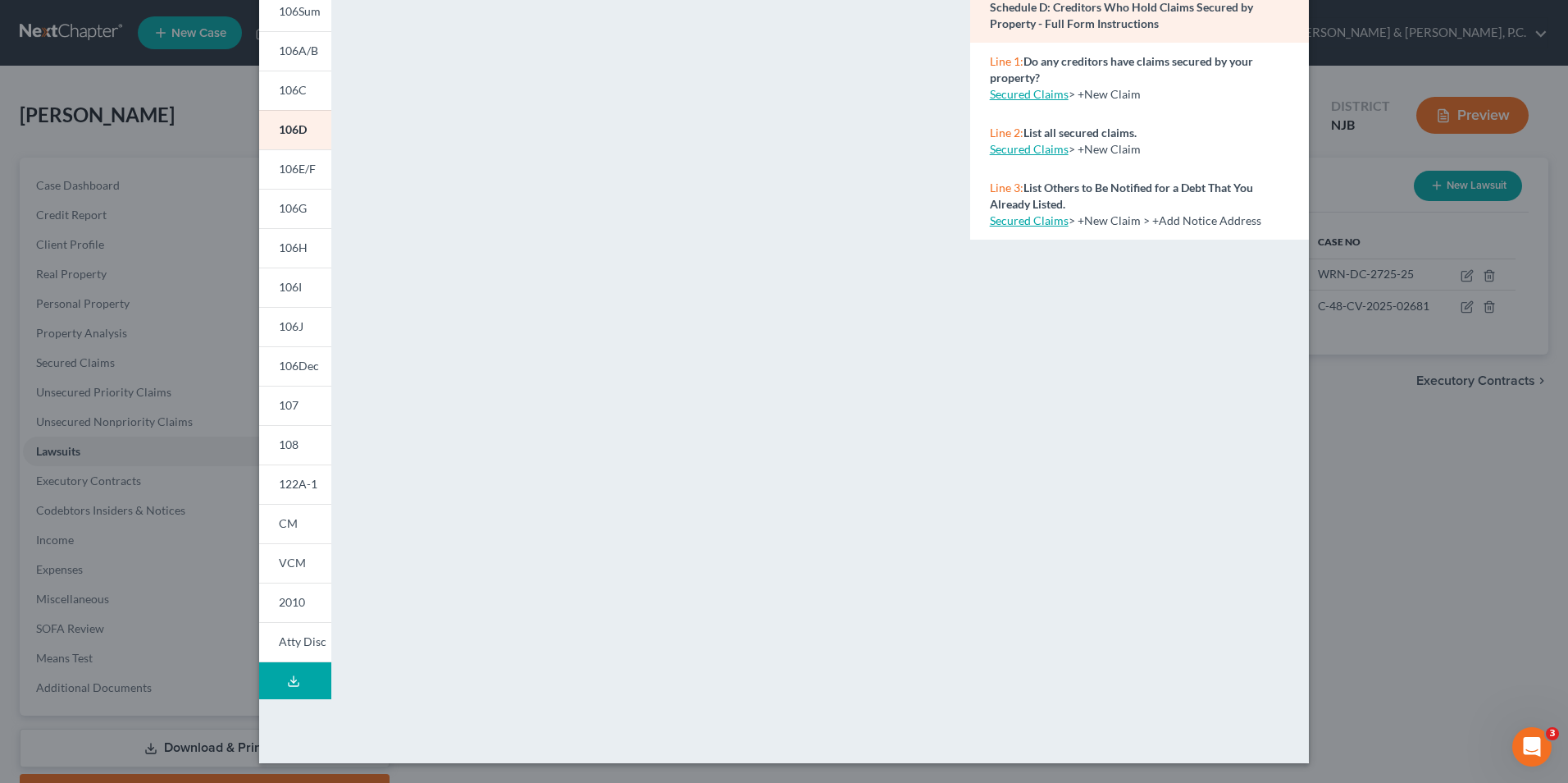
scroll to position [0, 0]
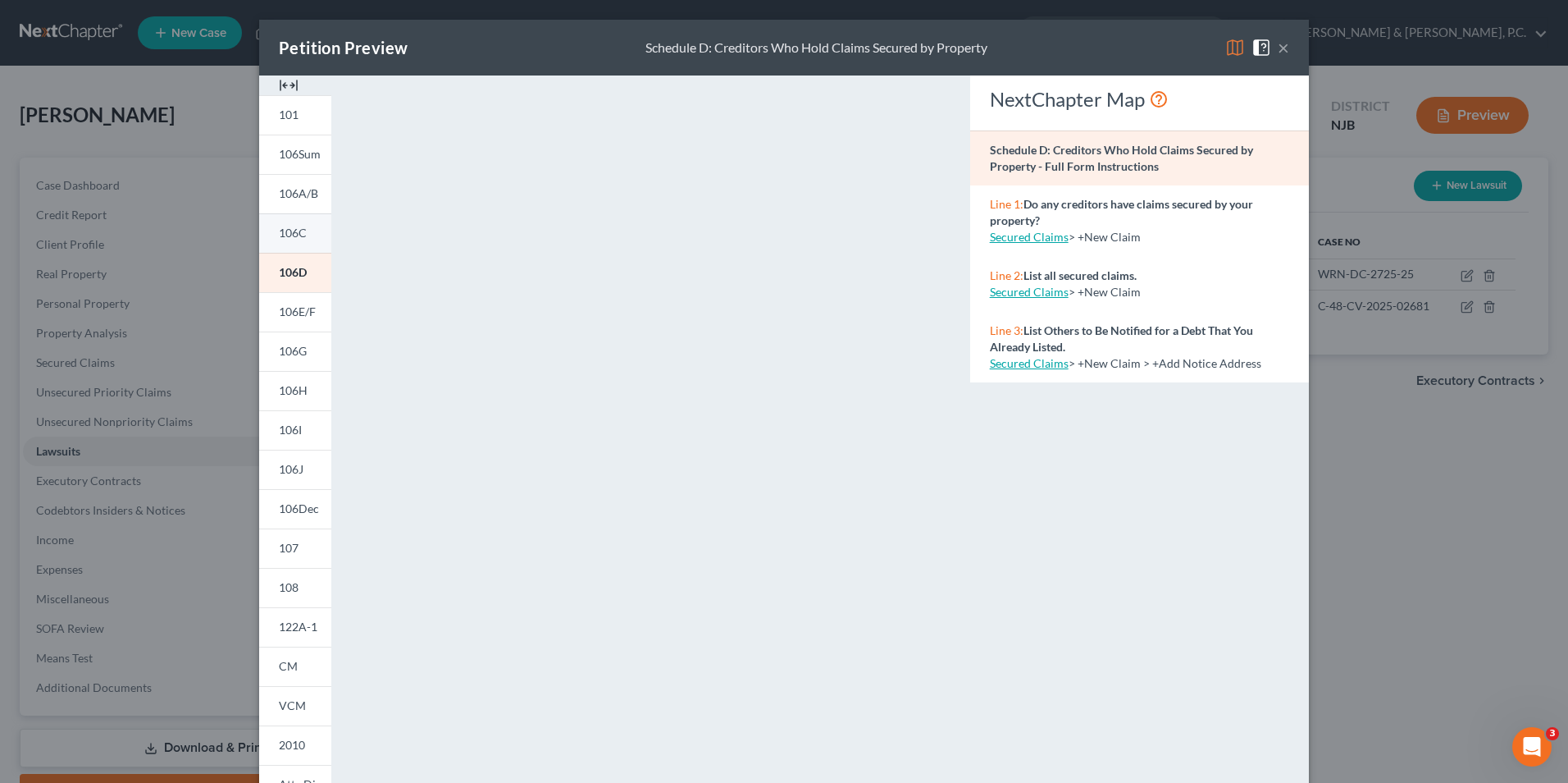
click at [291, 226] on span "106C" at bounding box center [292, 232] width 28 height 14
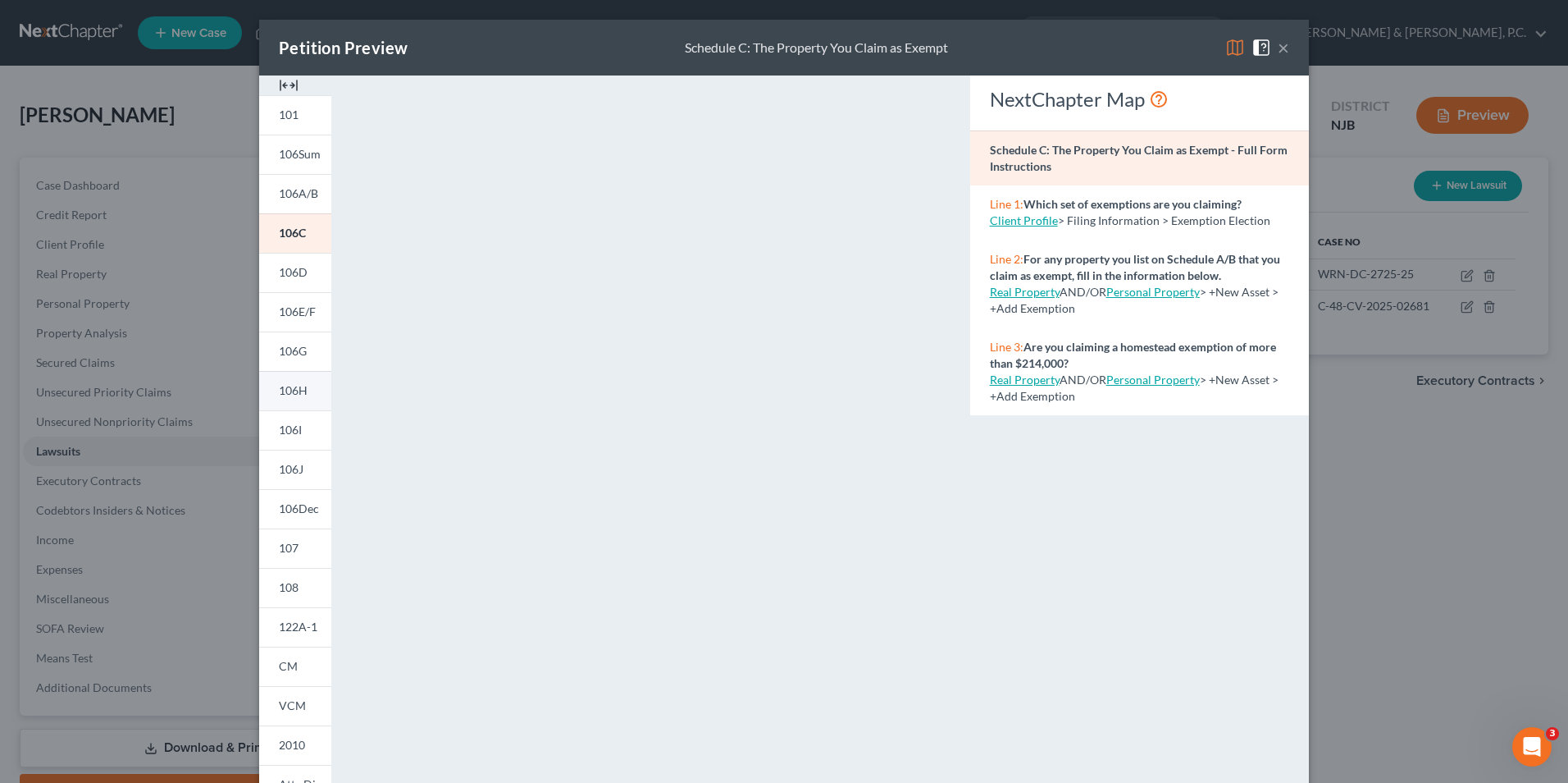
click at [296, 397] on span "106H" at bounding box center [293, 389] width 29 height 14
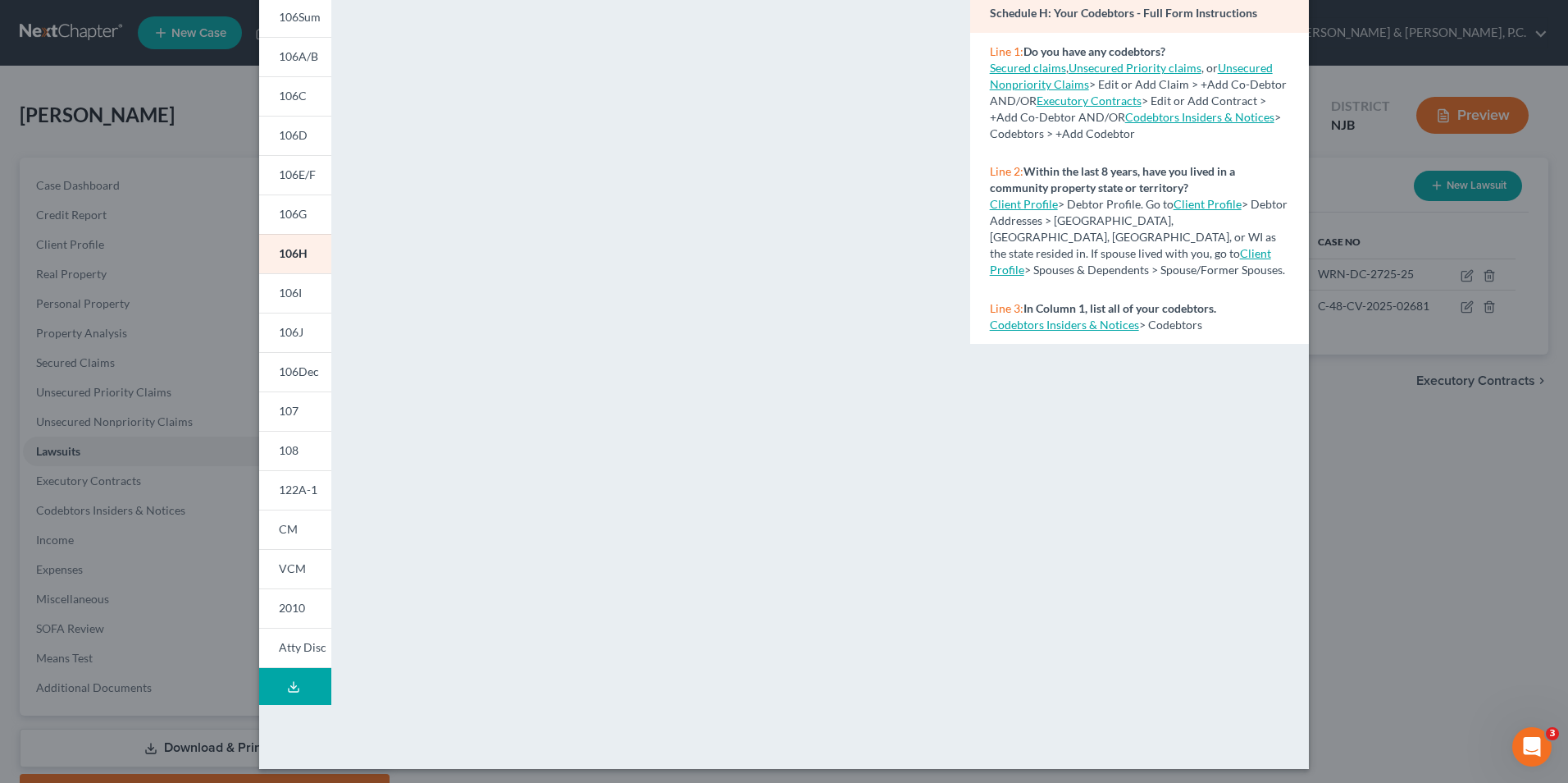
scroll to position [143, 0]
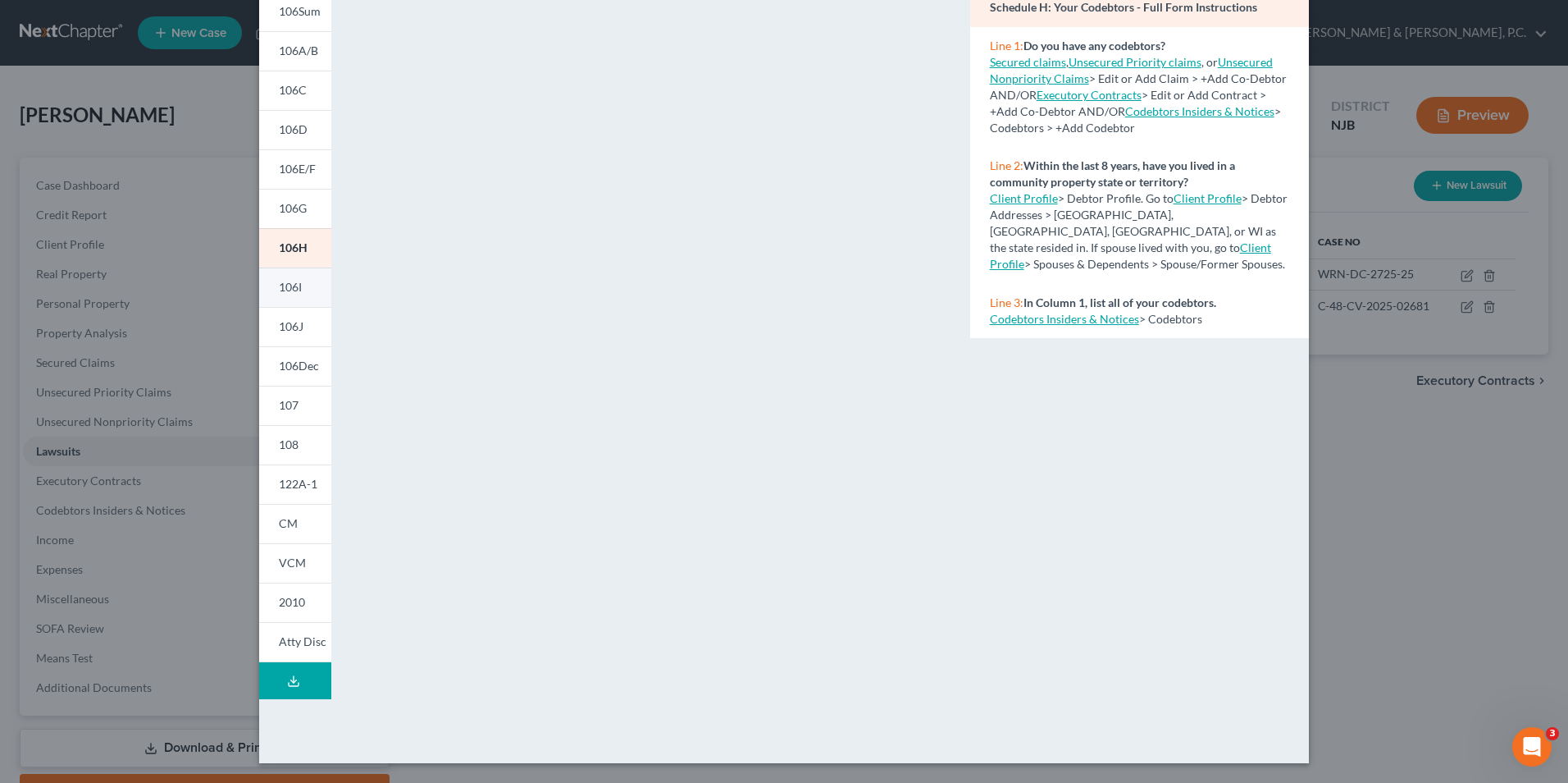
click at [296, 294] on span "106I" at bounding box center [290, 286] width 23 height 14
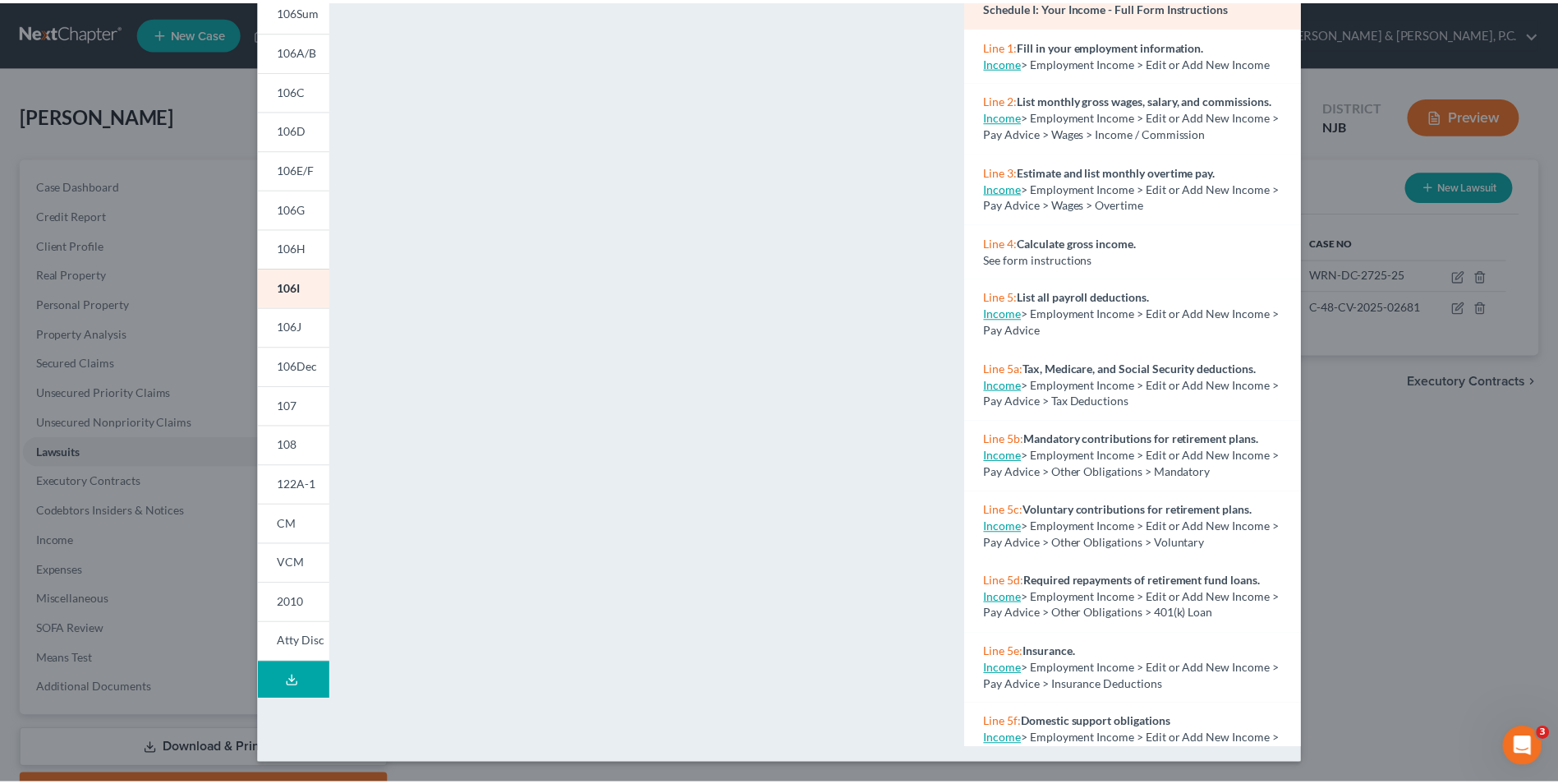
scroll to position [0, 0]
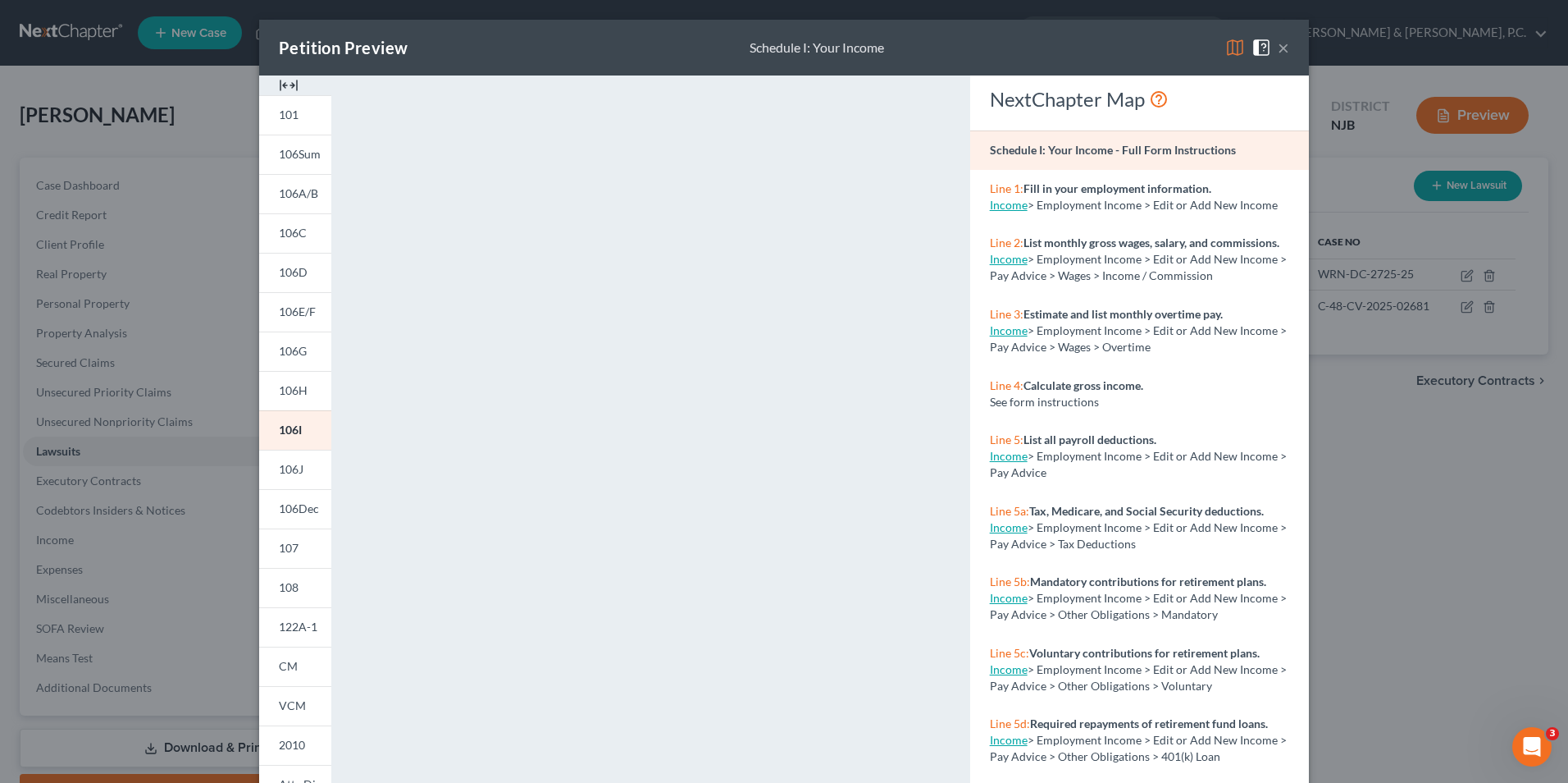
click at [1277, 47] on button "×" at bounding box center [1283, 47] width 12 height 20
